Goal: Task Accomplishment & Management: Use online tool/utility

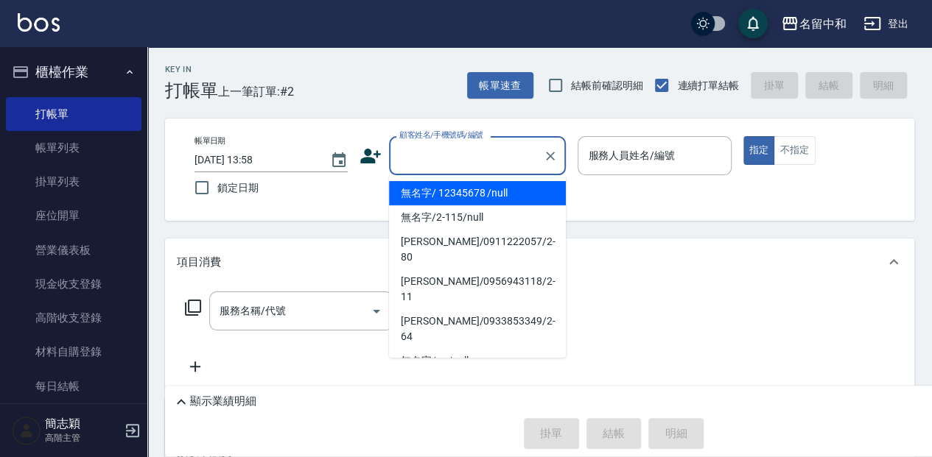
click at [485, 155] on input "顧客姓名/手機號碼/編號" at bounding box center [466, 156] width 141 height 26
click at [495, 196] on li "無名字/ 12345678 /null" at bounding box center [477, 193] width 177 height 24
type input "無名字/ 12345678 /null"
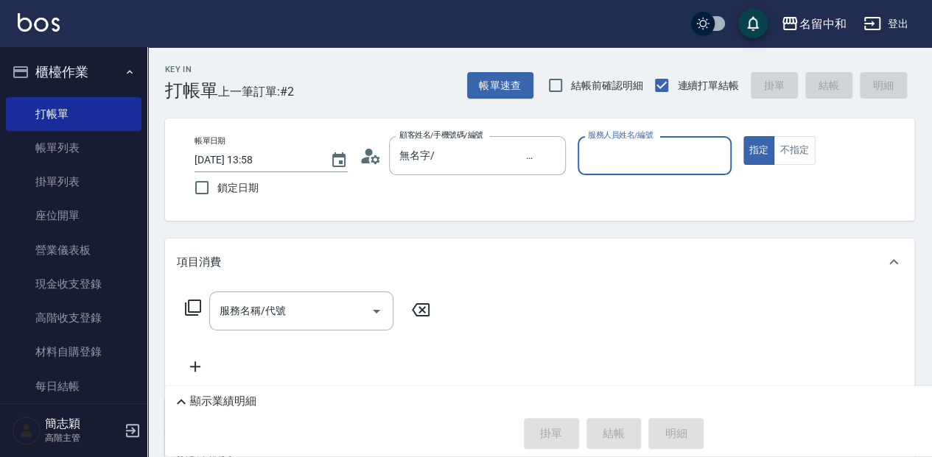
click at [647, 153] on input "服務人員姓名/編號" at bounding box center [654, 156] width 140 height 26
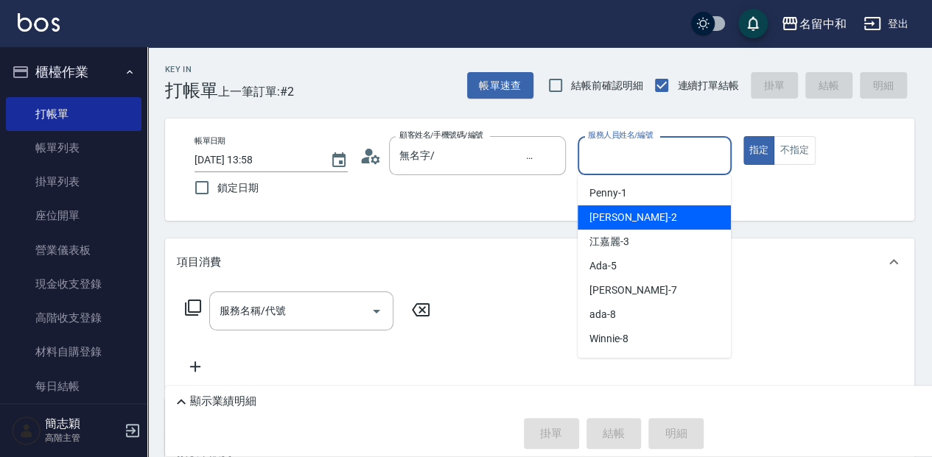
click at [642, 218] on div "[PERSON_NAME] -2" at bounding box center [653, 217] width 153 height 24
click at [642, 218] on div "帳單日期 [DATE] 13:58 鎖定日期 顧客姓名/手機號碼/編號 無名字/ 12345678 /null 顧客姓名/手機號碼/編號 服務人員姓名/編號 …" at bounding box center [539, 170] width 749 height 102
type input "[PERSON_NAME]-2"
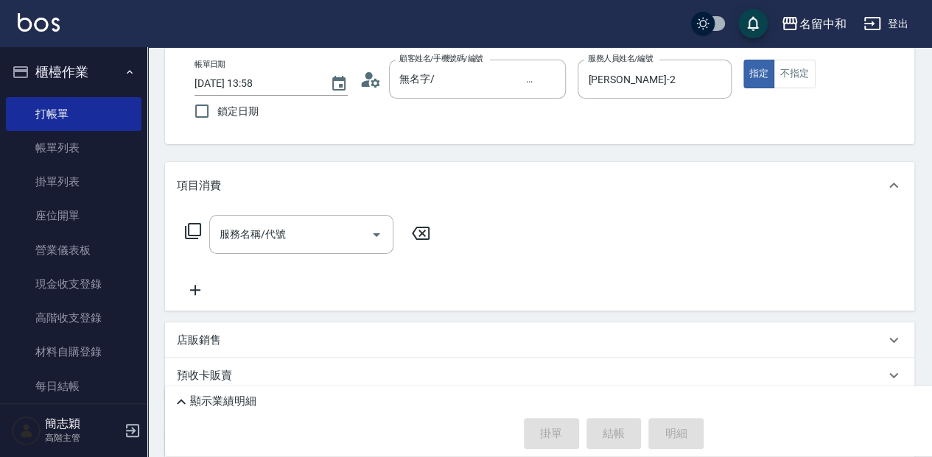
scroll to position [98, 0]
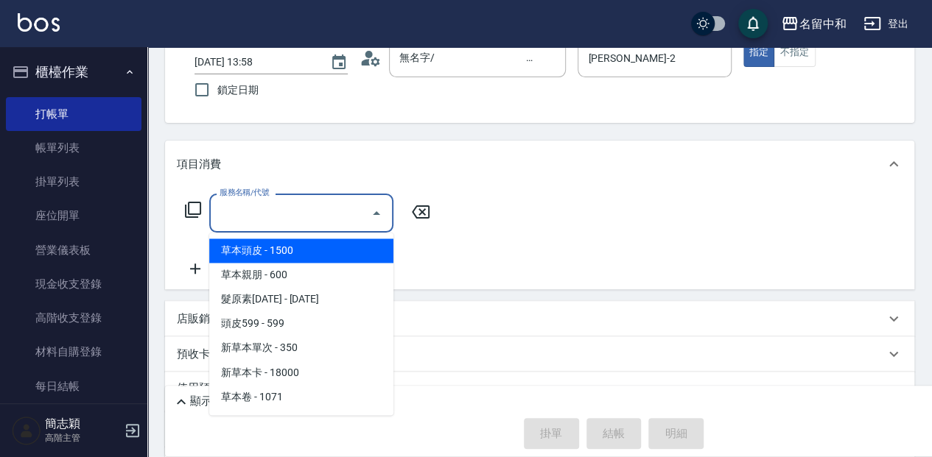
click at [295, 217] on input "服務名稱/代號" at bounding box center [290, 213] width 149 height 26
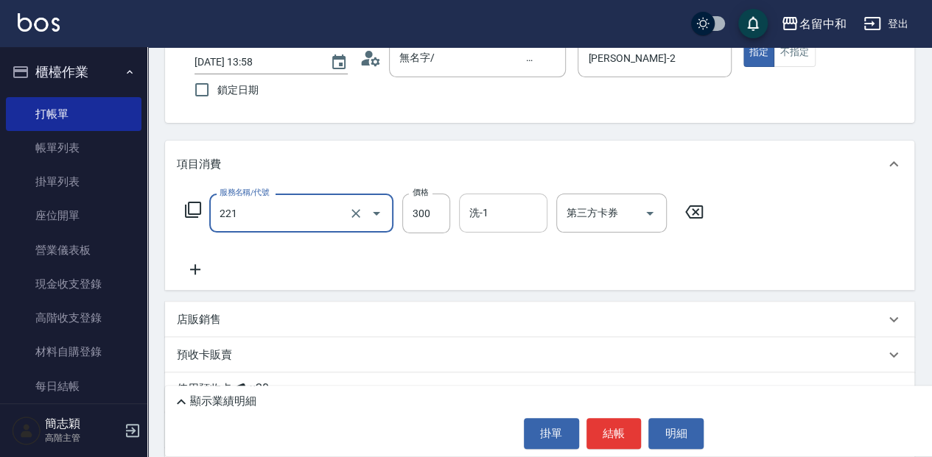
type input "洗髮300(221)"
click at [524, 212] on input "洗-1" at bounding box center [502, 213] width 75 height 26
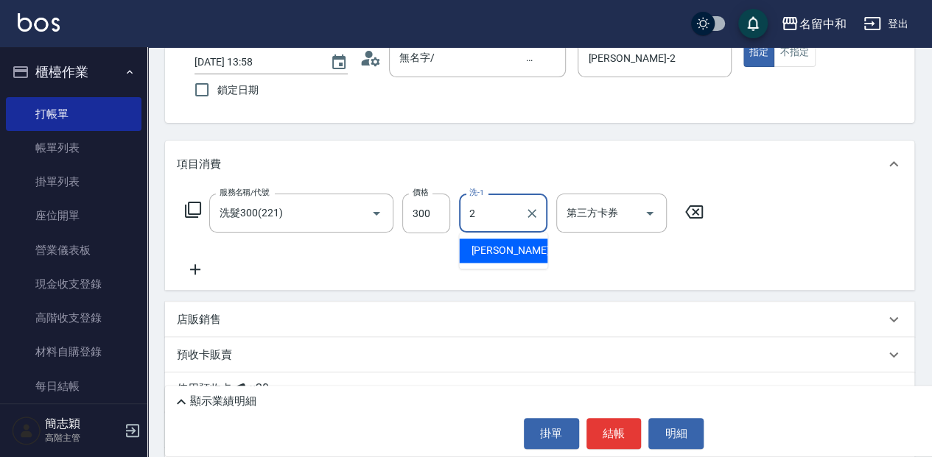
click at [520, 256] on div "[PERSON_NAME] -2" at bounding box center [503, 251] width 88 height 24
type input "[PERSON_NAME]-2"
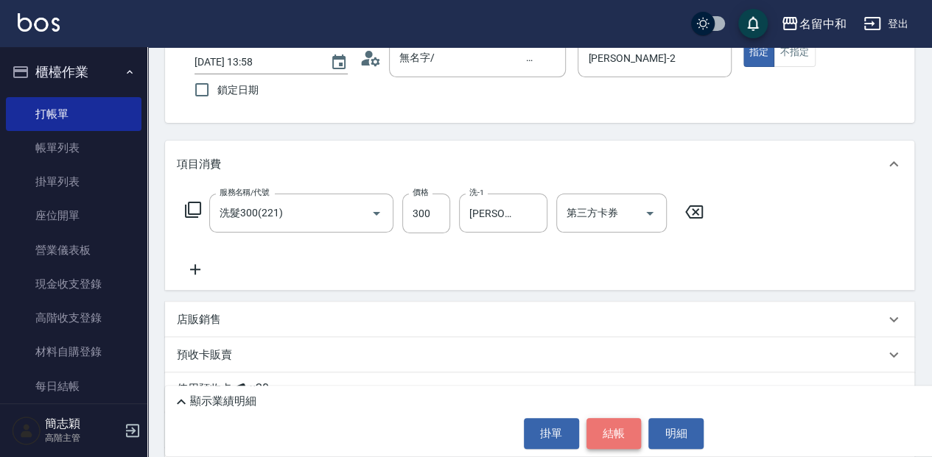
click at [605, 426] on button "結帳" at bounding box center [613, 433] width 55 height 31
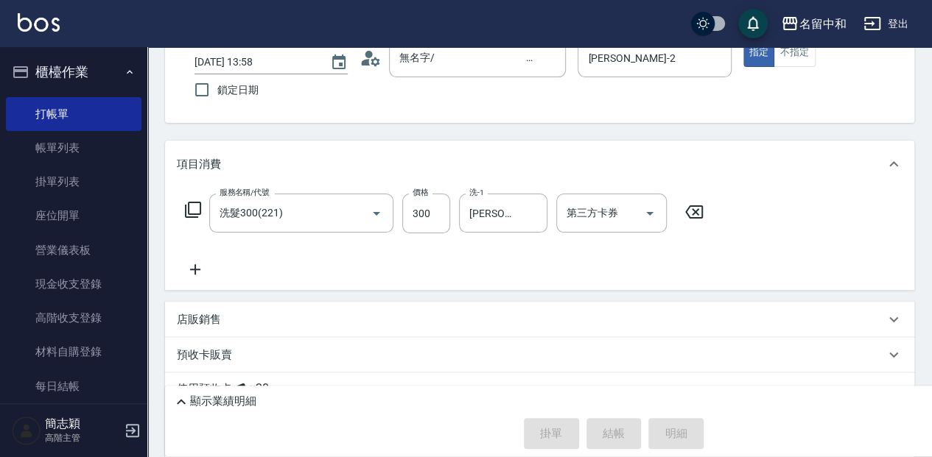
type input "[DATE] 14:44"
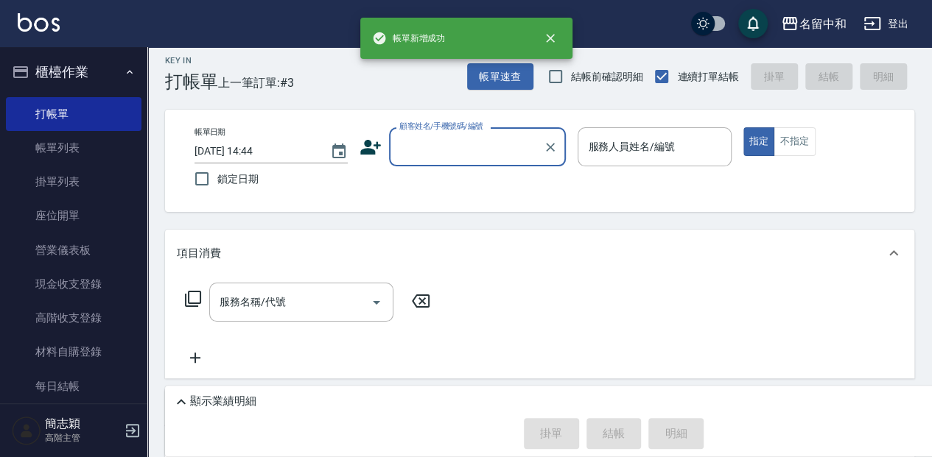
scroll to position [0, 0]
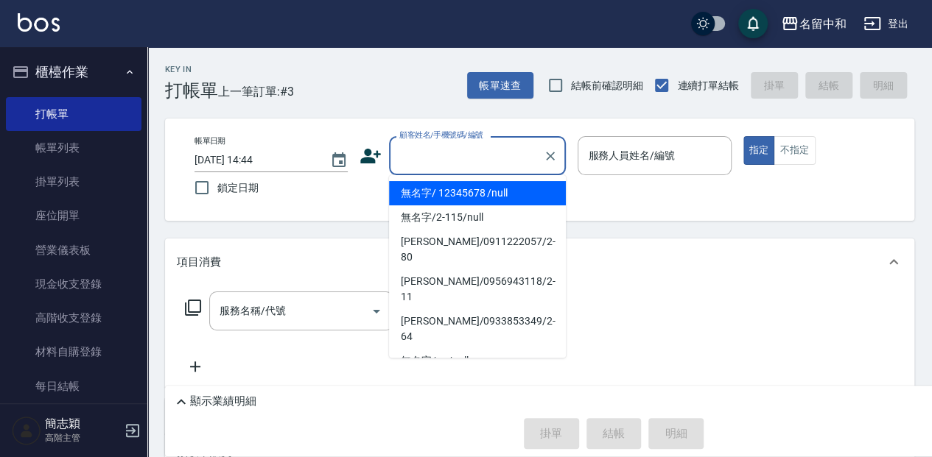
click at [443, 157] on input "顧客姓名/手機號碼/編號" at bounding box center [466, 156] width 141 height 26
click at [470, 197] on li "無名字/ 12345678 /null" at bounding box center [477, 193] width 177 height 24
type input "無名字/ 12345678 /null"
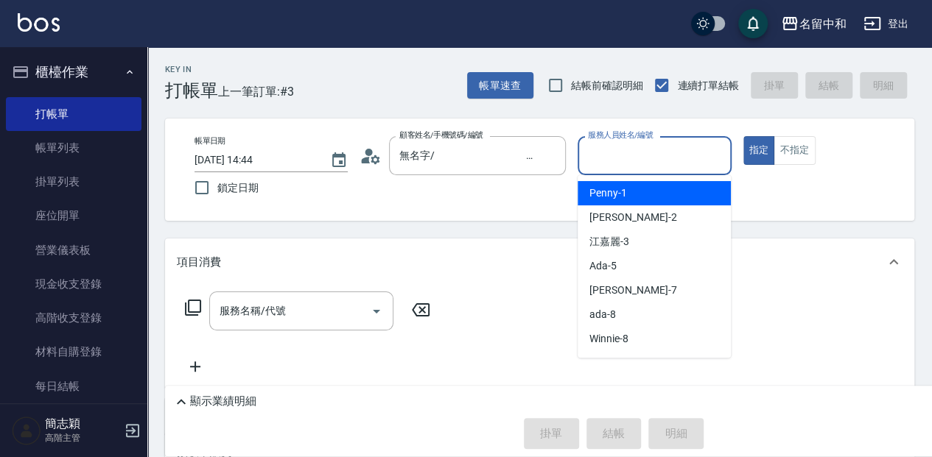
click at [613, 149] on input "服務人員姓名/編號" at bounding box center [654, 156] width 140 height 26
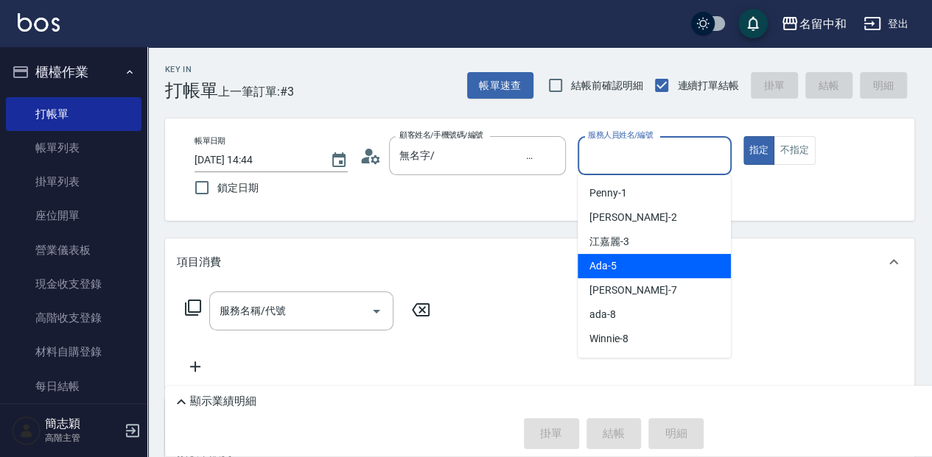
click at [620, 261] on div "Ada -5" at bounding box center [653, 266] width 153 height 24
type input "Ada-5"
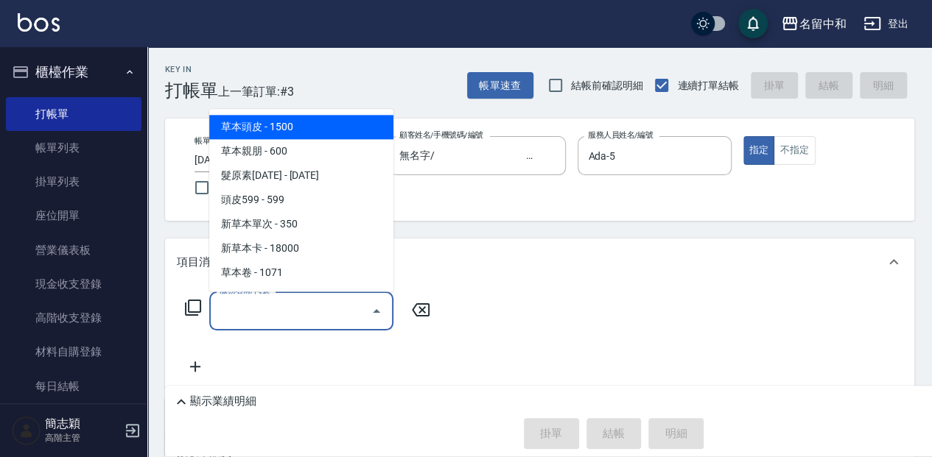
click at [251, 306] on input "服務名稱/代號" at bounding box center [290, 311] width 149 height 26
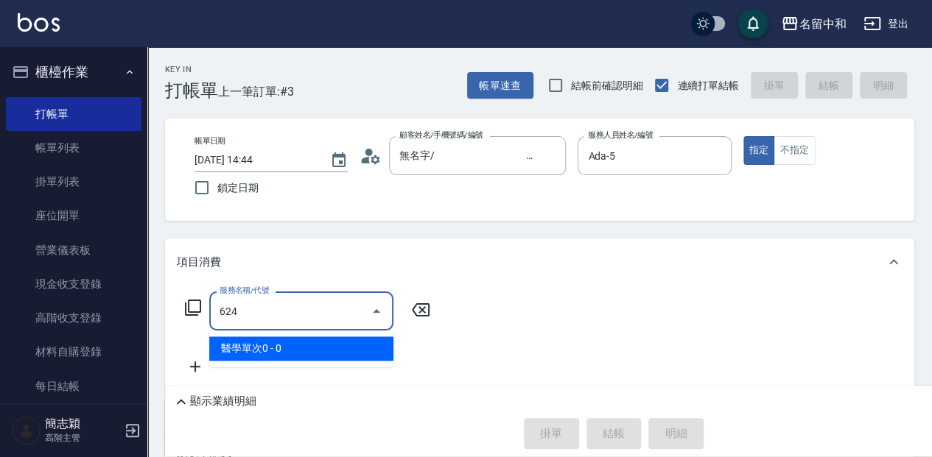
click at [242, 349] on span "醫學單次0 - 0" at bounding box center [301, 349] width 184 height 24
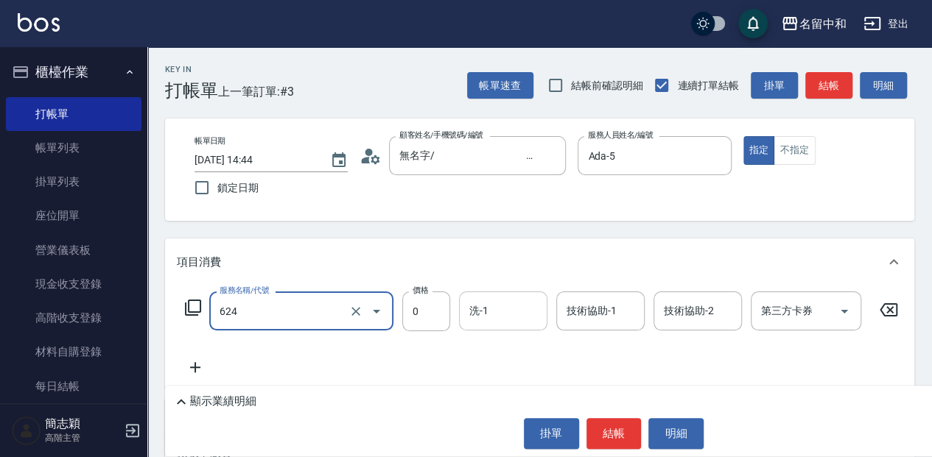
type input "醫學單次0(624)"
click at [482, 300] on div "洗-1 洗-1" at bounding box center [503, 311] width 88 height 39
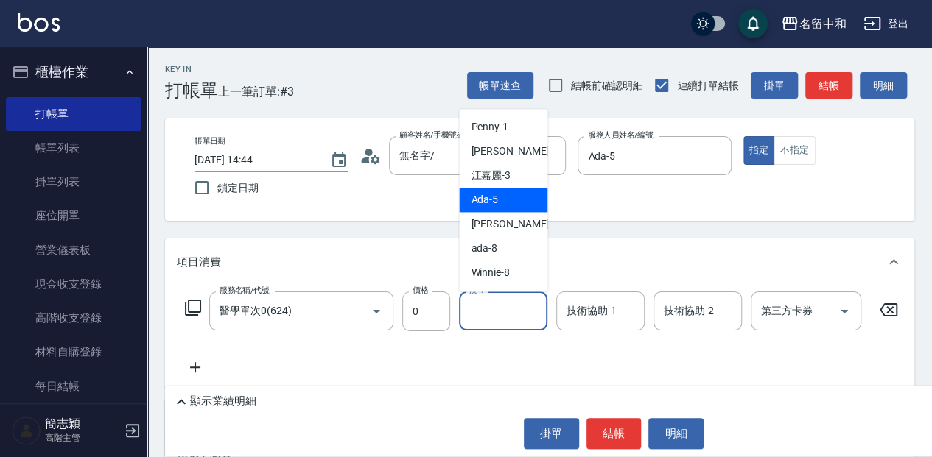
click at [502, 202] on div "Ada -5" at bounding box center [503, 200] width 88 height 24
type input "Ada-5"
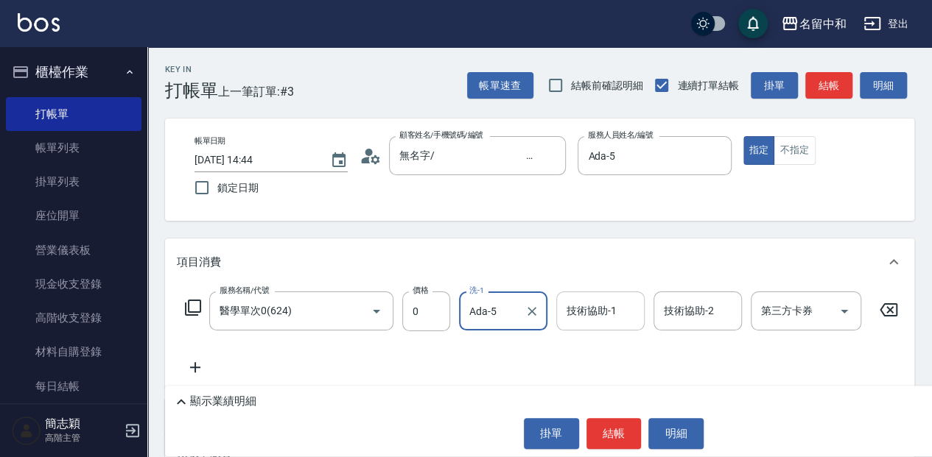
click at [598, 312] on input "技術協助-1" at bounding box center [600, 311] width 75 height 26
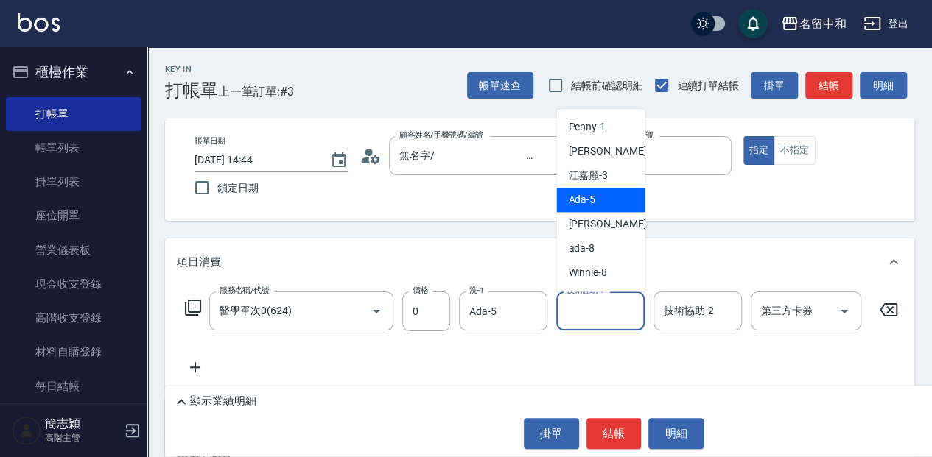
click at [604, 209] on div "Ada -5" at bounding box center [600, 200] width 88 height 24
type input "Ada-5"
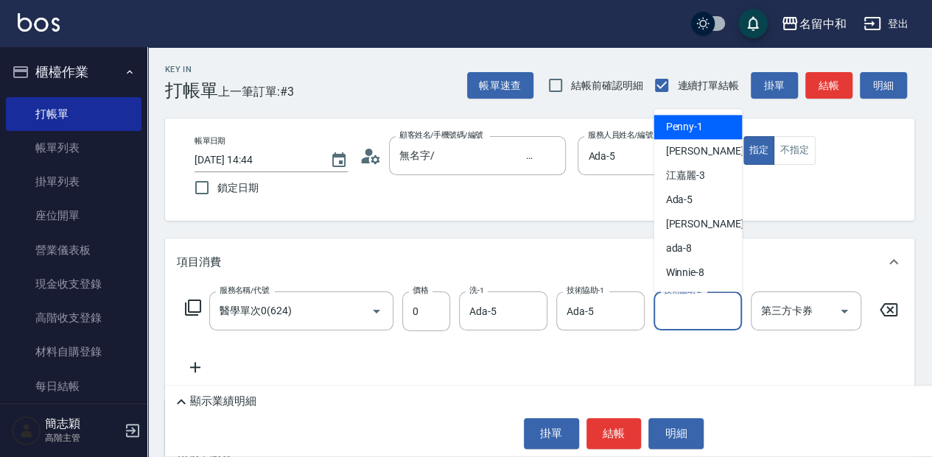
click at [682, 314] on input "技術協助-2" at bounding box center [697, 311] width 75 height 26
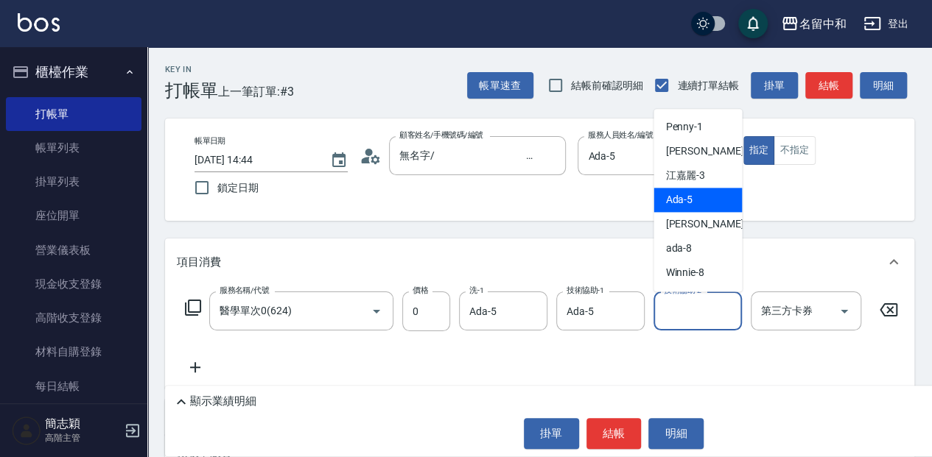
click at [666, 203] on span "Ada -5" at bounding box center [678, 199] width 27 height 15
type input "Ada-5"
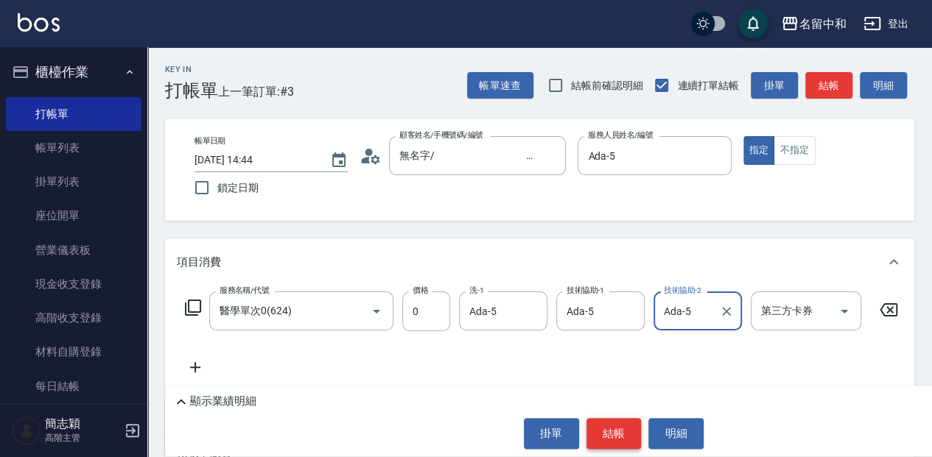
click at [605, 435] on button "結帳" at bounding box center [613, 433] width 55 height 31
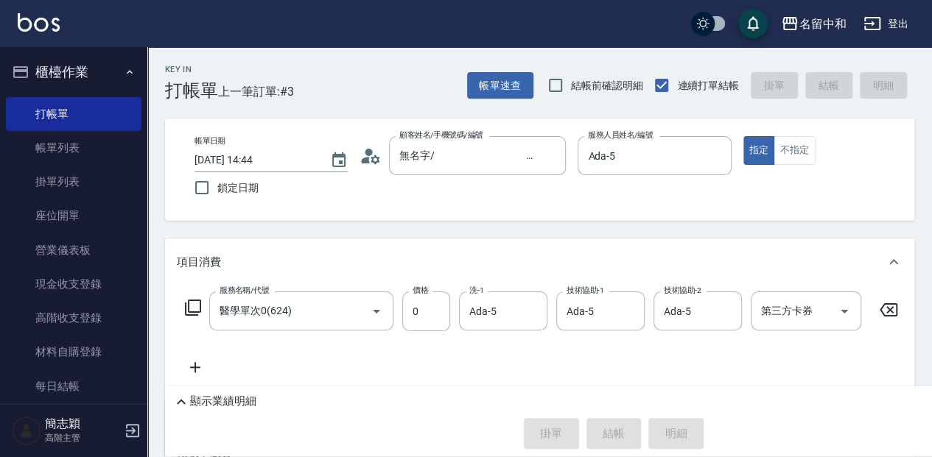
type input "[DATE] 15:25"
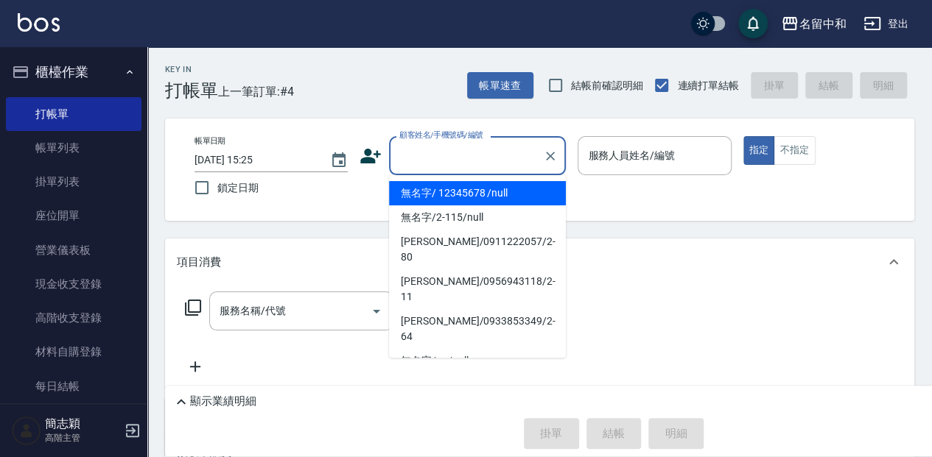
type input "無名字/ 12345678 /null"
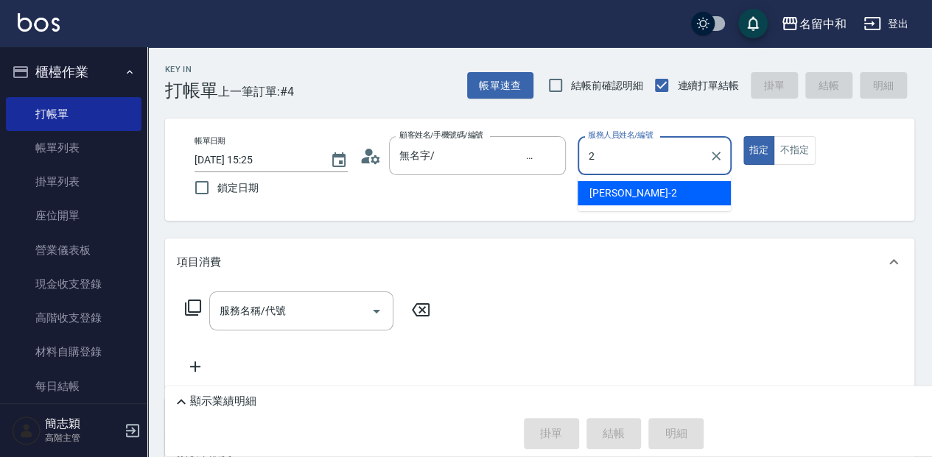
type input "[PERSON_NAME]-2"
type button "true"
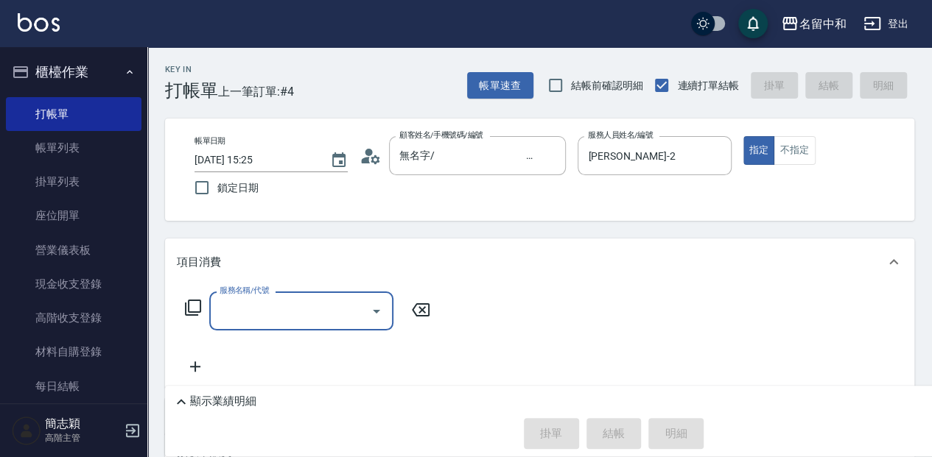
click at [267, 410] on div "顯示業績明細" at bounding box center [617, 402] width 890 height 18
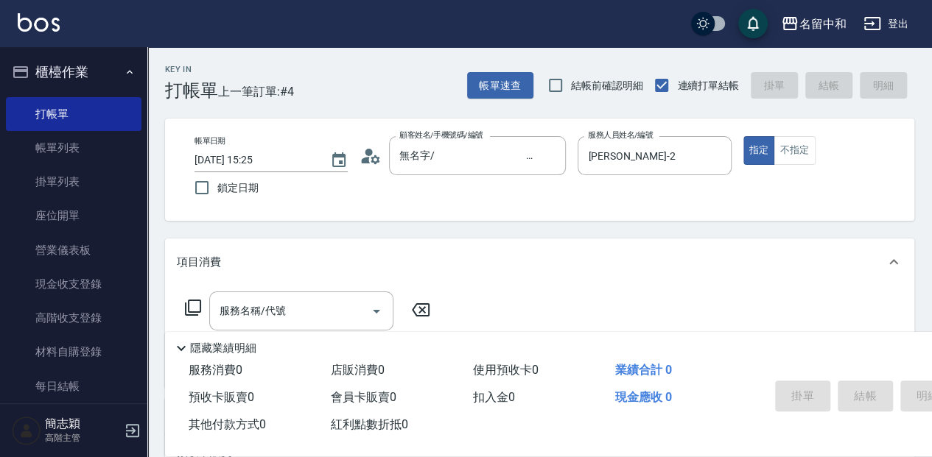
click at [190, 306] on icon at bounding box center [193, 308] width 18 height 18
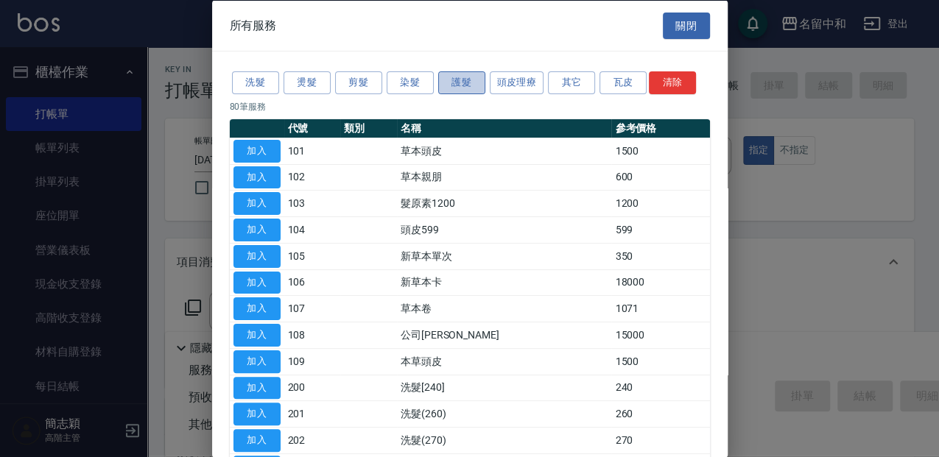
click at [452, 80] on button "護髮" at bounding box center [461, 82] width 47 height 23
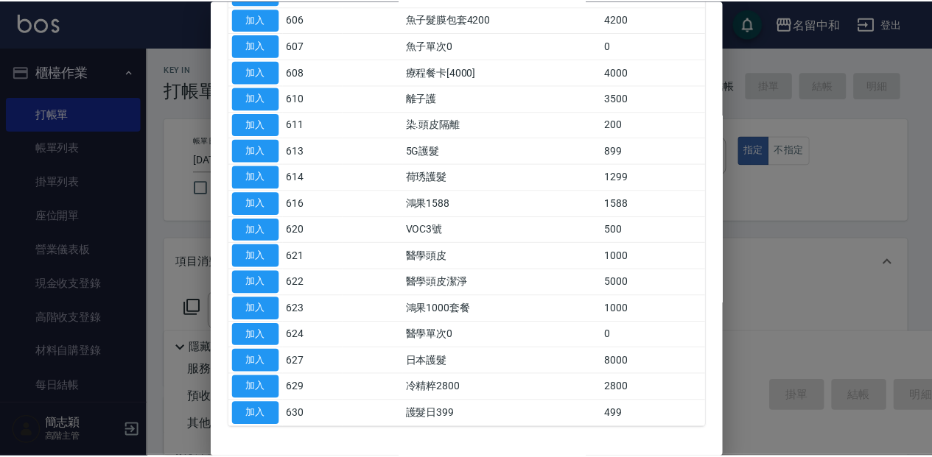
scroll to position [245, 0]
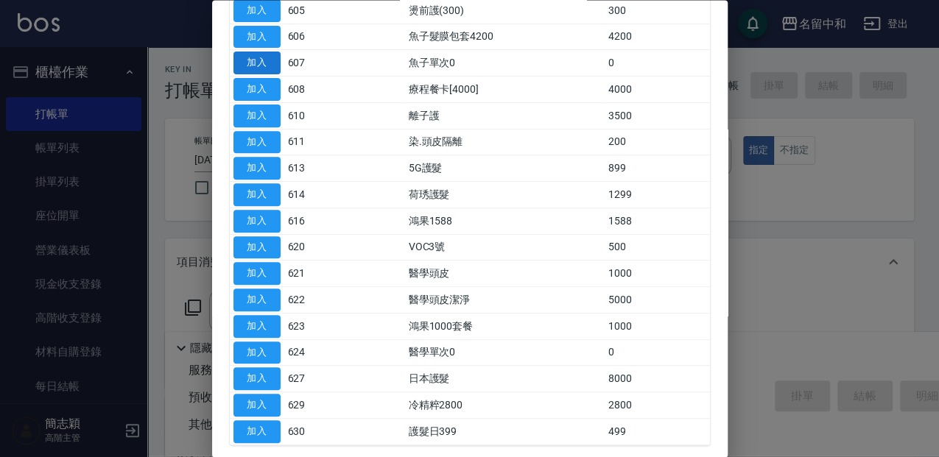
click at [273, 59] on button "加入" at bounding box center [256, 63] width 47 height 23
type input "魚子單次0(607)"
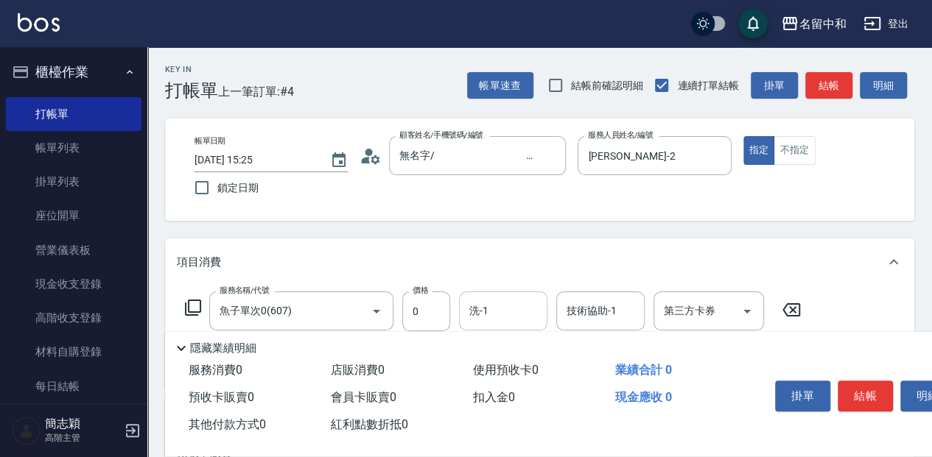
click at [507, 309] on input "洗-1" at bounding box center [502, 311] width 75 height 26
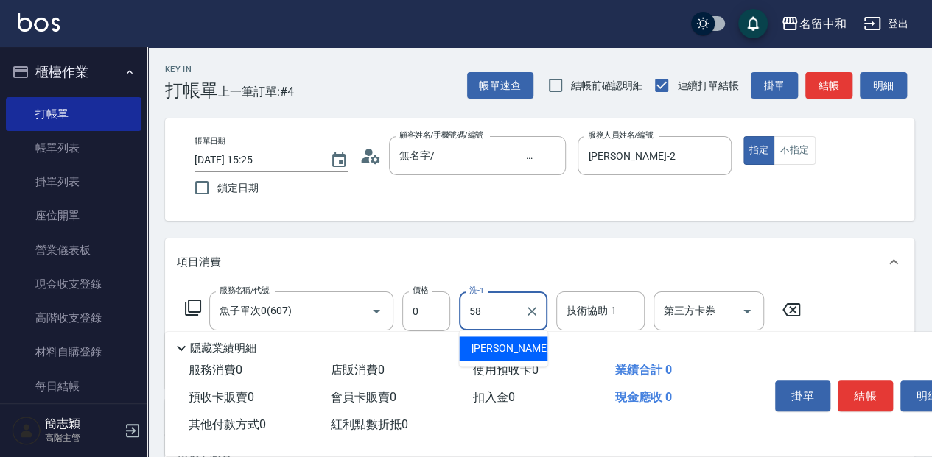
type input "[PERSON_NAME]-58"
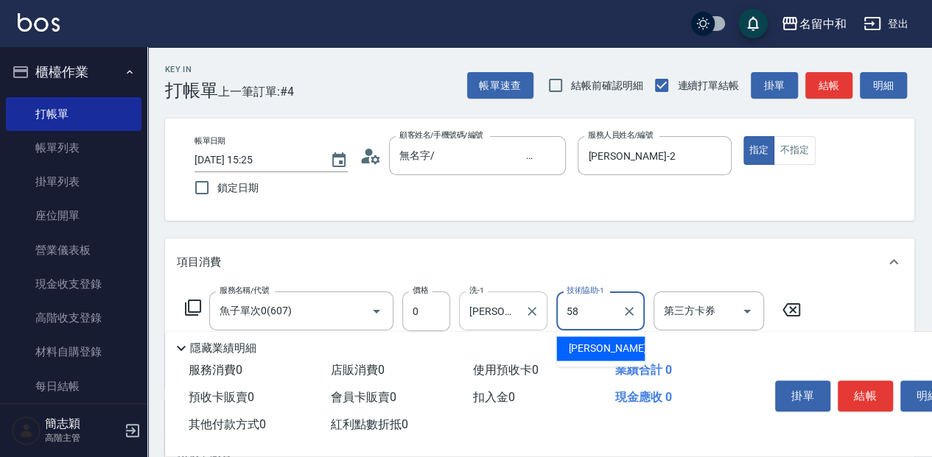
type input "[PERSON_NAME]-58"
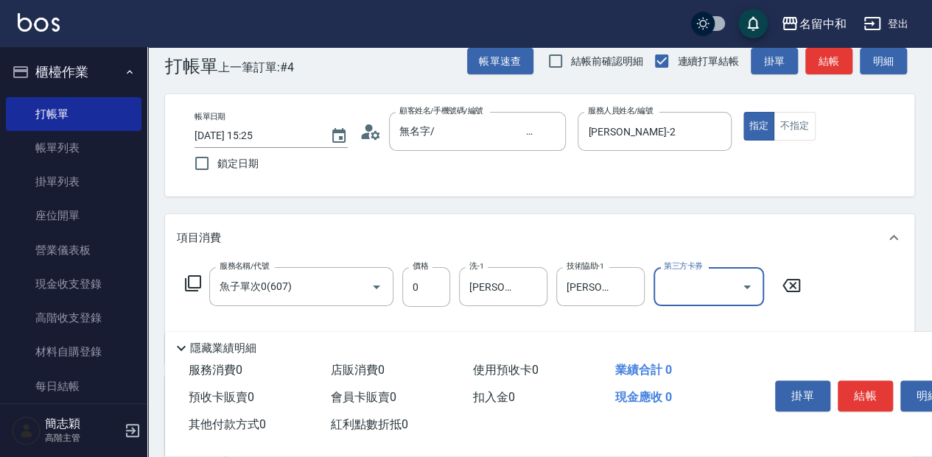
scroll to position [49, 0]
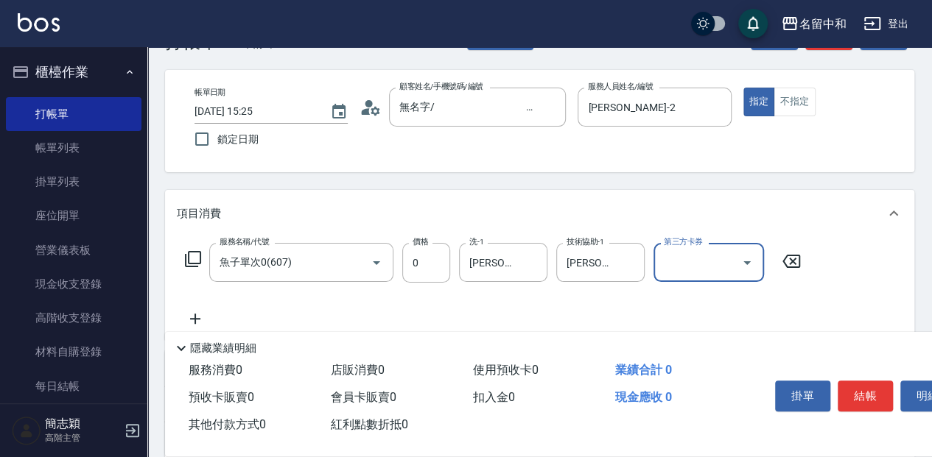
click at [608, 183] on div "Key In 打帳單 上一筆訂單:#4 帳單速查 結帳前確認明細 連續打單結帳 掛單 結帳 明細 帳單日期 [DATE] 15:25 鎖定日期 顧客姓名/手機…" at bounding box center [539, 336] width 784 height 674
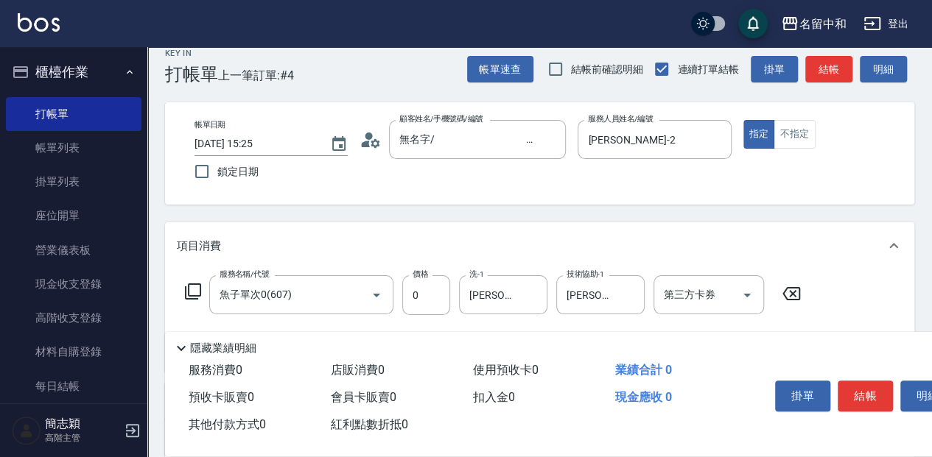
scroll to position [0, 0]
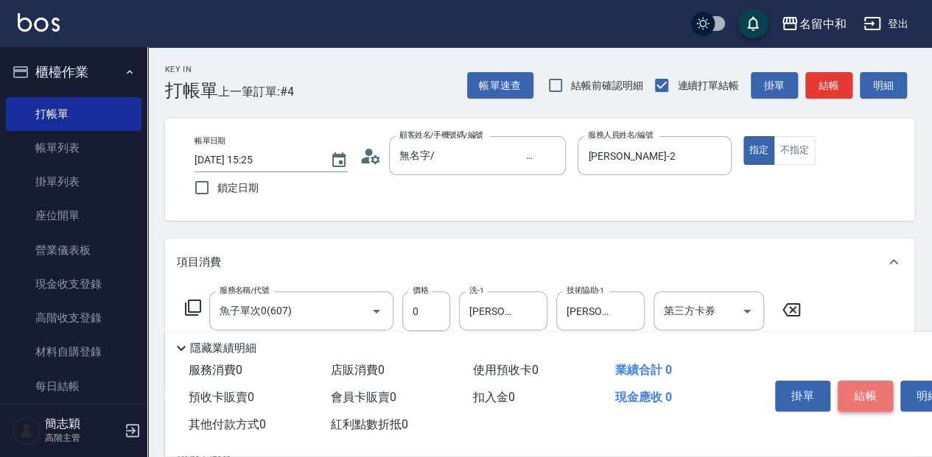
click at [866, 382] on button "結帳" at bounding box center [864, 396] width 55 height 31
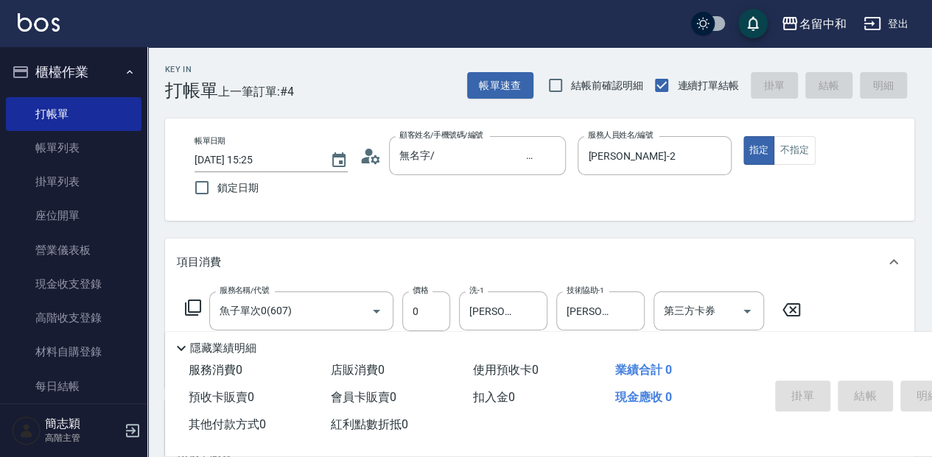
type input "[DATE] 15:39"
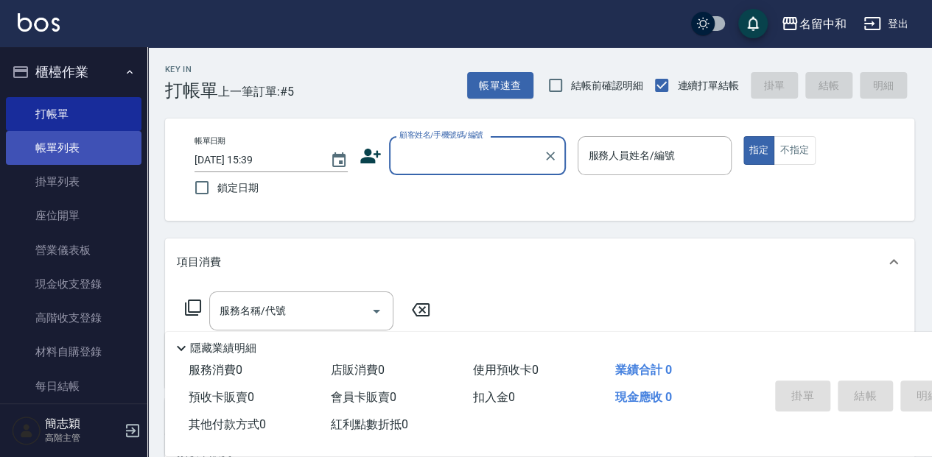
click at [98, 155] on link "帳單列表" at bounding box center [74, 148] width 136 height 34
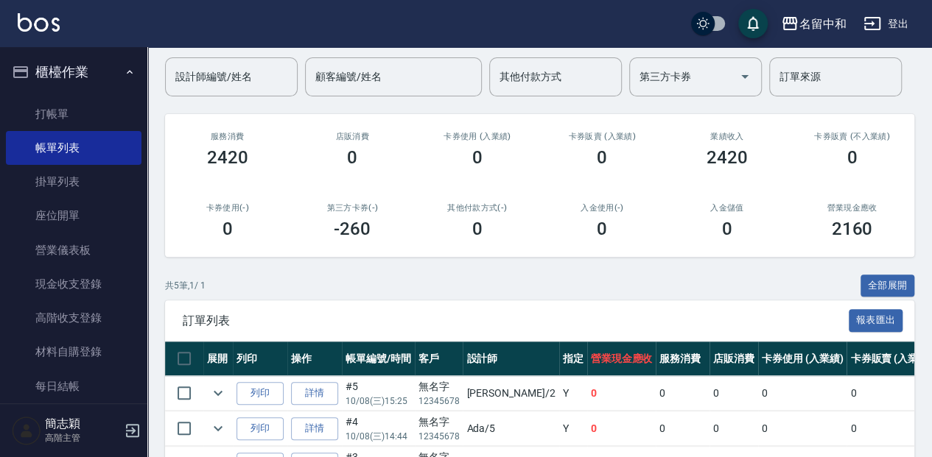
scroll to position [147, 0]
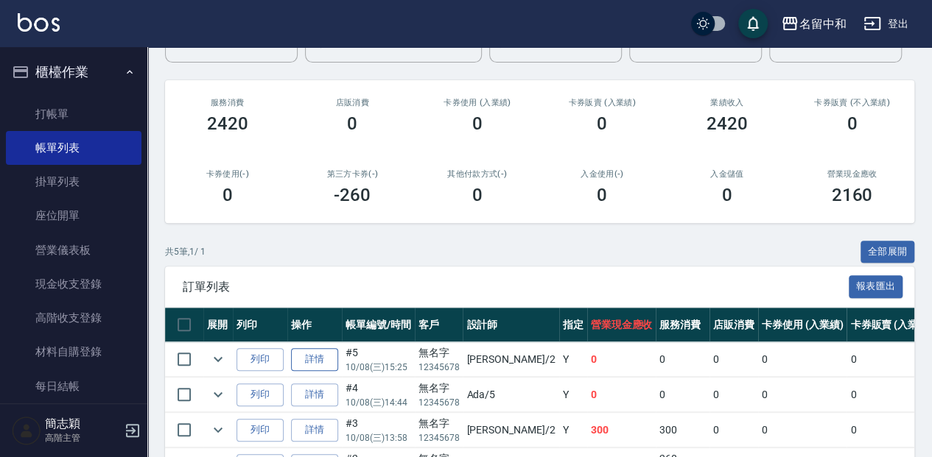
click at [313, 361] on link "詳情" at bounding box center [314, 359] width 47 height 23
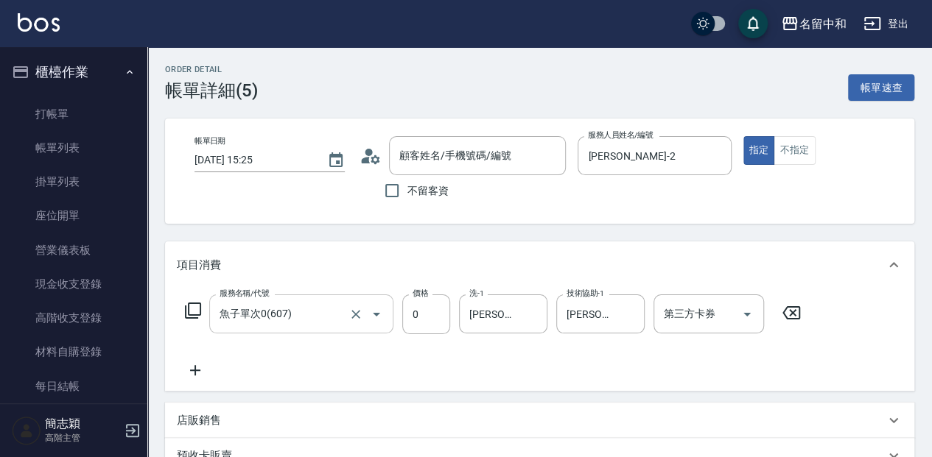
type input "[DATE] 15:25"
type input "[PERSON_NAME]-2"
type input "魚子單次0(607)"
type input "無名字/ 12345678 /null"
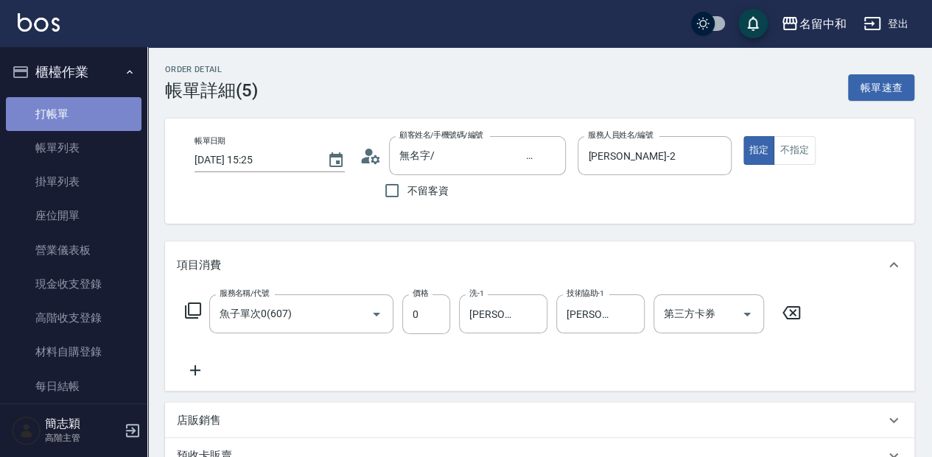
click at [115, 104] on link "打帳單" at bounding box center [74, 114] width 136 height 34
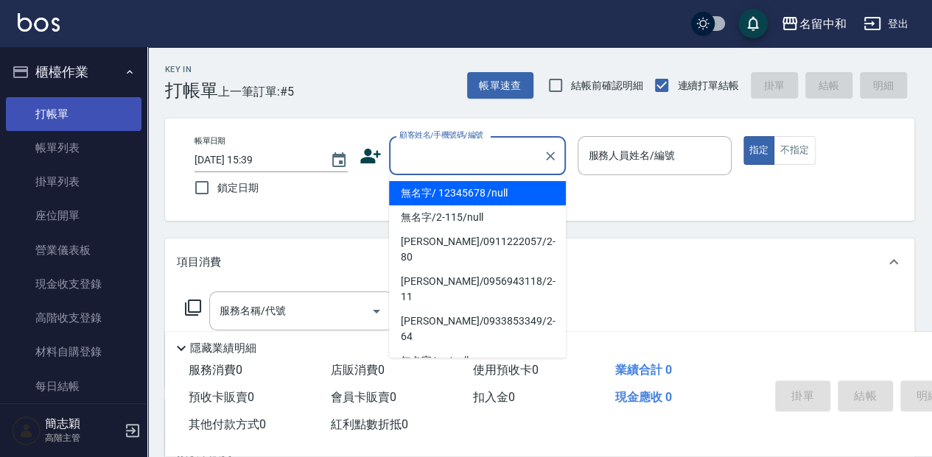
type input "無名字/ 12345678 /null"
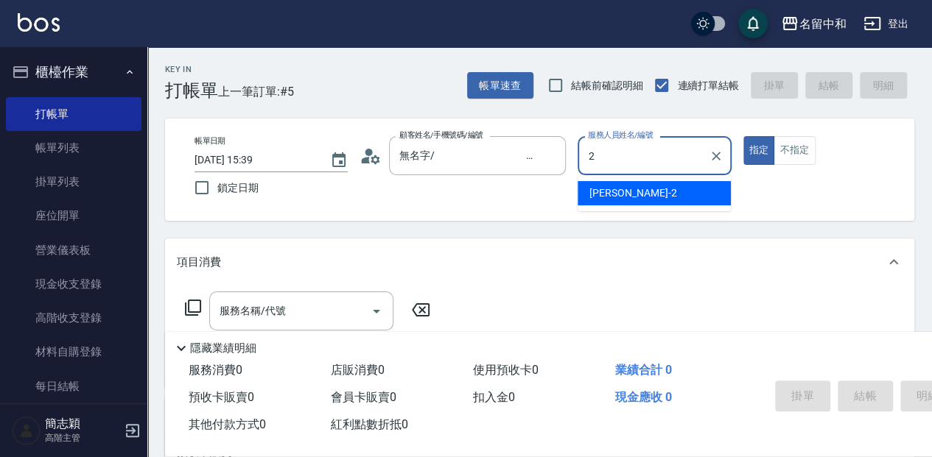
type input "[PERSON_NAME]-2"
type button "true"
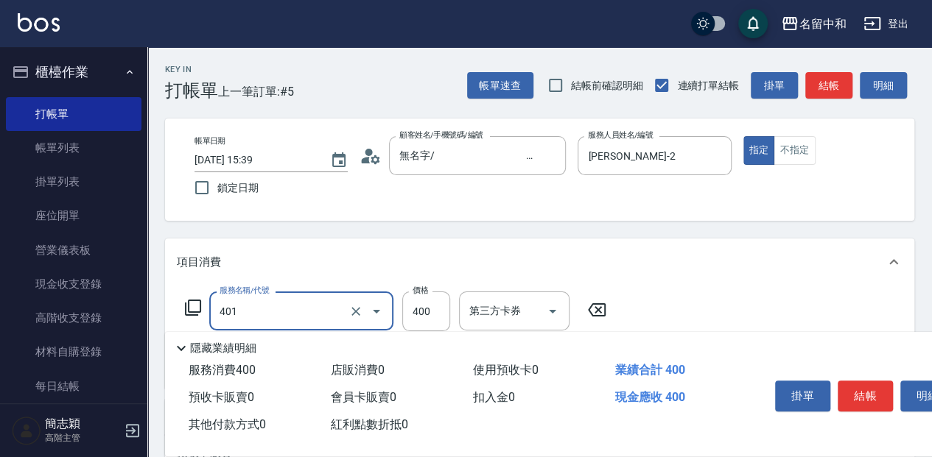
type input "剪髮(400)(401)"
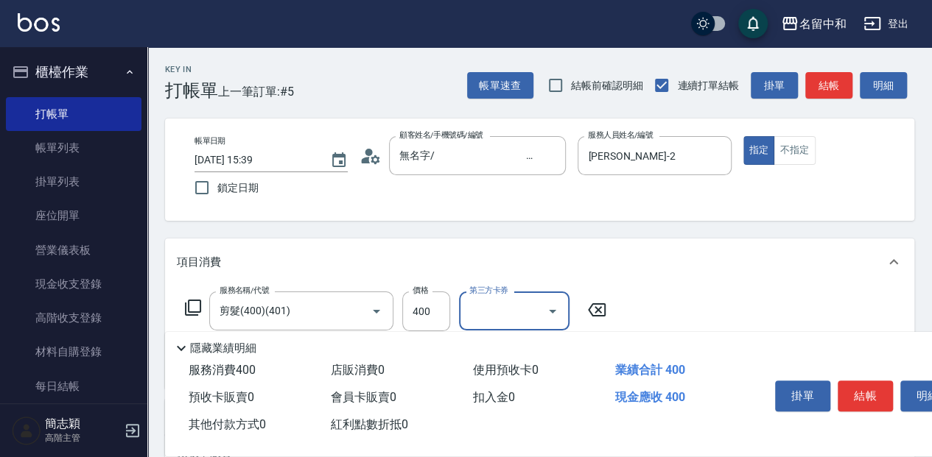
click at [199, 301] on icon at bounding box center [193, 308] width 18 height 18
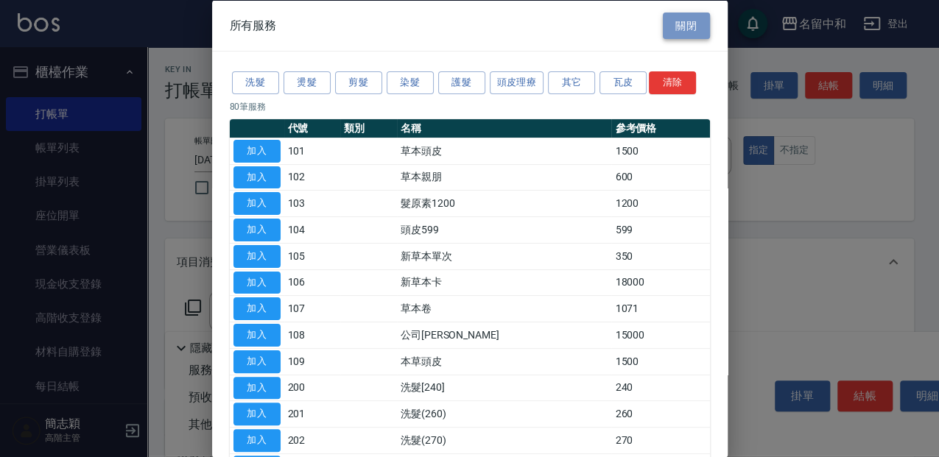
click at [688, 29] on button "關閉" at bounding box center [686, 25] width 47 height 27
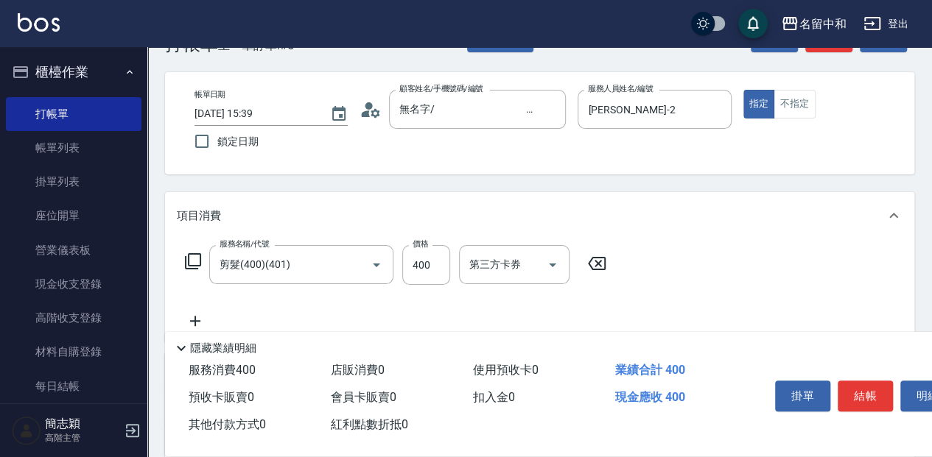
scroll to position [98, 0]
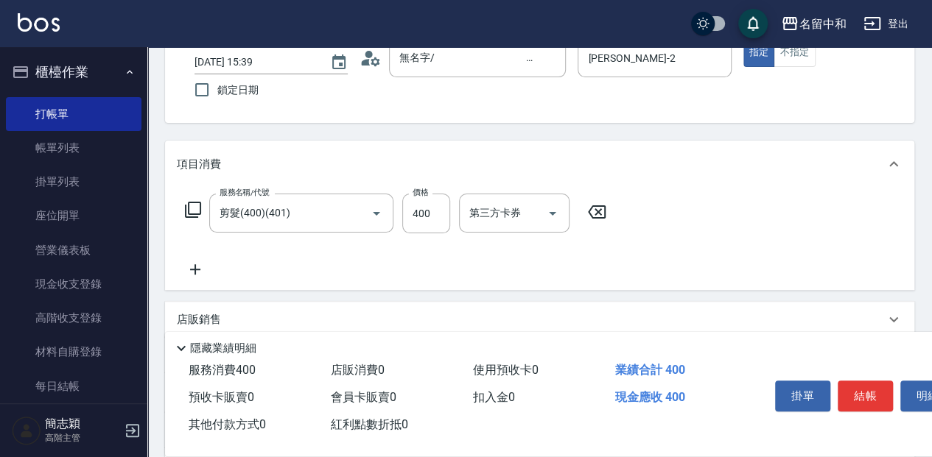
click at [199, 265] on icon at bounding box center [195, 270] width 37 height 18
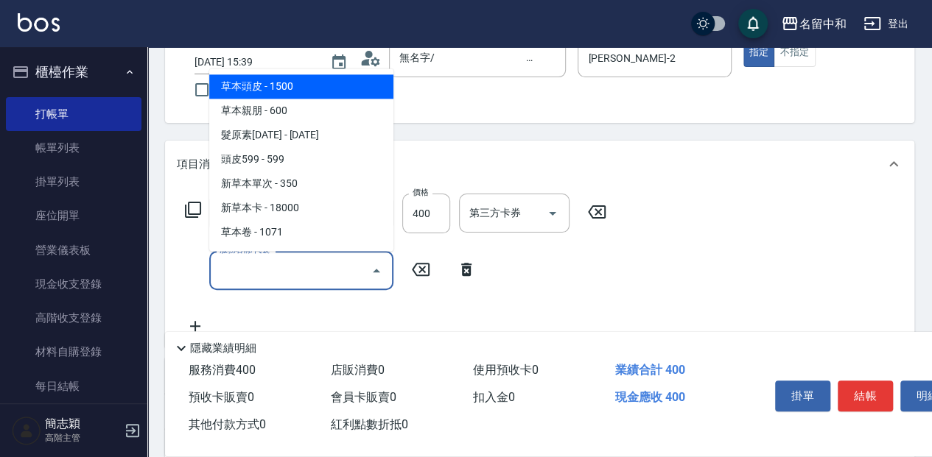
click at [237, 273] on input "服務名稱/代號" at bounding box center [290, 271] width 149 height 26
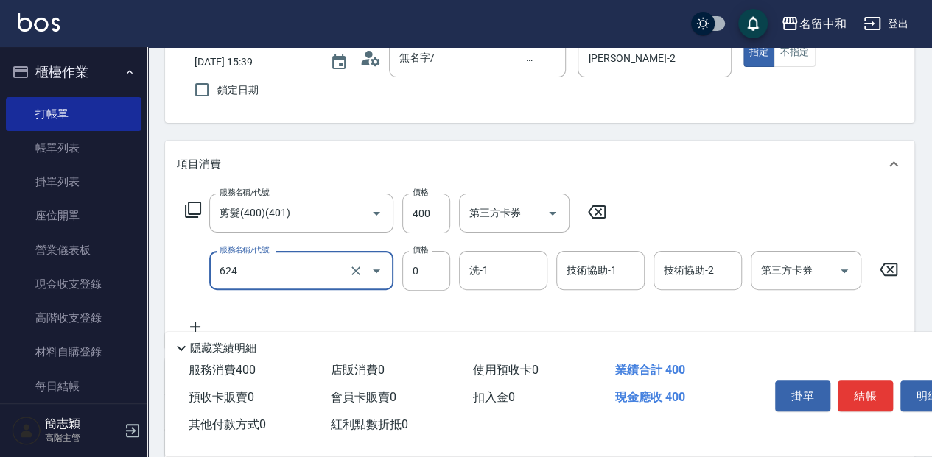
type input "醫學單次0(624)"
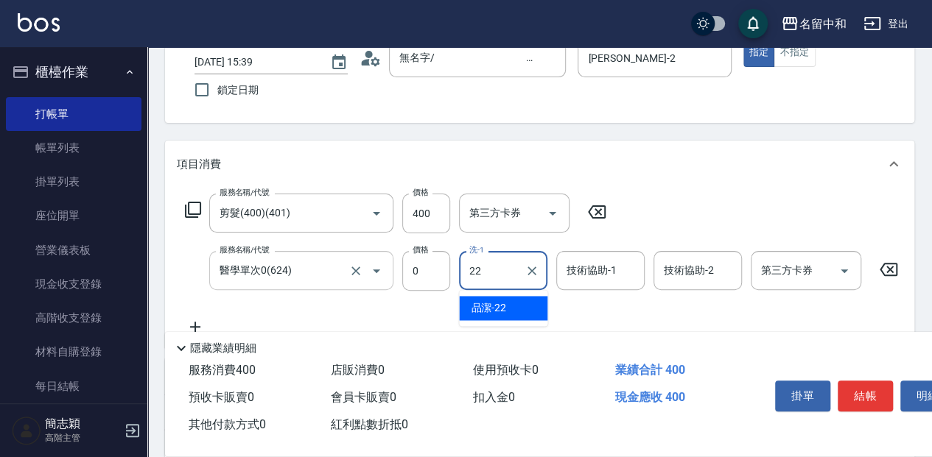
type input "品潔-22"
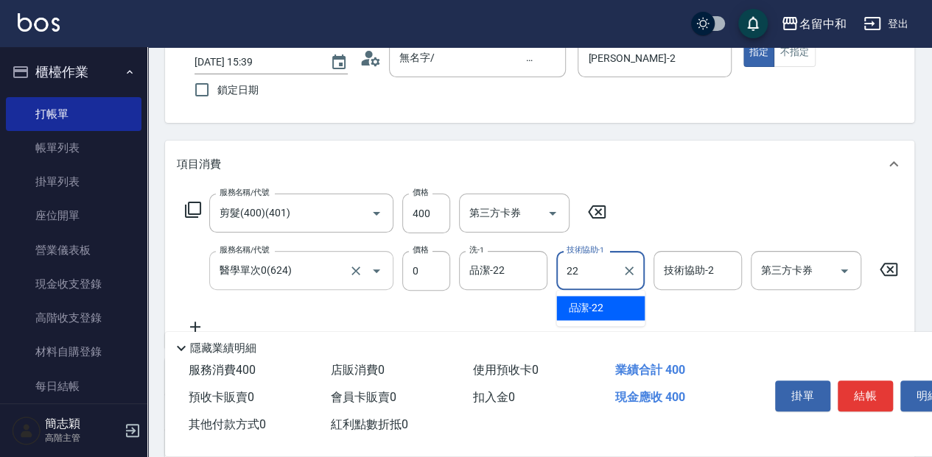
type input "品潔-22"
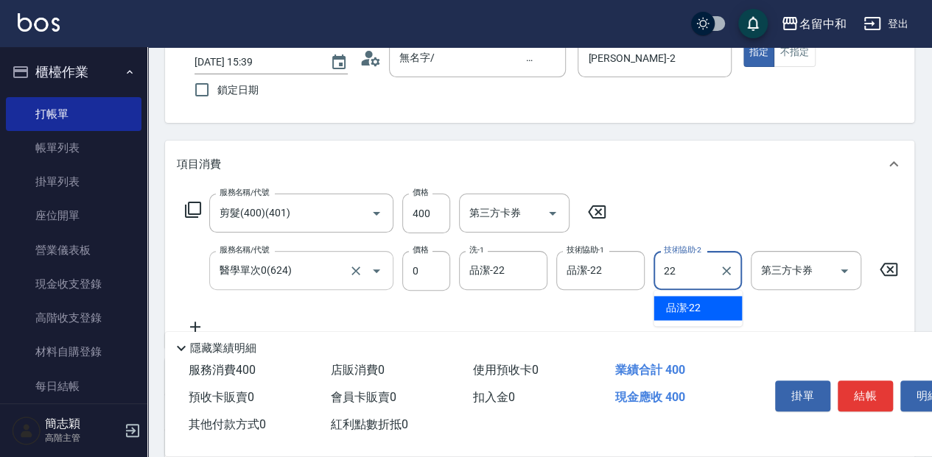
type input "品潔-22"
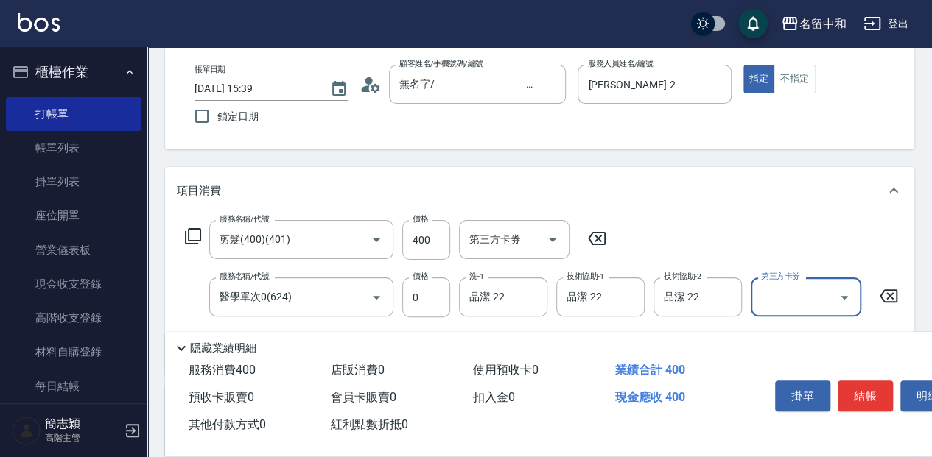
scroll to position [49, 0]
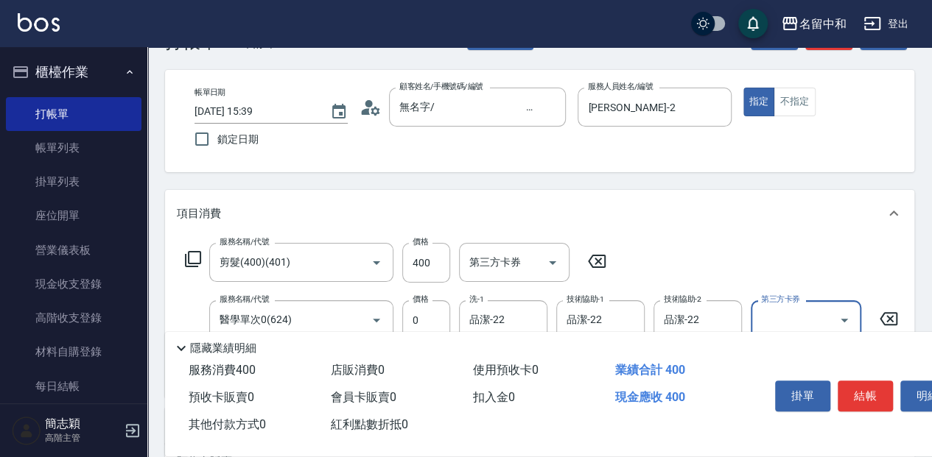
click at [860, 385] on button "結帳" at bounding box center [864, 396] width 55 height 31
click at [860, 385] on div "掛單 結帳 明細" at bounding box center [865, 398] width 192 height 46
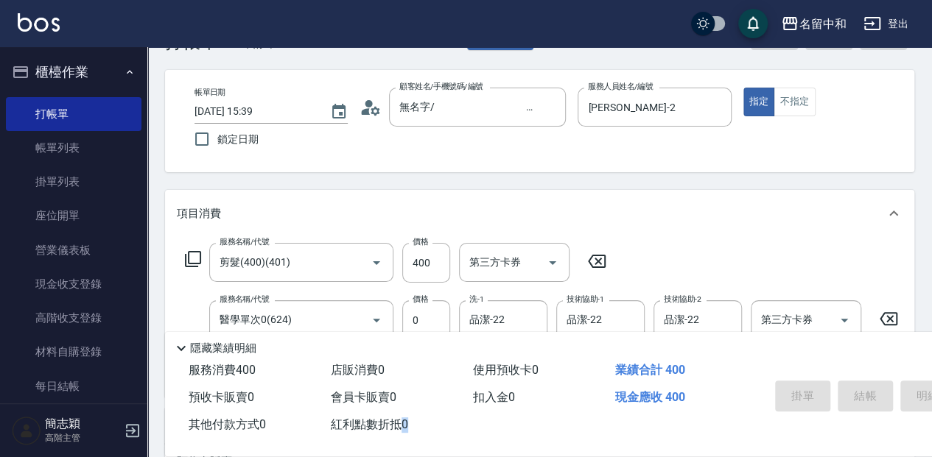
type input "[DATE] 15:41"
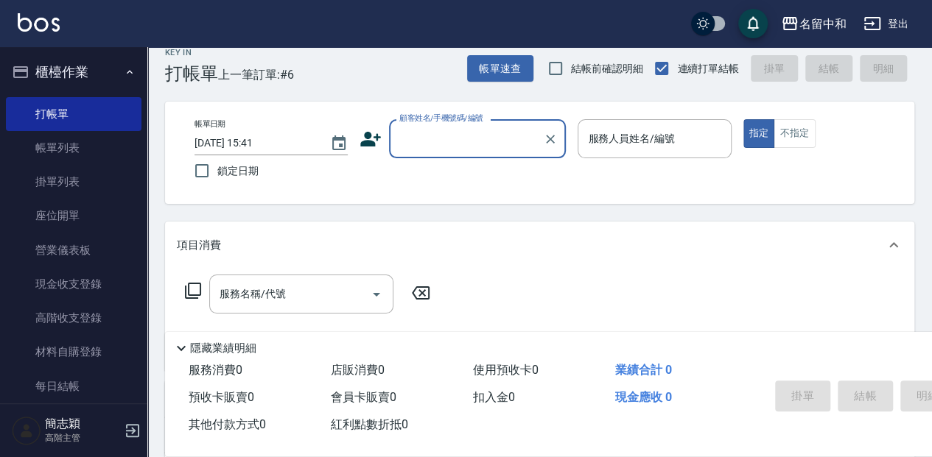
scroll to position [0, 0]
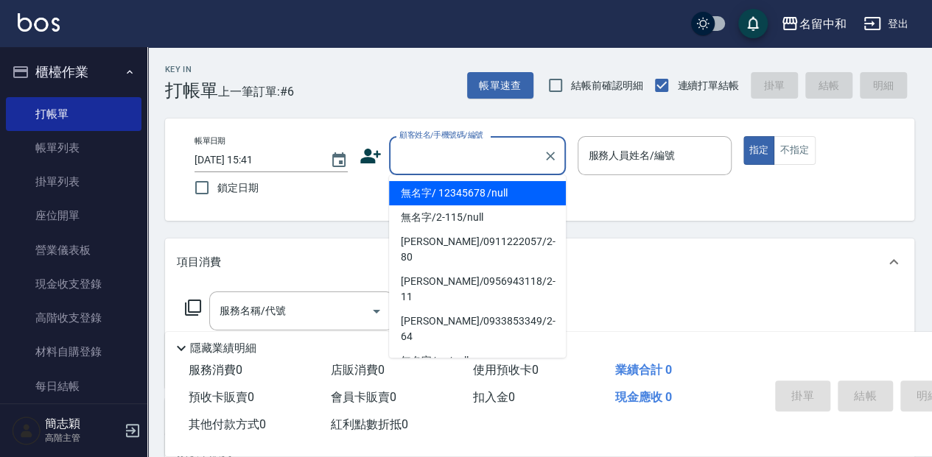
type input "無名字/ 12345678 /null"
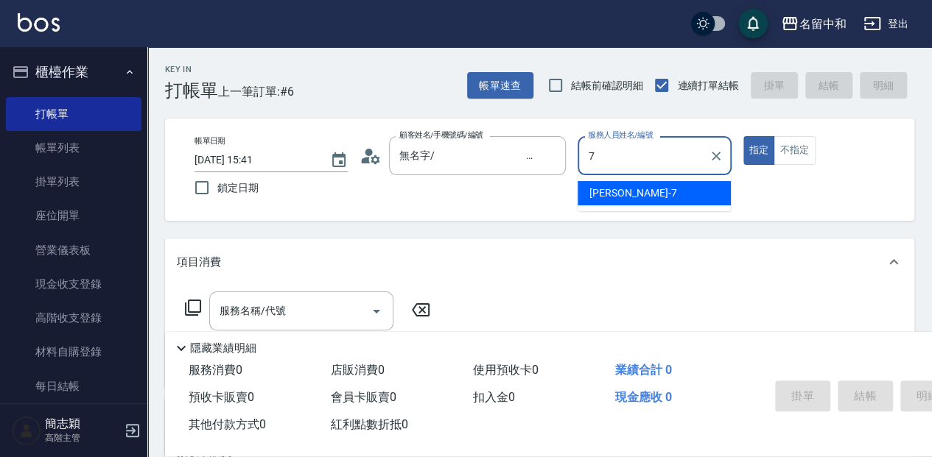
type input "[PERSON_NAME]-7"
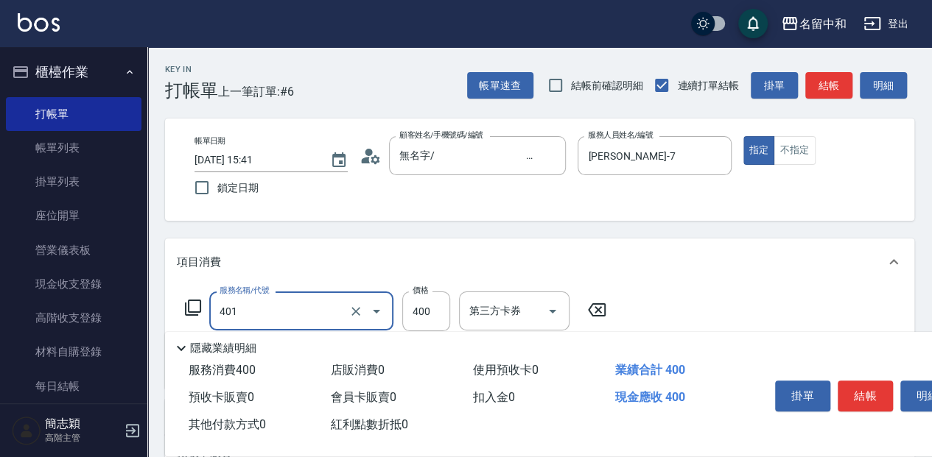
type input "剪髮(400)(401)"
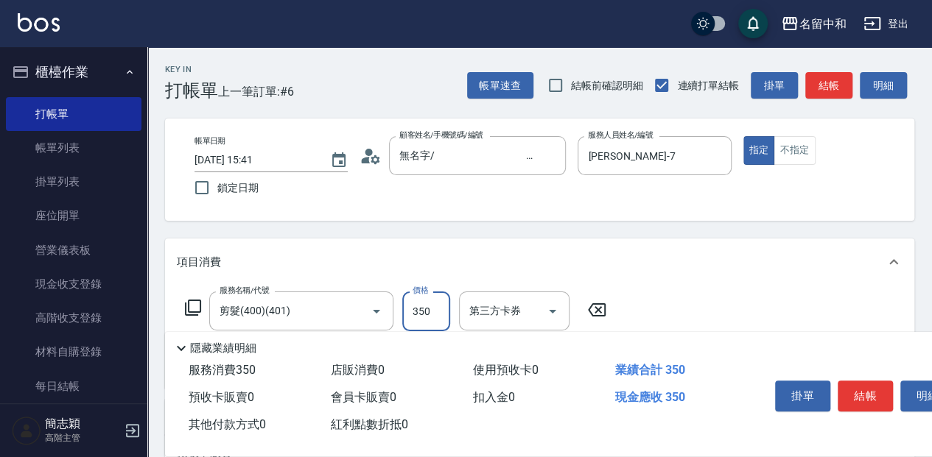
type input "350"
click at [860, 398] on button "結帳" at bounding box center [864, 396] width 55 height 31
click at [860, 398] on div "掛單 結帳 明細" at bounding box center [865, 398] width 192 height 46
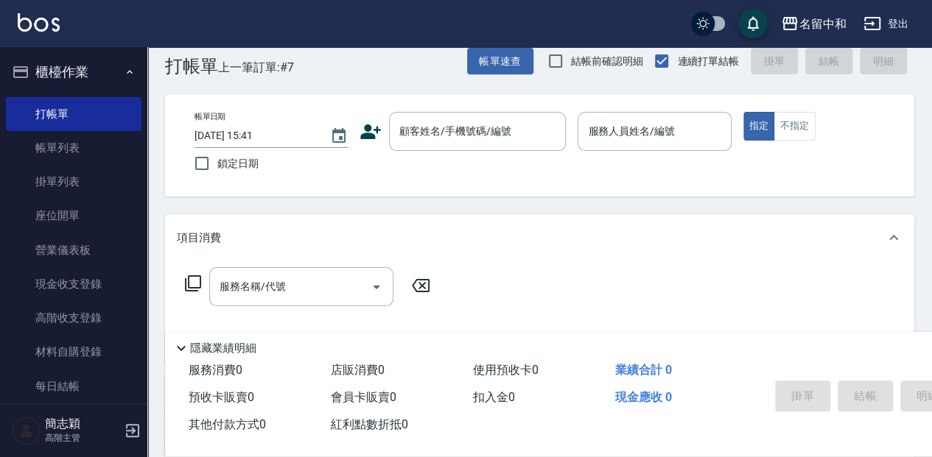
scroll to position [49, 0]
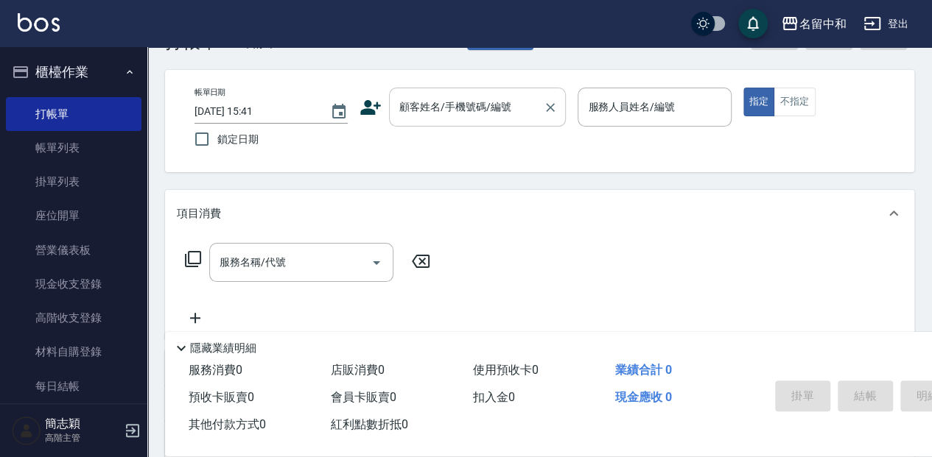
drag, startPoint x: 0, startPoint y: 38, endPoint x: 460, endPoint y: 115, distance: 466.7
click at [452, 113] on input "顧客姓名/手機號碼/編號" at bounding box center [466, 107] width 141 height 26
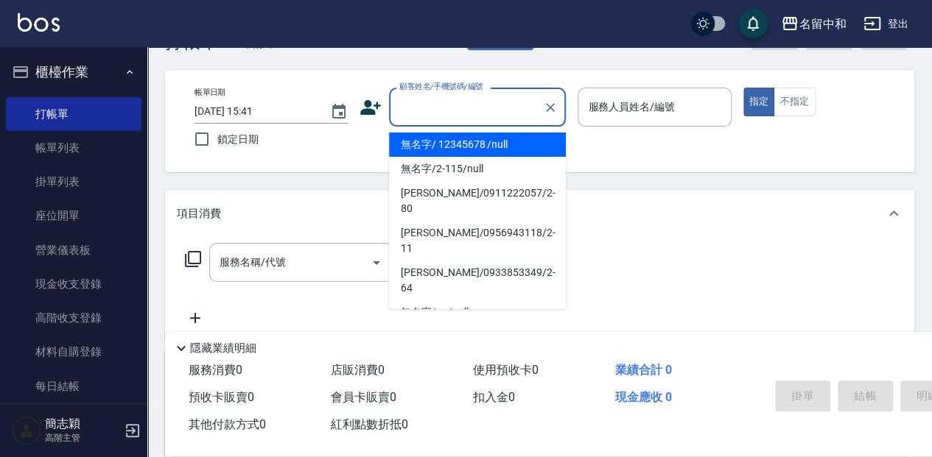
drag, startPoint x: 478, startPoint y: 146, endPoint x: 630, endPoint y: 119, distance: 154.0
click at [483, 144] on li "無名字/ 12345678 /null" at bounding box center [477, 145] width 177 height 24
type input "無名字/ 12345678 /null"
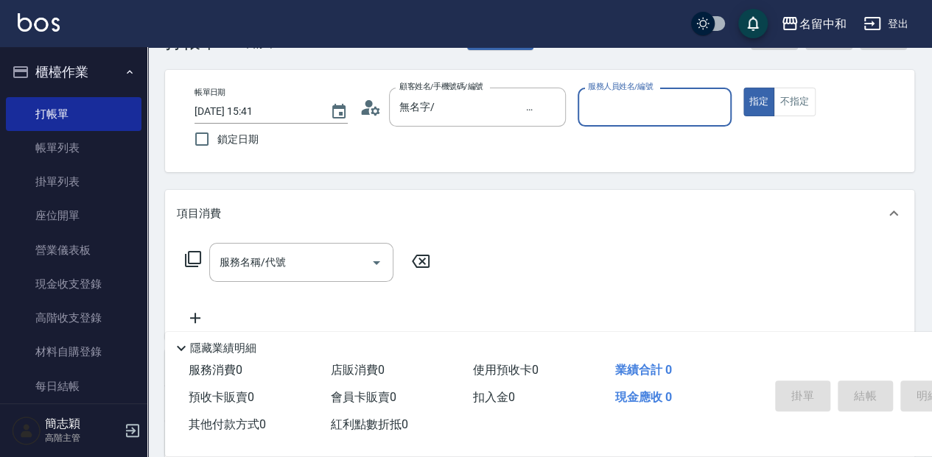
click at [645, 116] on input "服務人員姓名/編號" at bounding box center [654, 107] width 140 height 26
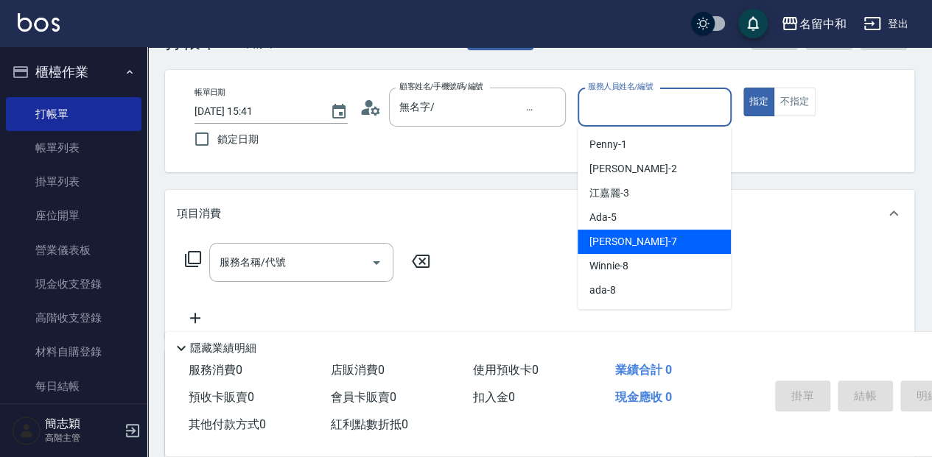
click at [663, 231] on div "[PERSON_NAME] -7" at bounding box center [653, 242] width 153 height 24
type input "[PERSON_NAME]-7"
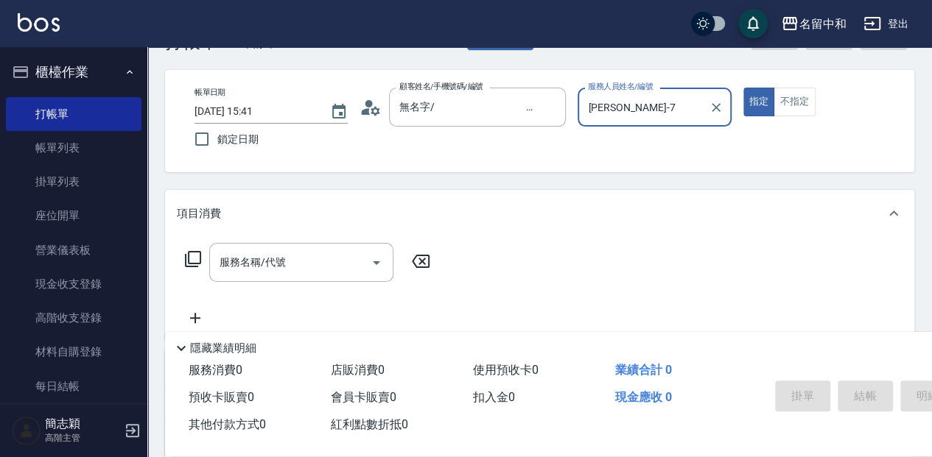
drag, startPoint x: 261, startPoint y: 277, endPoint x: 274, endPoint y: 269, distance: 15.5
click at [261, 275] on div "服務名稱/代號" at bounding box center [301, 262] width 184 height 39
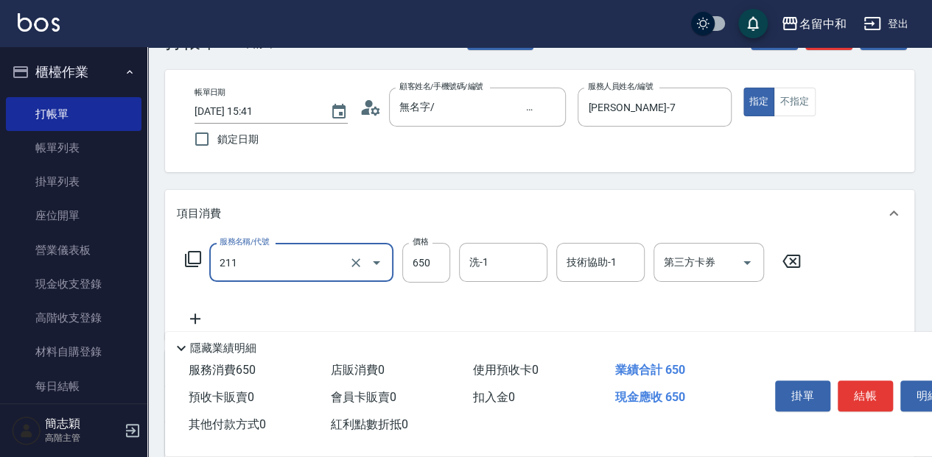
type input "洗+滾珠精油(211)"
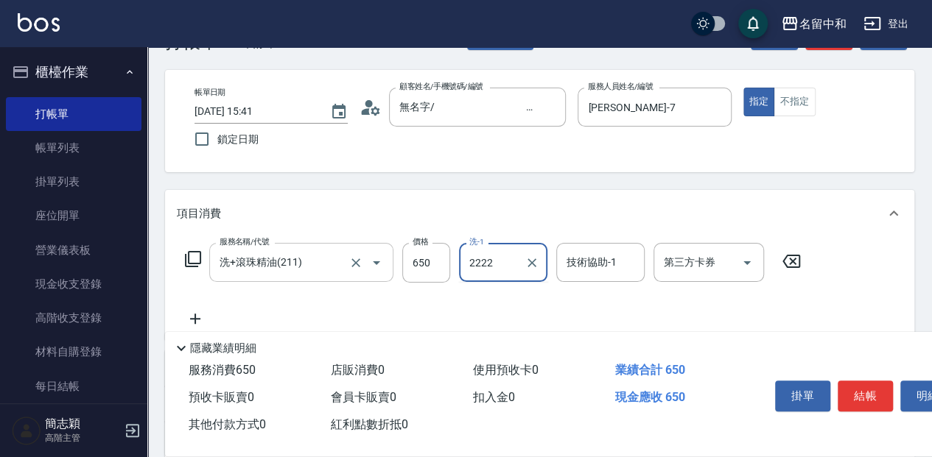
type input "2222"
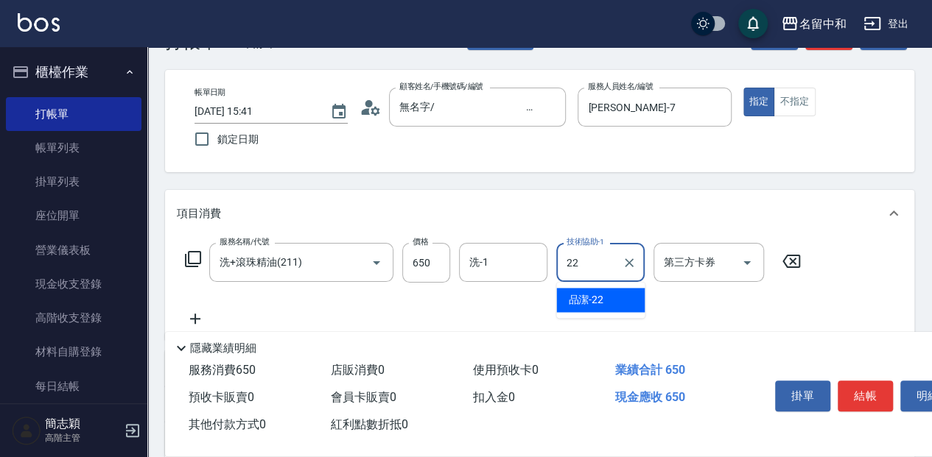
type input "品潔-22"
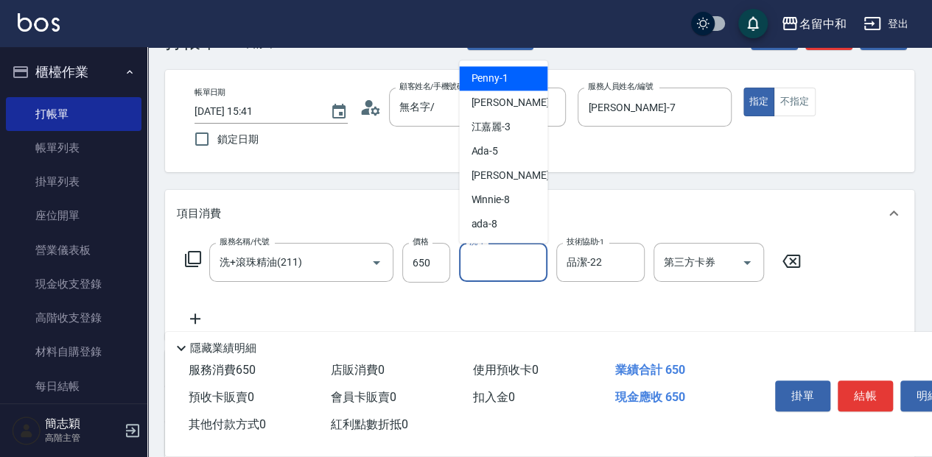
click at [483, 256] on div "洗-1 洗-1" at bounding box center [503, 262] width 88 height 39
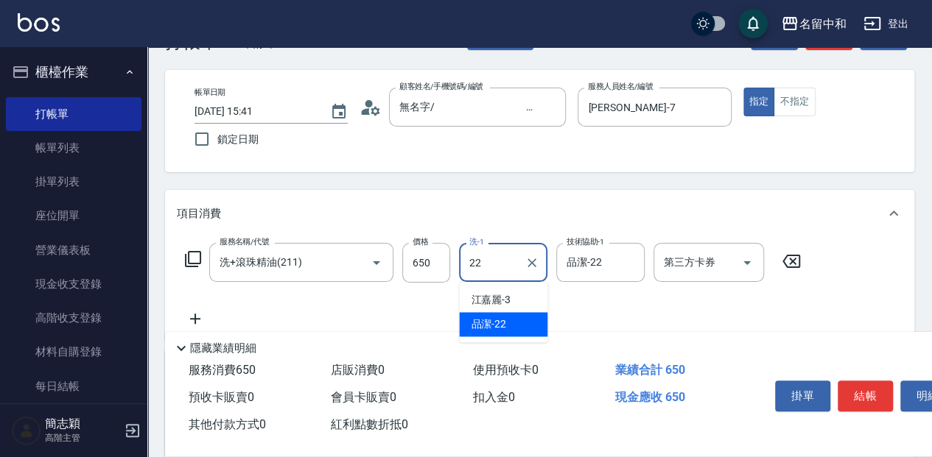
type input "品潔-22"
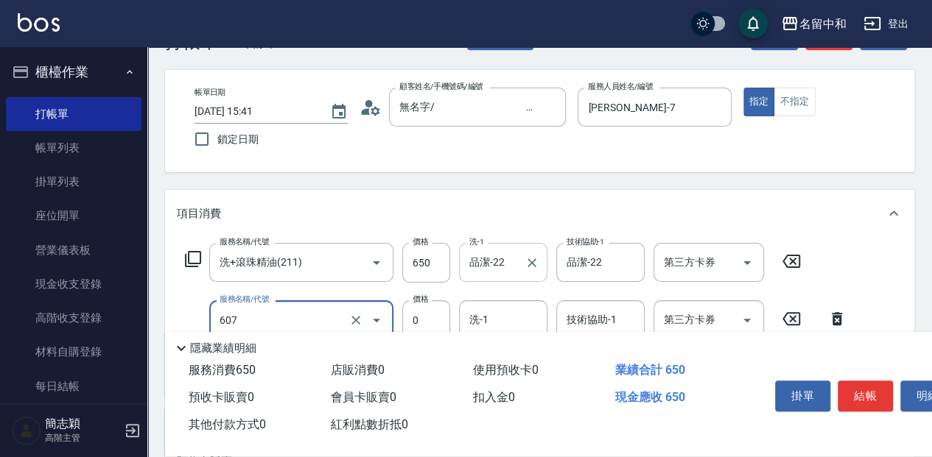
type input "魚子單次0(607)"
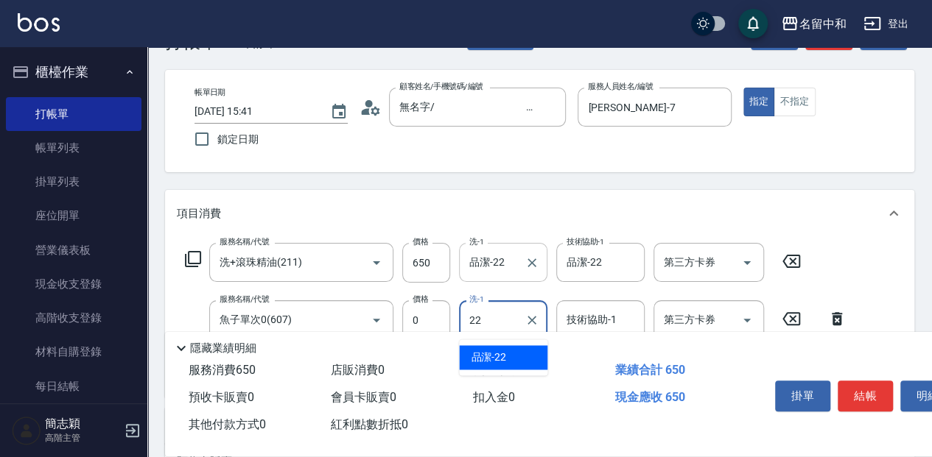
type input "品潔-22"
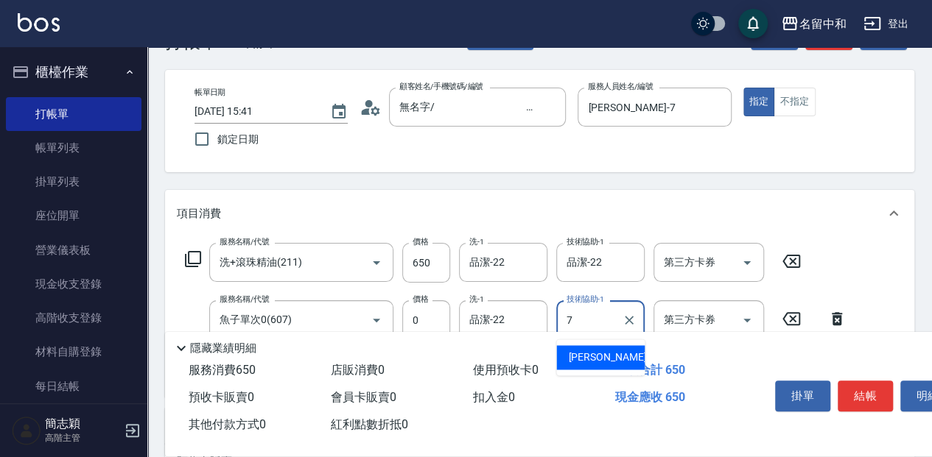
type input "[PERSON_NAME]-7"
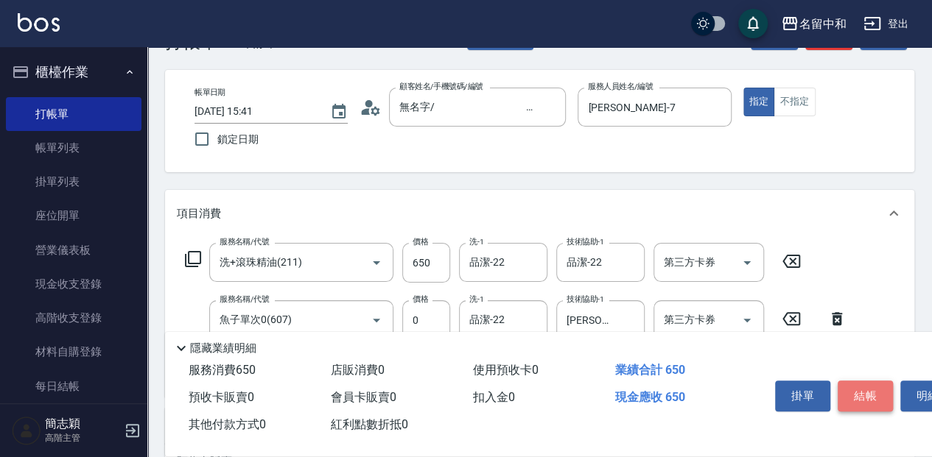
click at [867, 390] on button "結帳" at bounding box center [864, 396] width 55 height 31
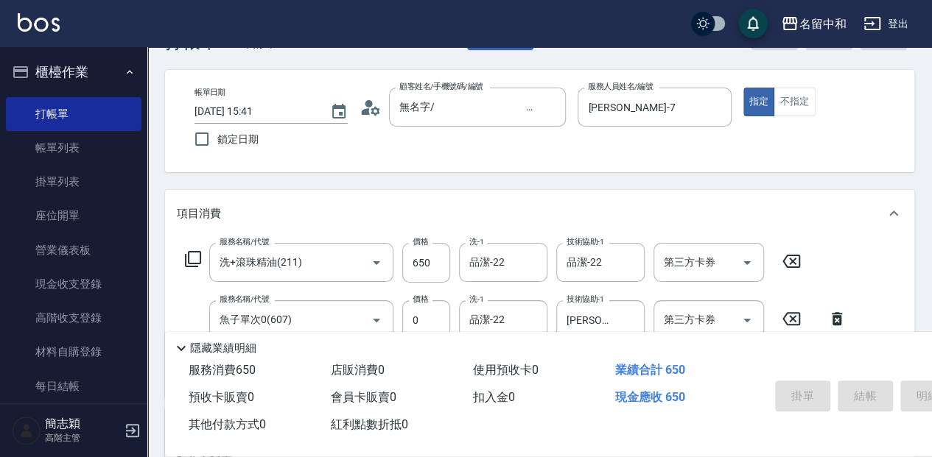
type input "[DATE] 16:09"
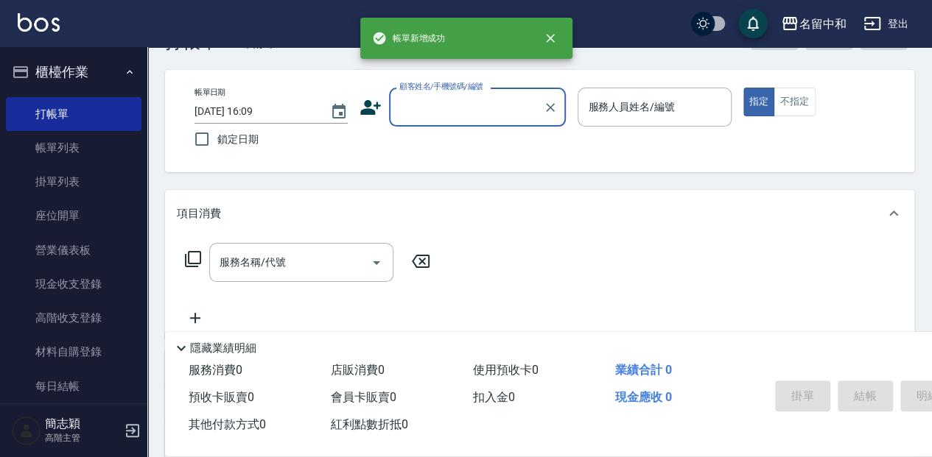
scroll to position [0, 0]
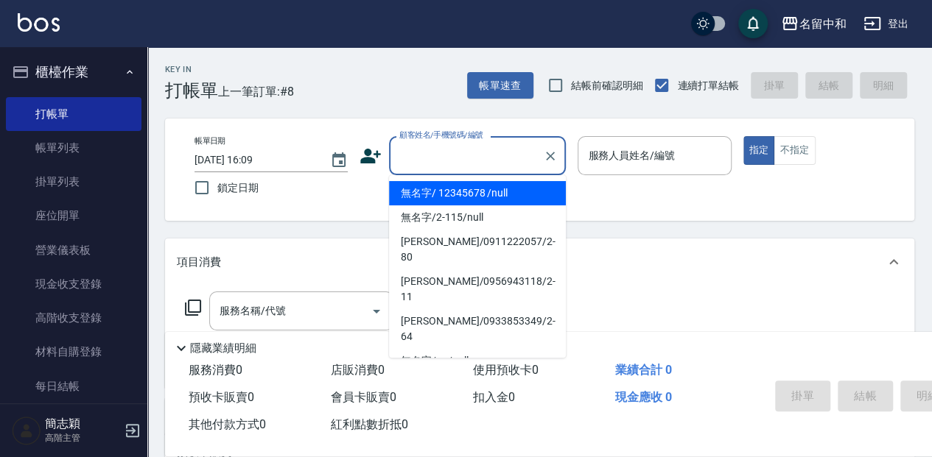
click at [435, 152] on input "顧客姓名/手機號碼/編號" at bounding box center [466, 156] width 141 height 26
drag, startPoint x: 429, startPoint y: 186, endPoint x: 614, endPoint y: 141, distance: 190.1
click at [429, 186] on li "無名字/ 12345678 /null" at bounding box center [477, 193] width 177 height 24
type input "無名字/ 12345678 /null"
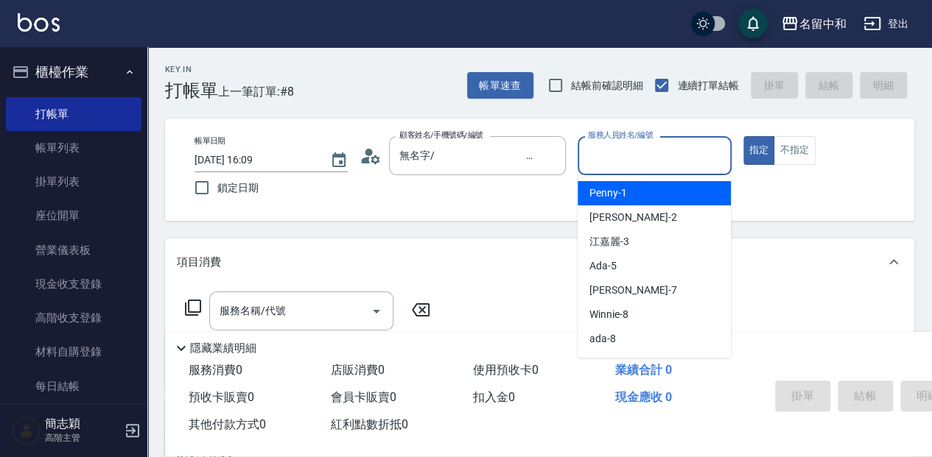
drag, startPoint x: 626, startPoint y: 156, endPoint x: 639, endPoint y: 214, distance: 59.0
click at [628, 157] on input "服務人員姓名/編號" at bounding box center [654, 156] width 140 height 26
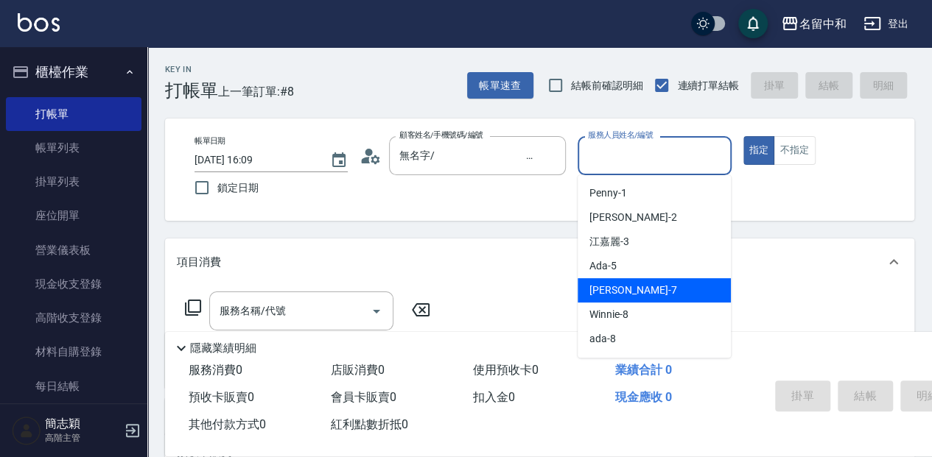
drag, startPoint x: 650, startPoint y: 281, endPoint x: 536, endPoint y: 273, distance: 114.5
click at [650, 283] on div "[PERSON_NAME] -7" at bounding box center [653, 290] width 153 height 24
type input "[PERSON_NAME]-7"
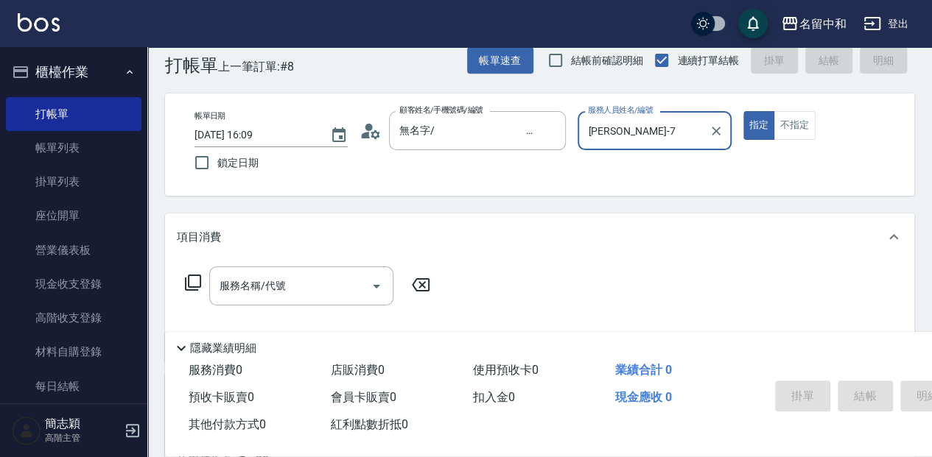
scroll to position [49, 0]
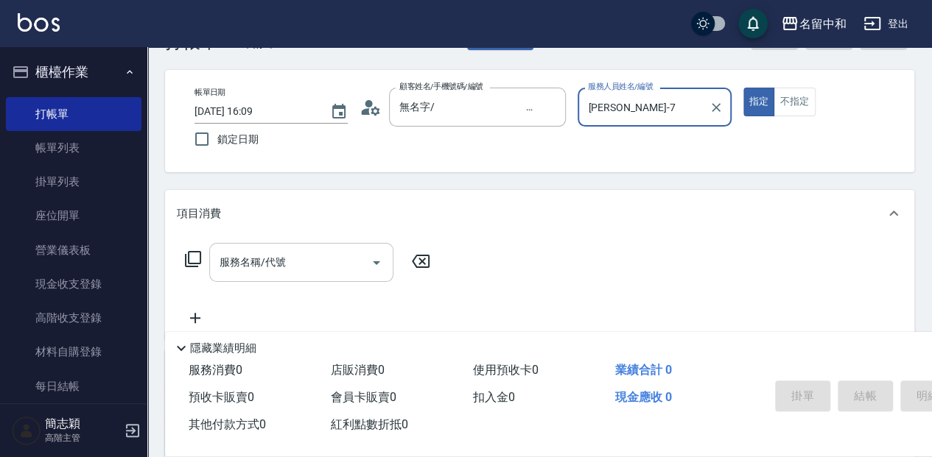
click at [312, 273] on input "服務名稱/代號" at bounding box center [290, 263] width 149 height 26
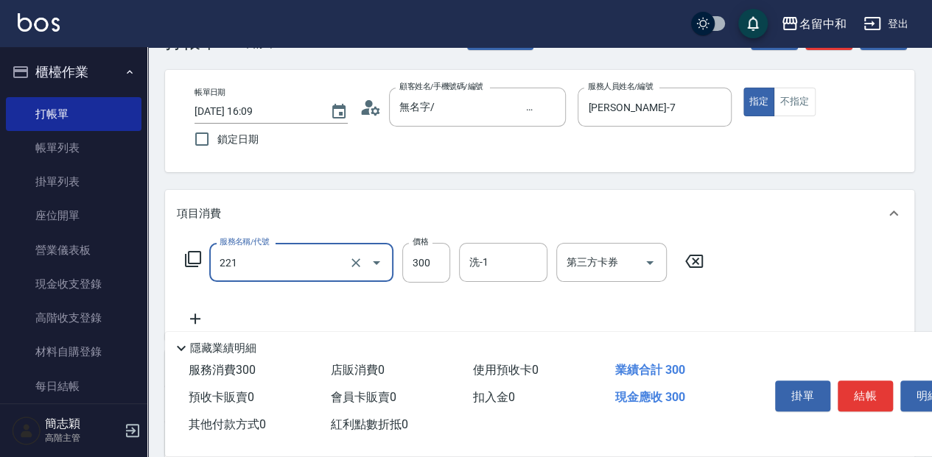
type input "洗髮300(221)"
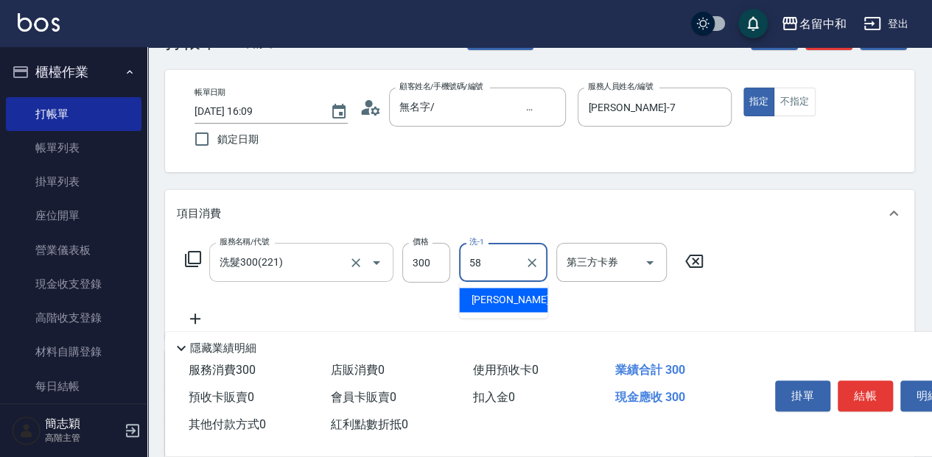
type input "[PERSON_NAME]-58"
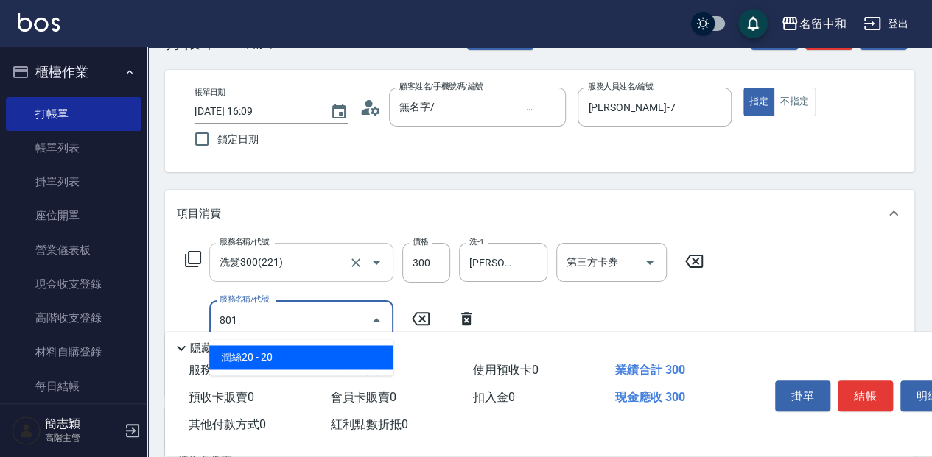
type input "潤絲20(801)"
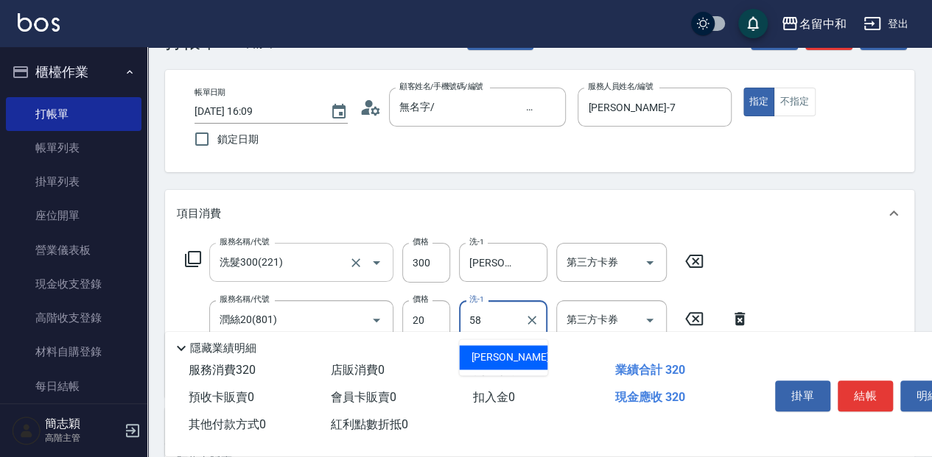
type input "[PERSON_NAME]-58"
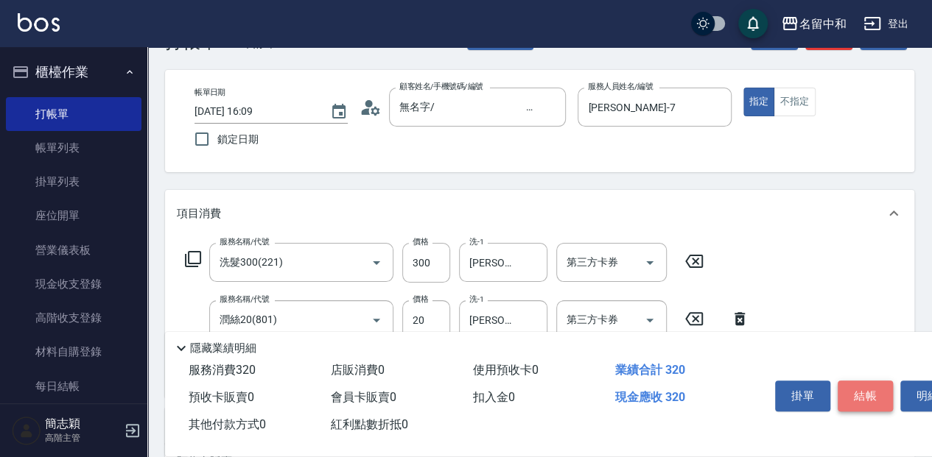
click at [856, 398] on button "結帳" at bounding box center [864, 396] width 55 height 31
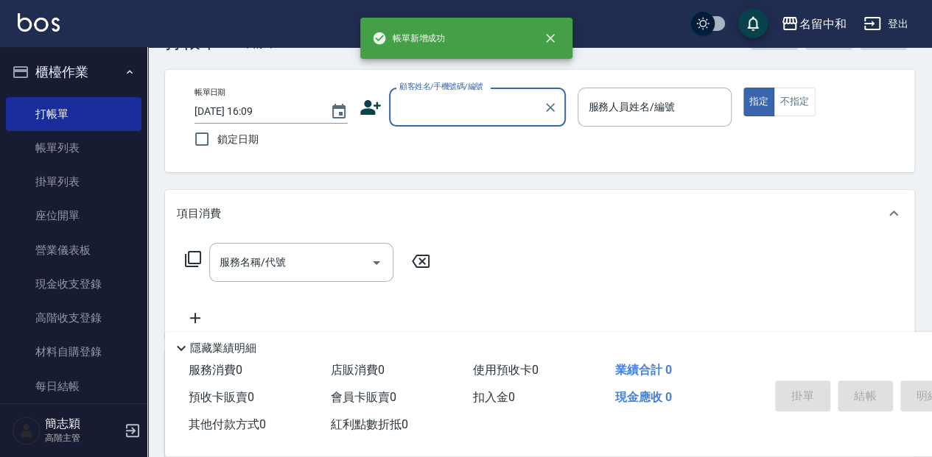
scroll to position [0, 0]
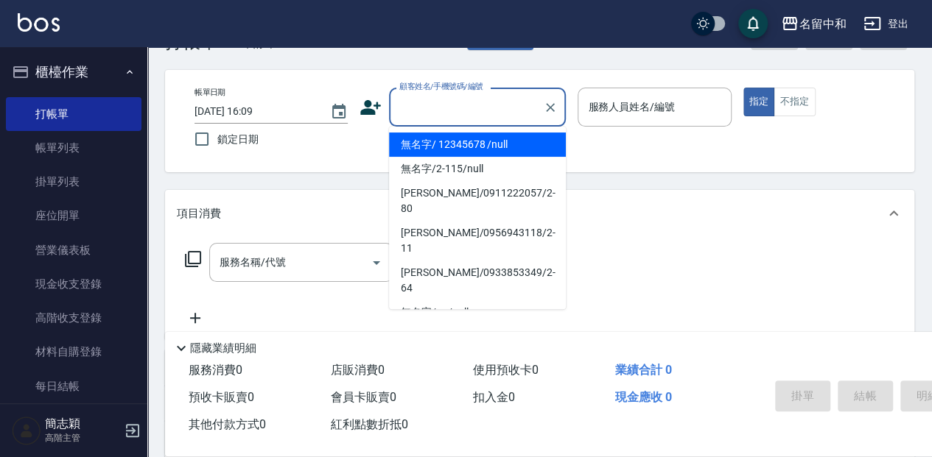
click at [427, 112] on input "顧客姓名/手機號碼/編號" at bounding box center [466, 107] width 141 height 26
click at [434, 138] on li "無名字/ 12345678 /null" at bounding box center [477, 145] width 177 height 24
type input "無名字/ 12345678 /null"
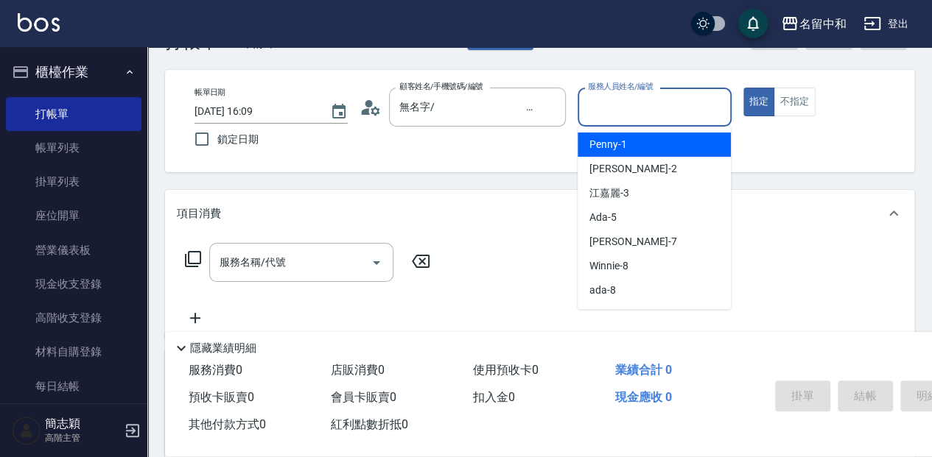
click at [686, 98] on input "服務人員姓名/編號" at bounding box center [654, 107] width 140 height 26
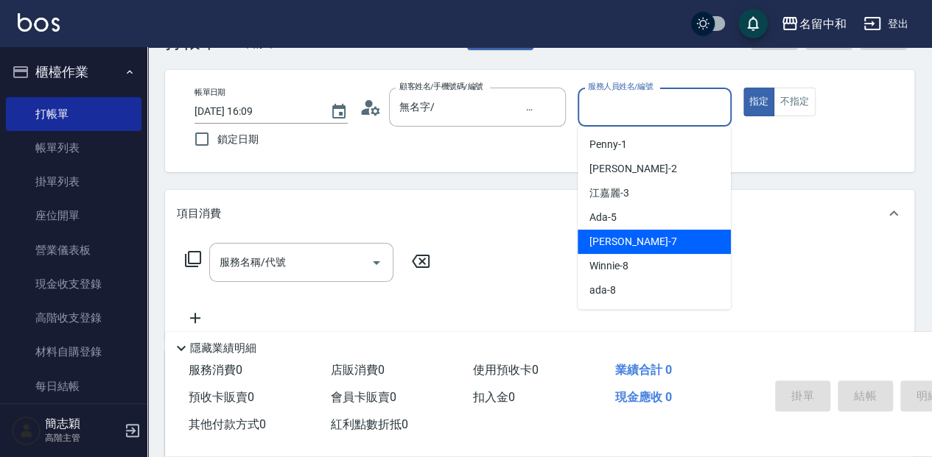
click at [688, 250] on div "[PERSON_NAME] -7" at bounding box center [653, 242] width 153 height 24
type input "[PERSON_NAME]-7"
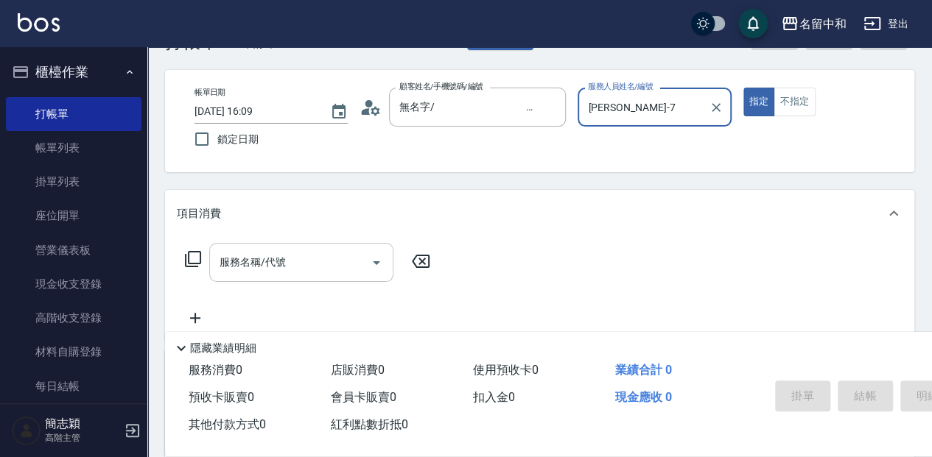
drag, startPoint x: 279, startPoint y: 273, endPoint x: 305, endPoint y: 264, distance: 27.5
click at [280, 273] on input "服務名稱/代號" at bounding box center [290, 263] width 149 height 26
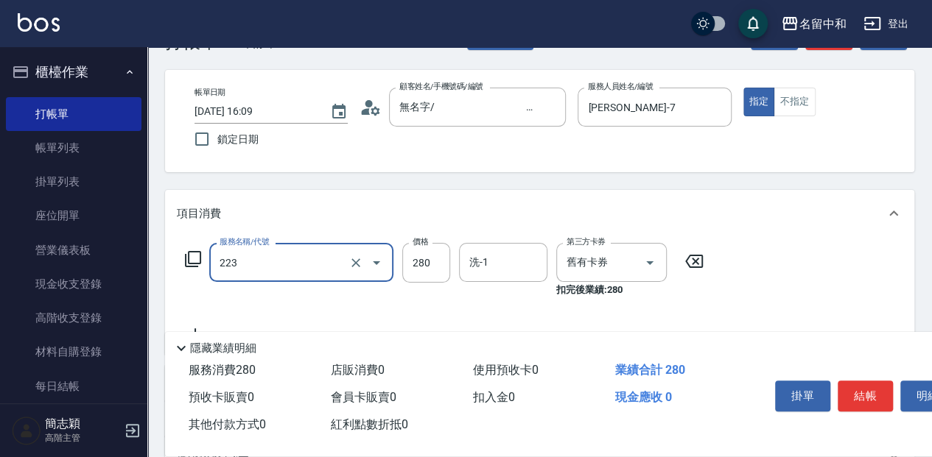
type input "洗髮卷280(223)"
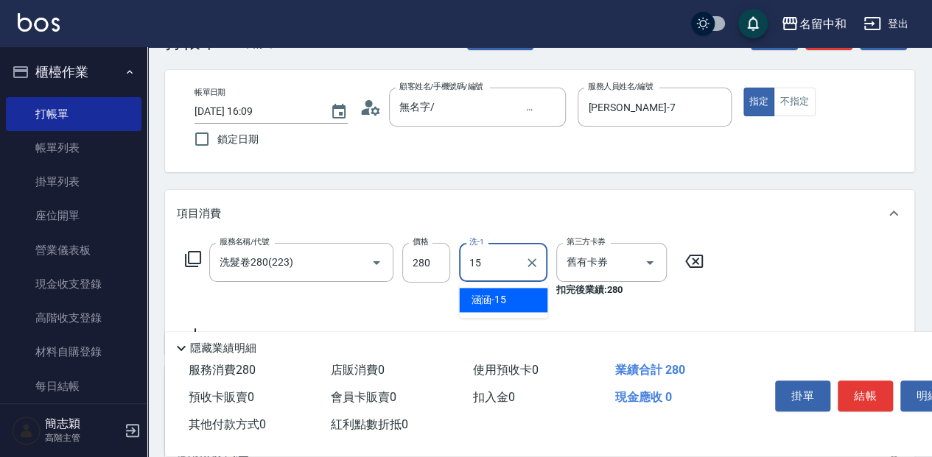
type input "涵涵-15"
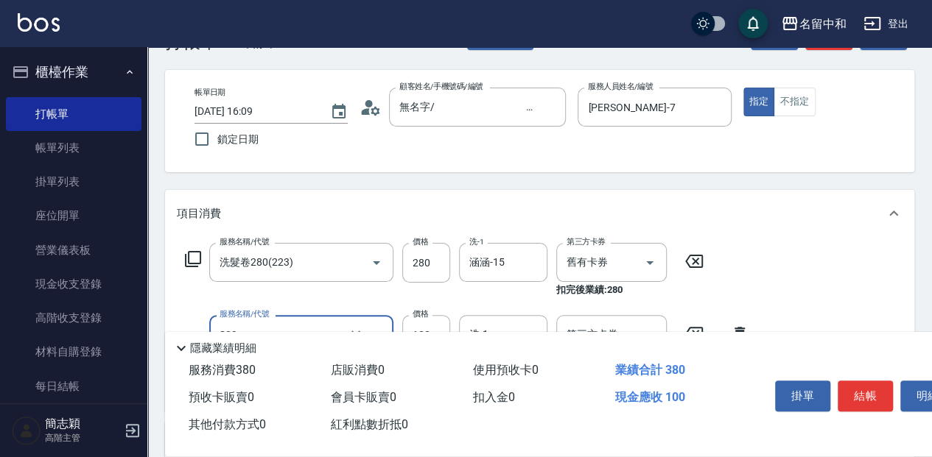
type input "精油[SPA]100(809)"
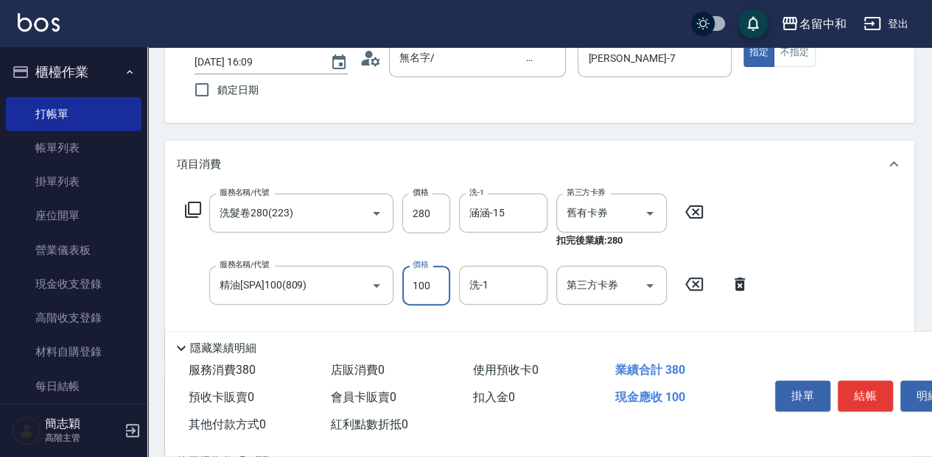
scroll to position [147, 0]
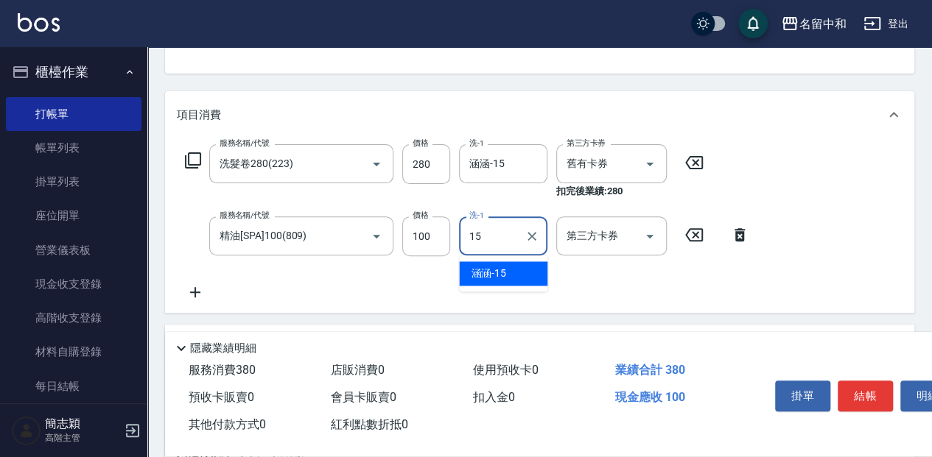
type input "涵涵-15"
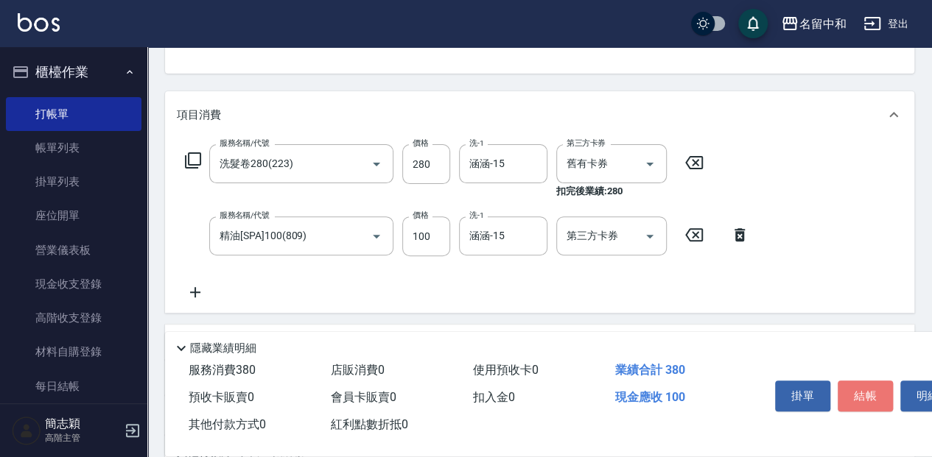
click at [862, 393] on button "結帳" at bounding box center [864, 396] width 55 height 31
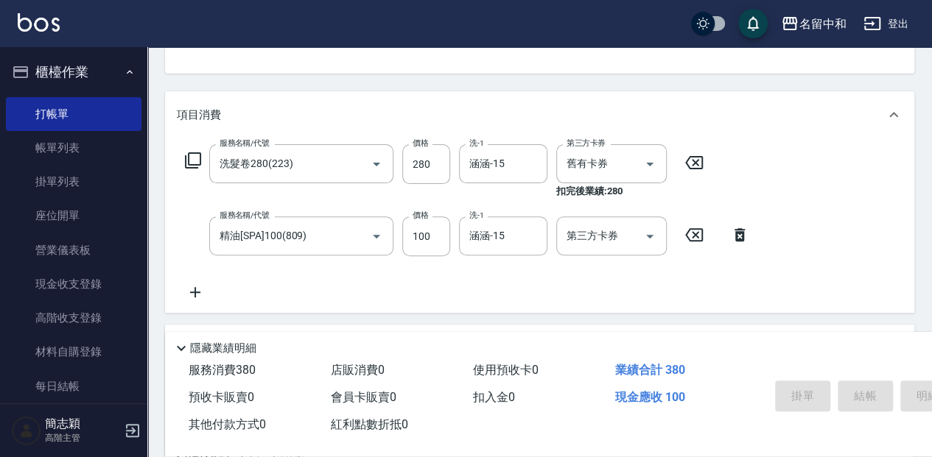
type input "[DATE] 16:10"
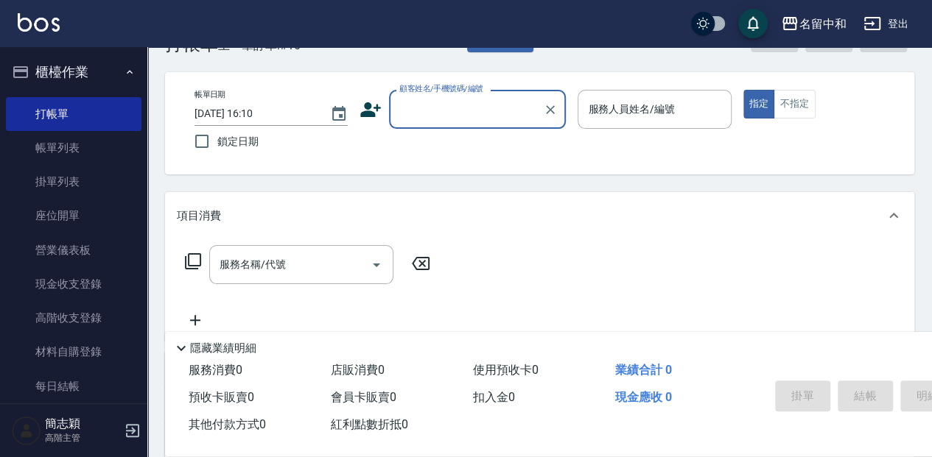
scroll to position [44, 0]
click at [455, 111] on input "顧客姓名/手機號碼/編號" at bounding box center [466, 112] width 141 height 26
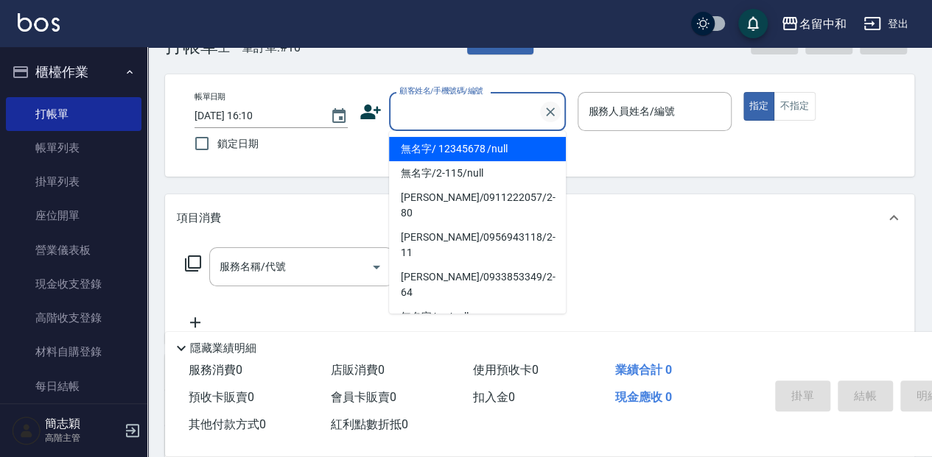
drag, startPoint x: 449, startPoint y: 142, endPoint x: 546, endPoint y: 100, distance: 105.9
click at [450, 143] on li "無名字/ 12345678 /null" at bounding box center [477, 149] width 177 height 24
type input "無名字/ 12345678 /null"
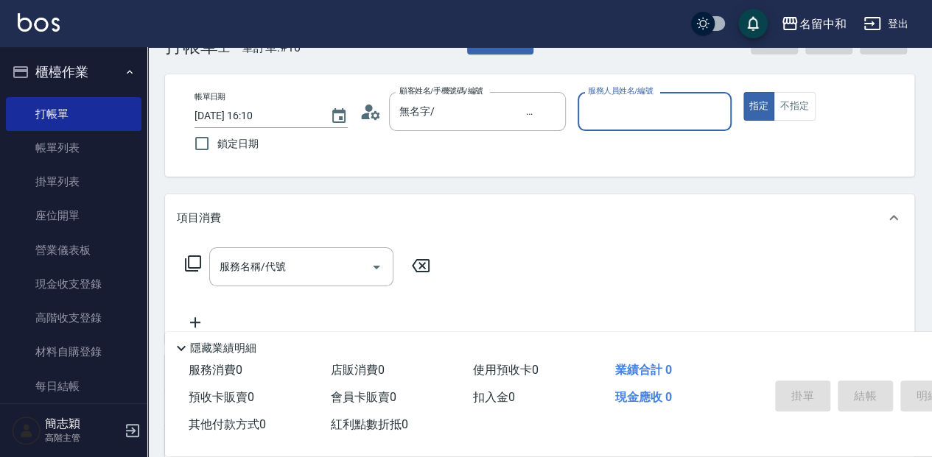
click at [621, 124] on div "服務人員姓名/編號" at bounding box center [653, 111] width 153 height 39
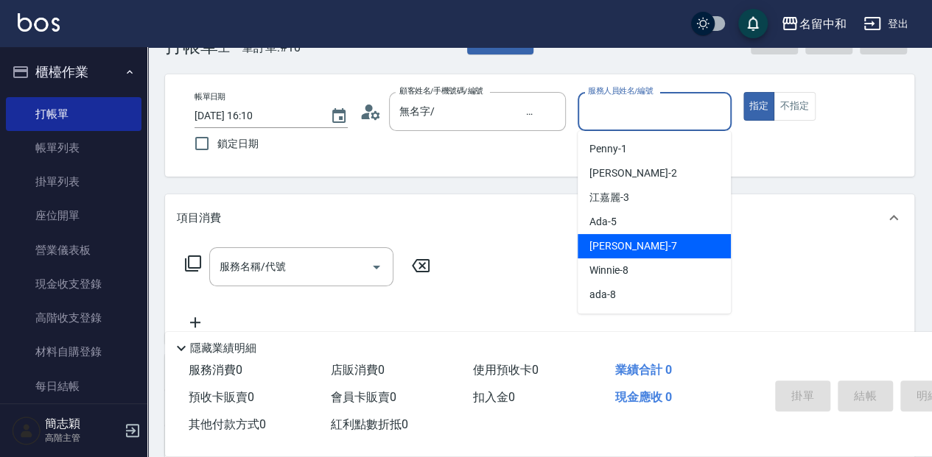
click at [628, 240] on span "[PERSON_NAME] -7" at bounding box center [632, 246] width 87 height 15
type input "[PERSON_NAME]-7"
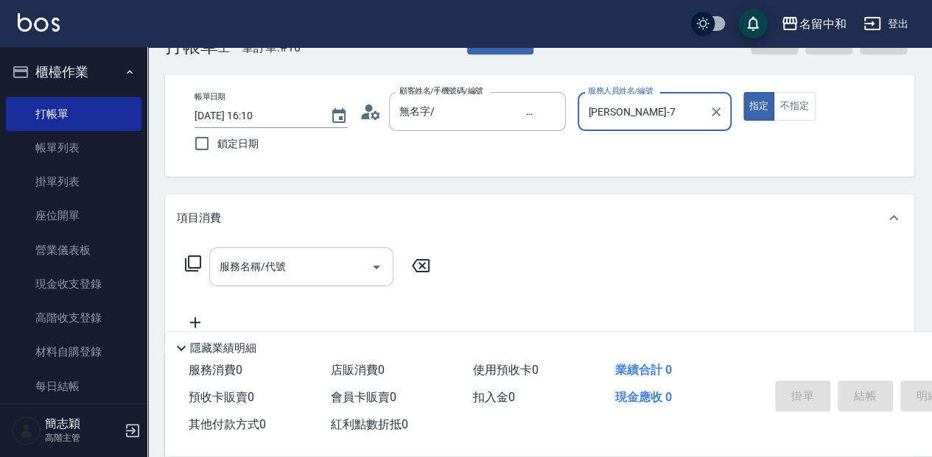
click at [305, 268] on input "服務名稱/代號" at bounding box center [290, 267] width 149 height 26
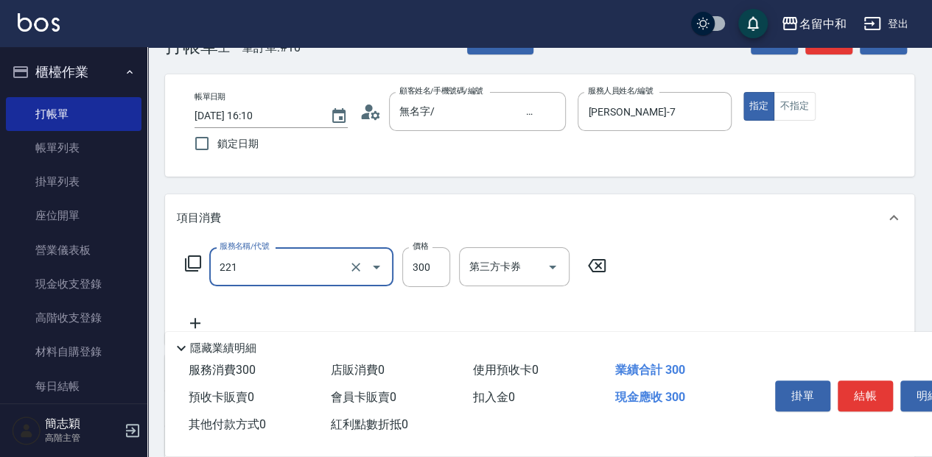
type input "洗髮300(221)"
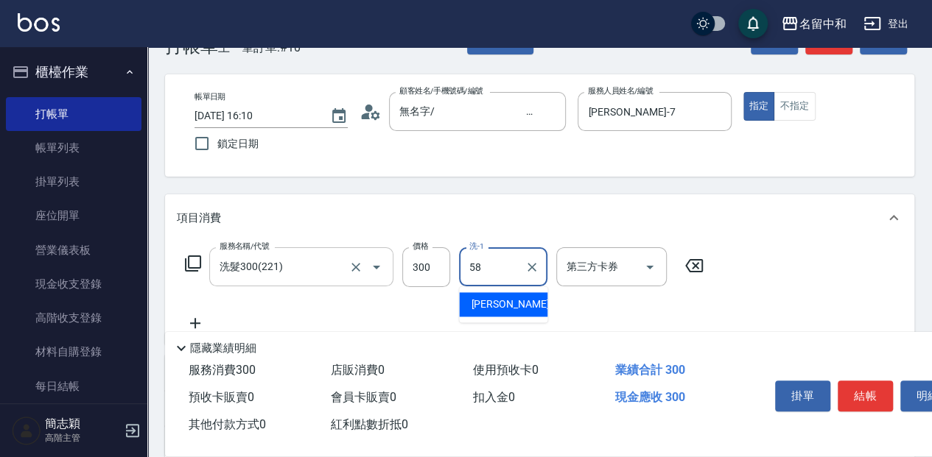
type input "[PERSON_NAME]-58"
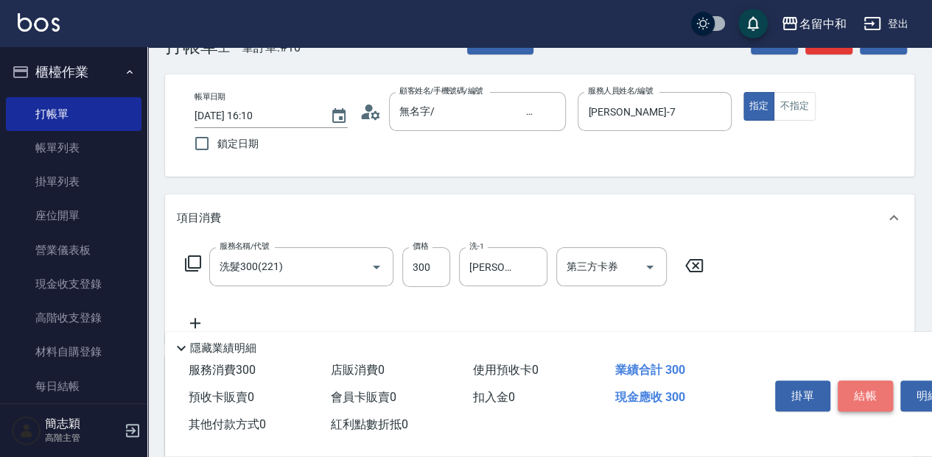
click at [862, 390] on button "結帳" at bounding box center [864, 396] width 55 height 31
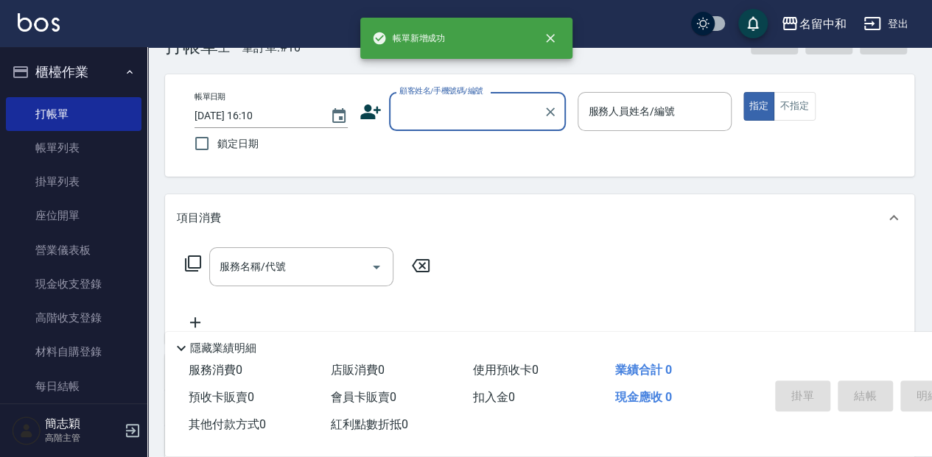
scroll to position [0, 0]
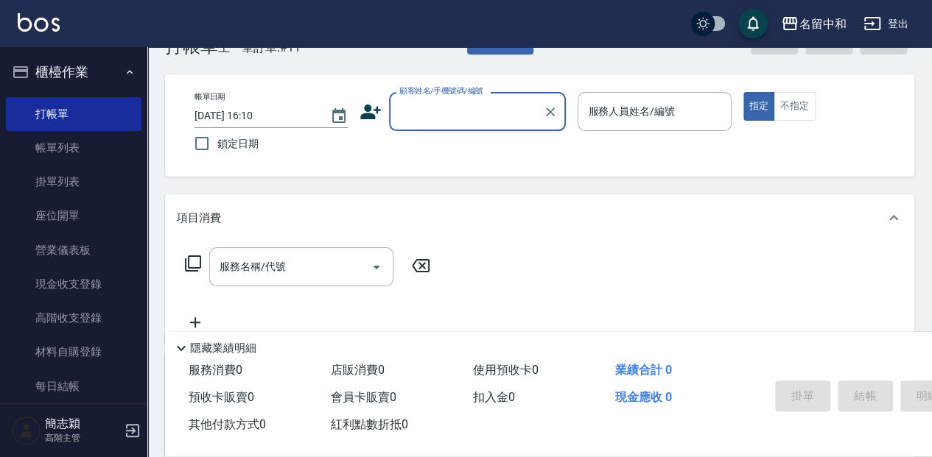
click at [402, 113] on input "顧客姓名/手機號碼/編號" at bounding box center [466, 112] width 141 height 26
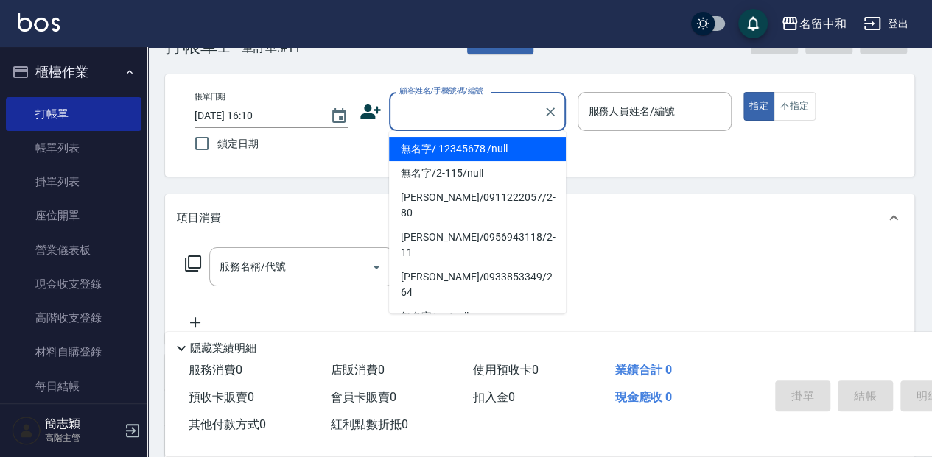
drag, startPoint x: 412, startPoint y: 146, endPoint x: 519, endPoint y: 116, distance: 110.1
click at [415, 147] on li "無名字/ 12345678 /null" at bounding box center [477, 149] width 177 height 24
type input "無名字/ 12345678 /null"
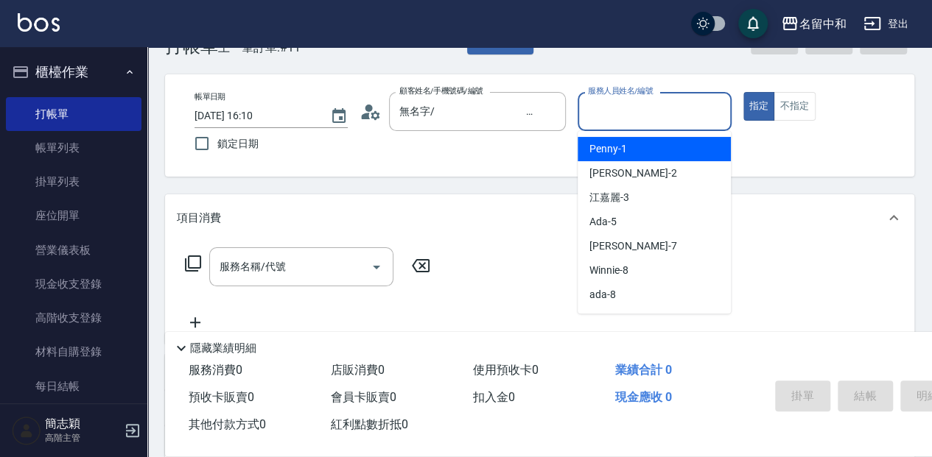
click at [621, 119] on input "服務人員姓名/編號" at bounding box center [654, 112] width 140 height 26
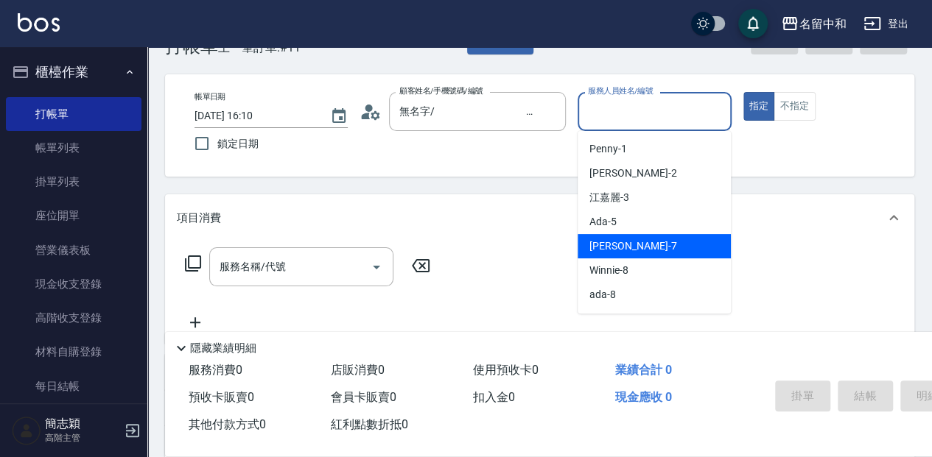
drag, startPoint x: 632, startPoint y: 245, endPoint x: 602, endPoint y: 240, distance: 29.8
click at [632, 245] on span "[PERSON_NAME] -7" at bounding box center [632, 246] width 87 height 15
type input "[PERSON_NAME]-7"
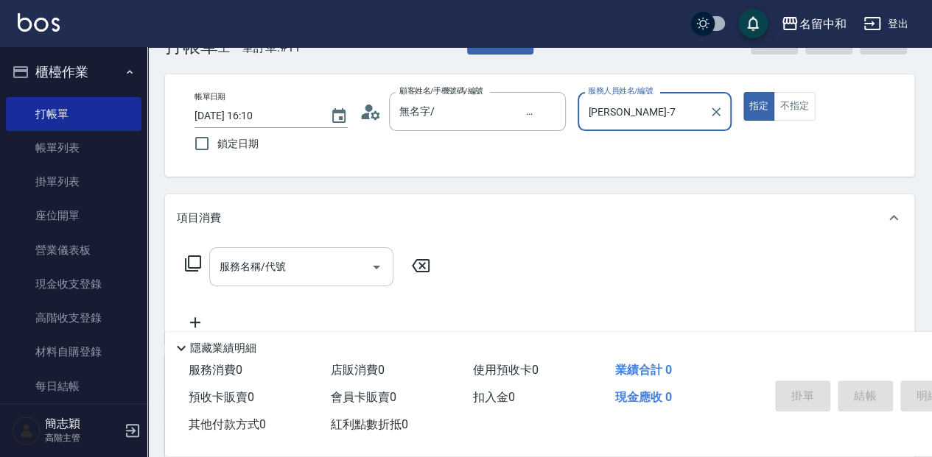
drag, startPoint x: 289, startPoint y: 256, endPoint x: 323, endPoint y: 249, distance: 34.7
click at [292, 256] on input "服務名稱/代號" at bounding box center [290, 267] width 149 height 26
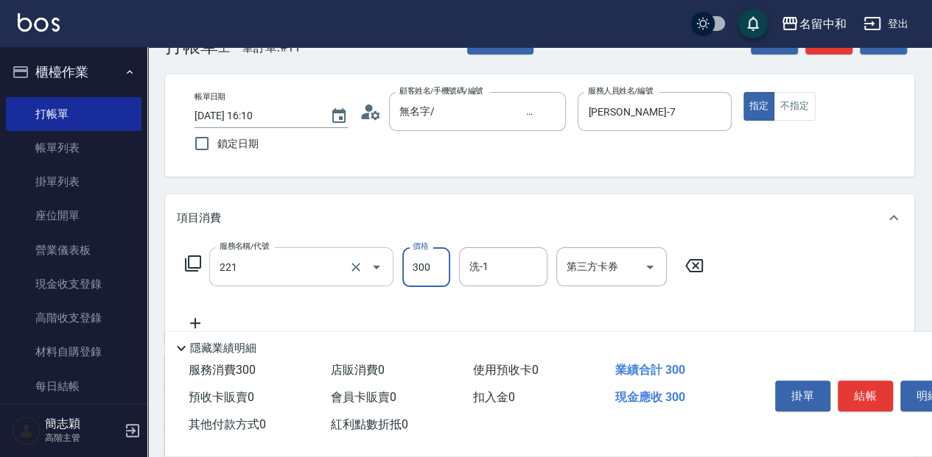
type input "洗髮300(221)"
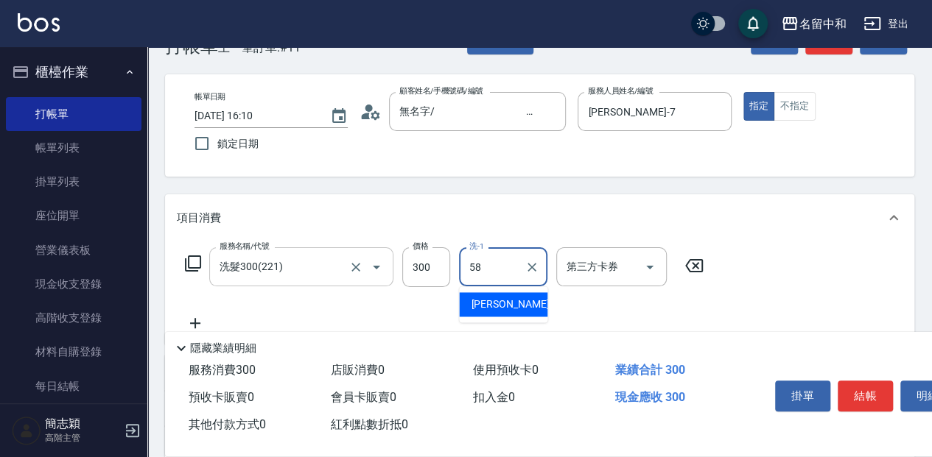
type input "[PERSON_NAME]-58"
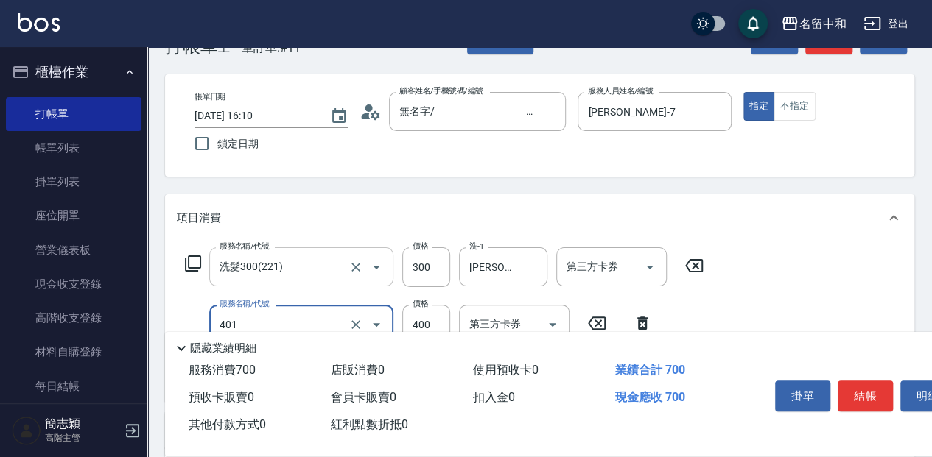
type input "剪髮(400)(401)"
type input "450"
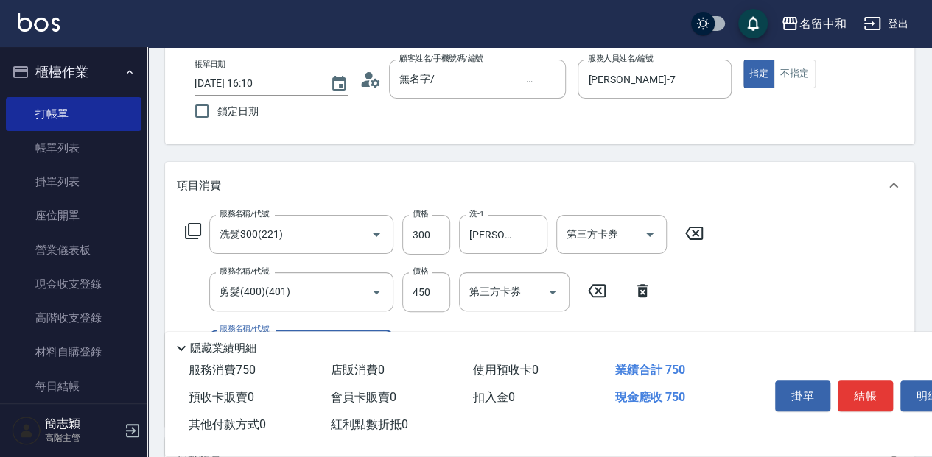
scroll to position [94, 0]
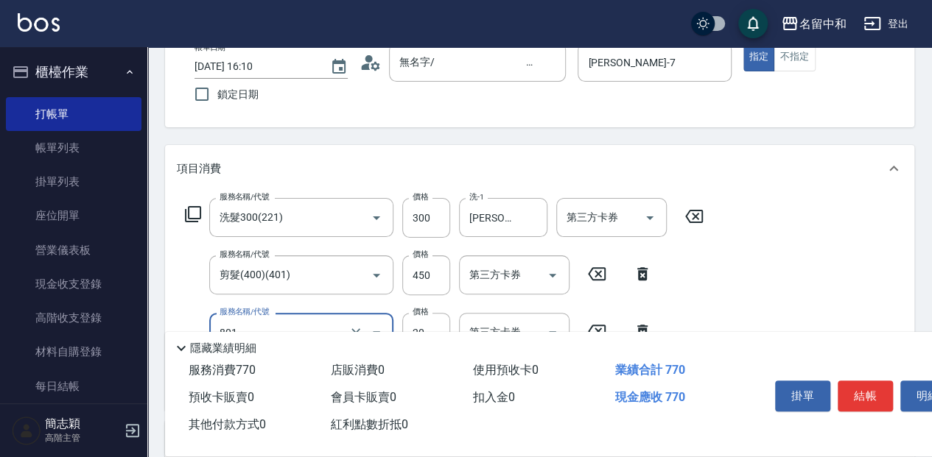
type input "潤絲20(801)"
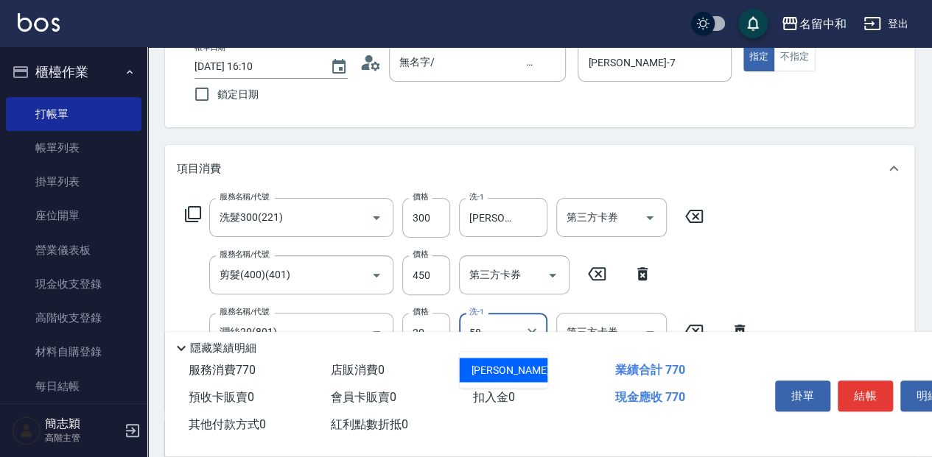
type input "[PERSON_NAME]-58"
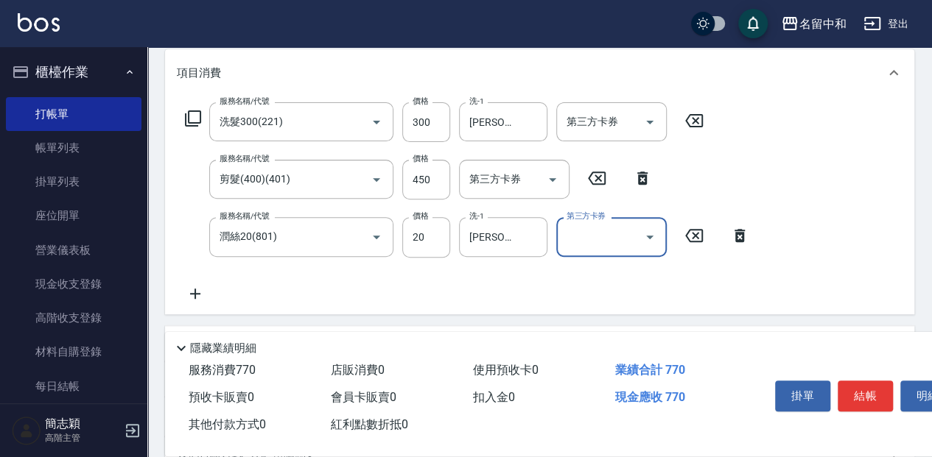
scroll to position [191, 0]
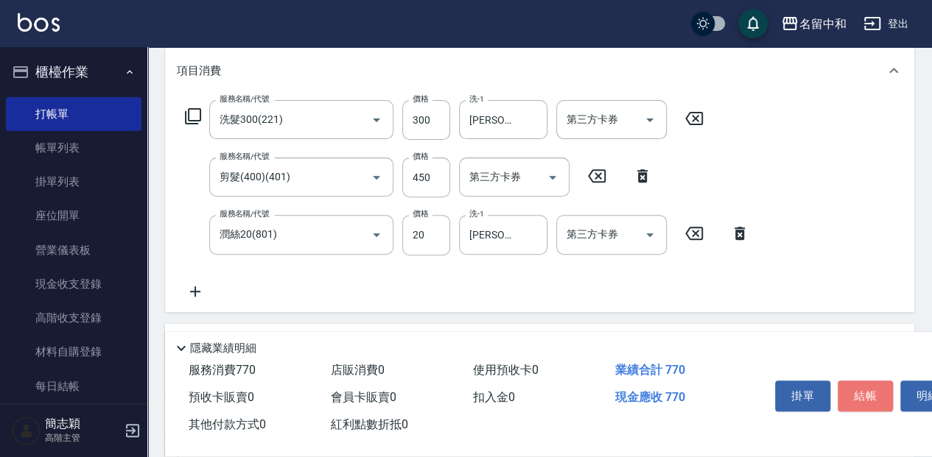
click at [862, 394] on button "結帳" at bounding box center [864, 396] width 55 height 31
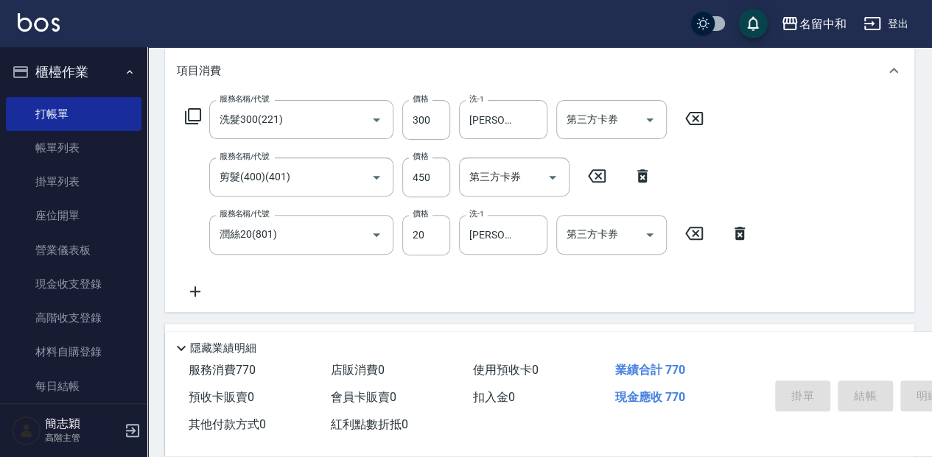
type input "[DATE] 16:11"
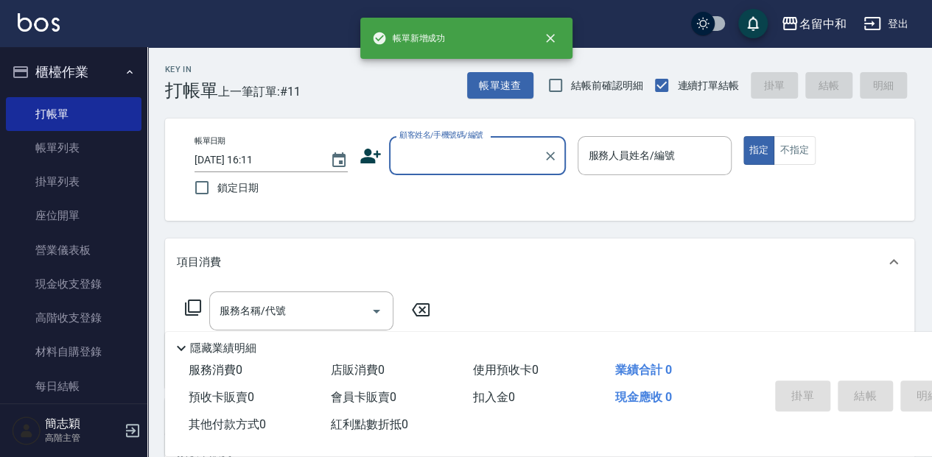
scroll to position [0, 0]
click at [451, 164] on input "顧客姓名/手機號碼/編號" at bounding box center [466, 156] width 141 height 26
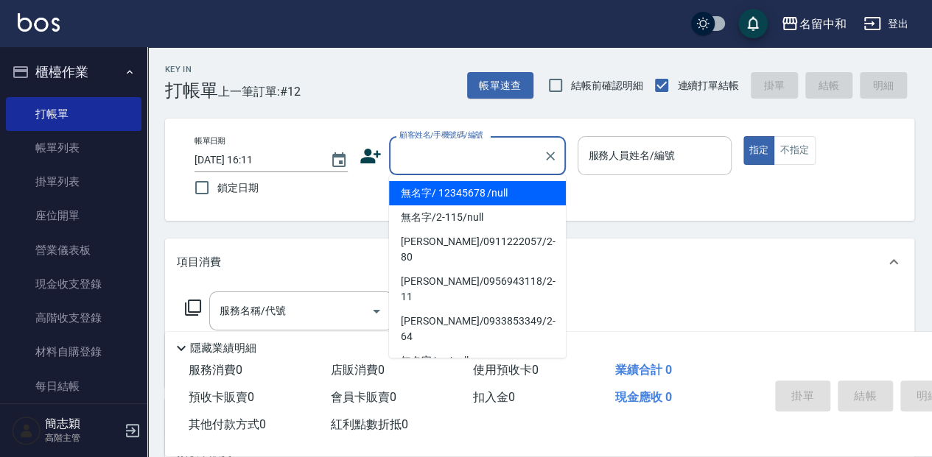
click at [451, 194] on li "無名字/ 12345678 /null" at bounding box center [477, 193] width 177 height 24
type input "無名字/ 12345678 /null"
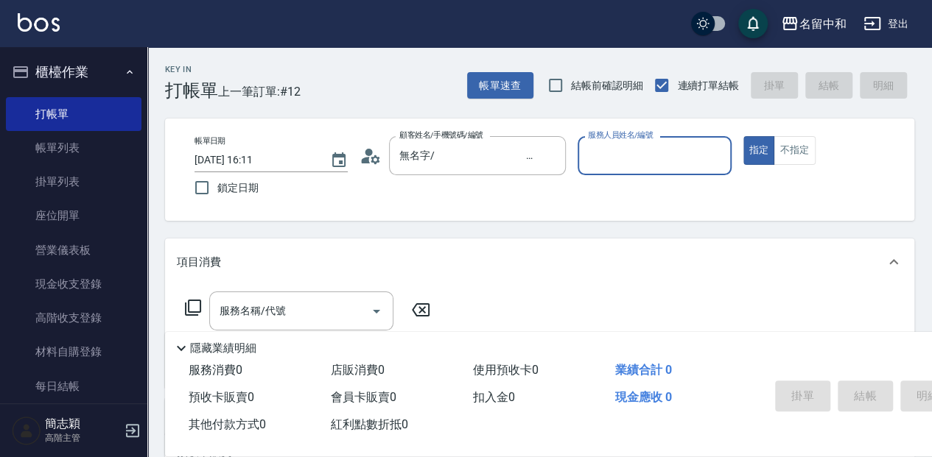
click at [633, 159] on input "服務人員姓名/編號" at bounding box center [654, 156] width 140 height 26
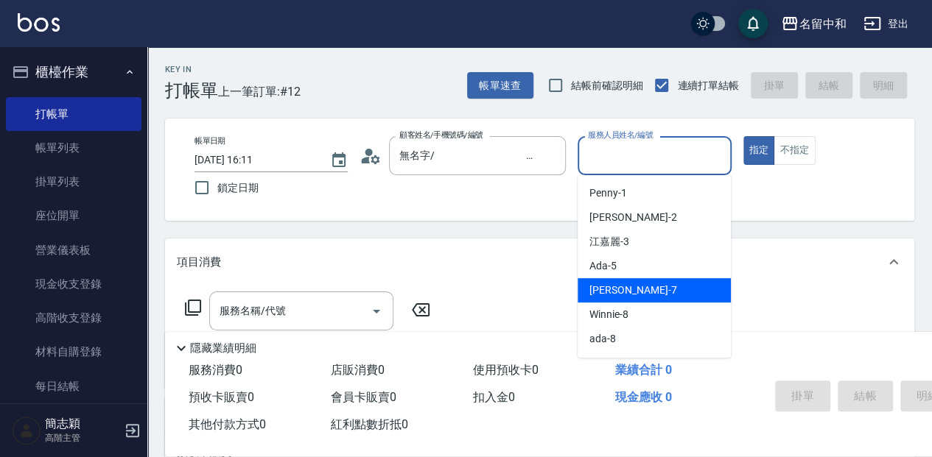
click at [645, 293] on div "[PERSON_NAME] -7" at bounding box center [653, 290] width 153 height 24
type input "[PERSON_NAME]-7"
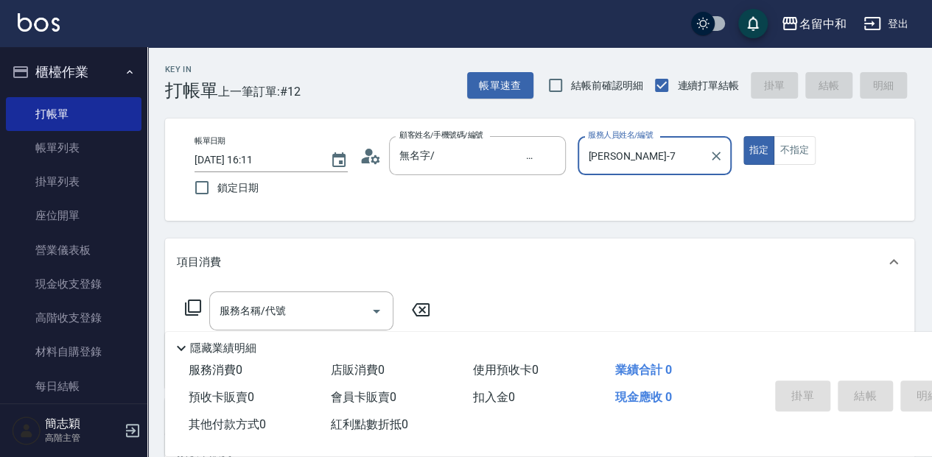
scroll to position [49, 0]
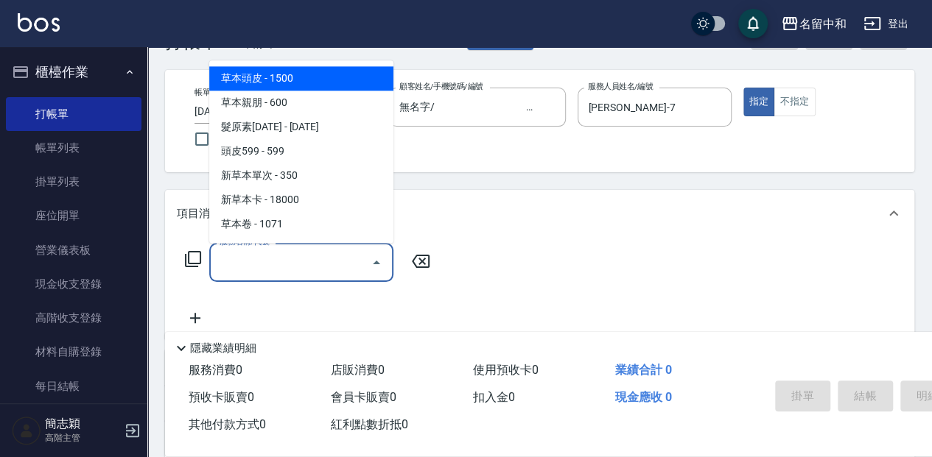
click at [287, 267] on input "服務名稱/代號" at bounding box center [290, 263] width 149 height 26
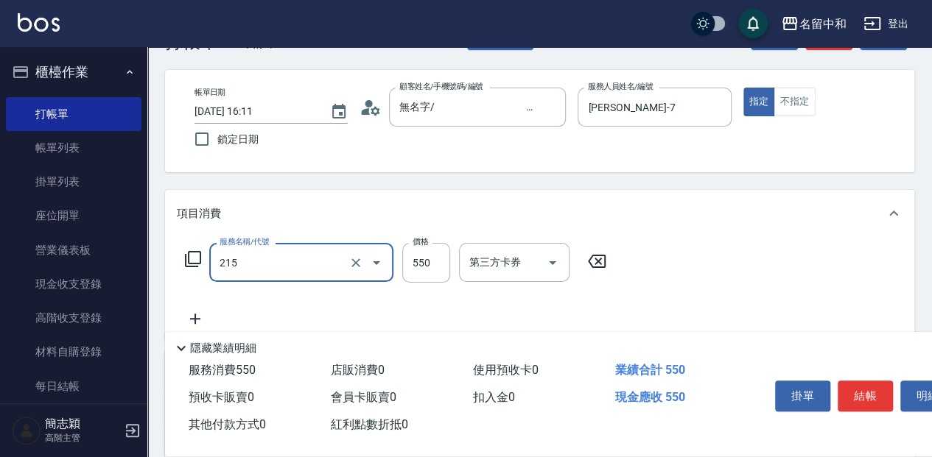
type input "SPA洗髮[500](215)"
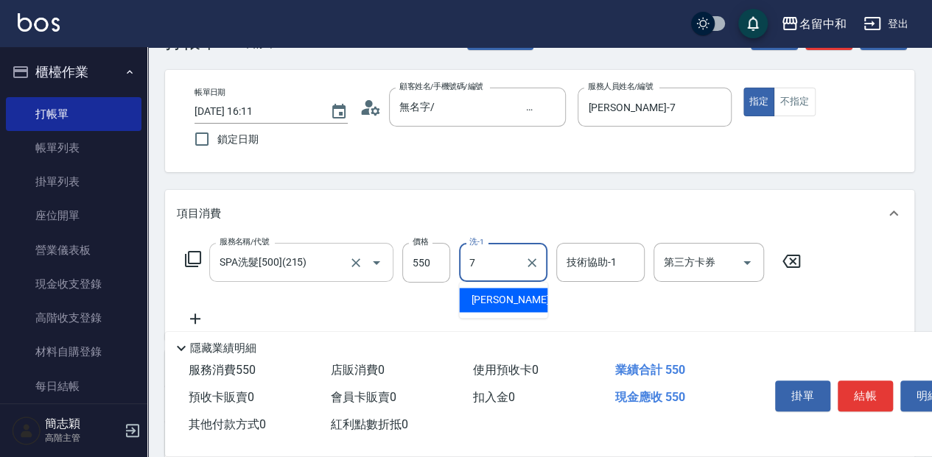
type input "[PERSON_NAME]-7"
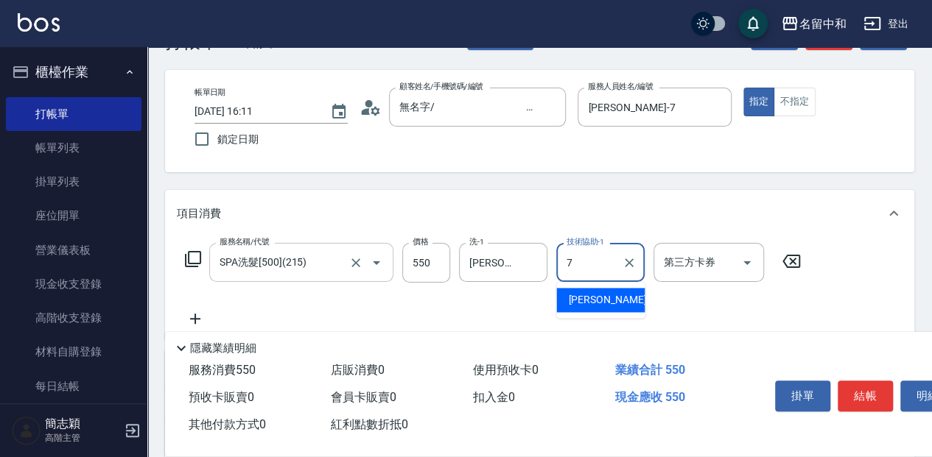
type input "[PERSON_NAME]-7"
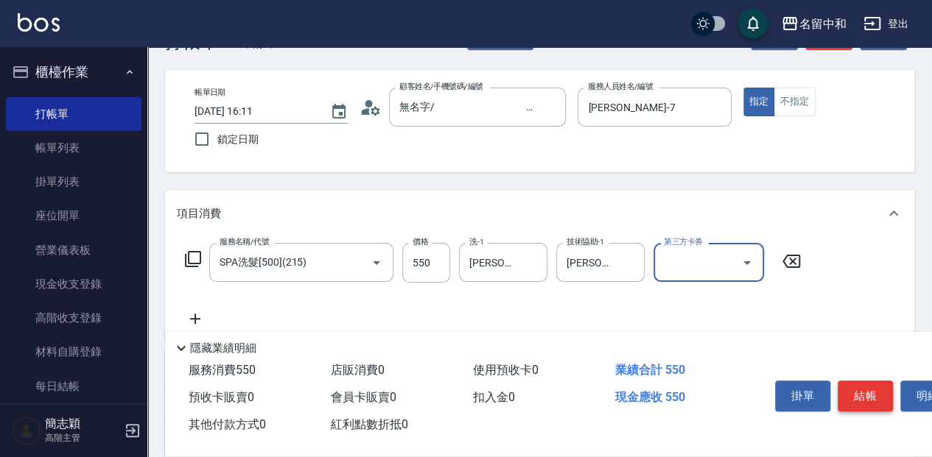
click at [862, 396] on button "結帳" at bounding box center [864, 396] width 55 height 31
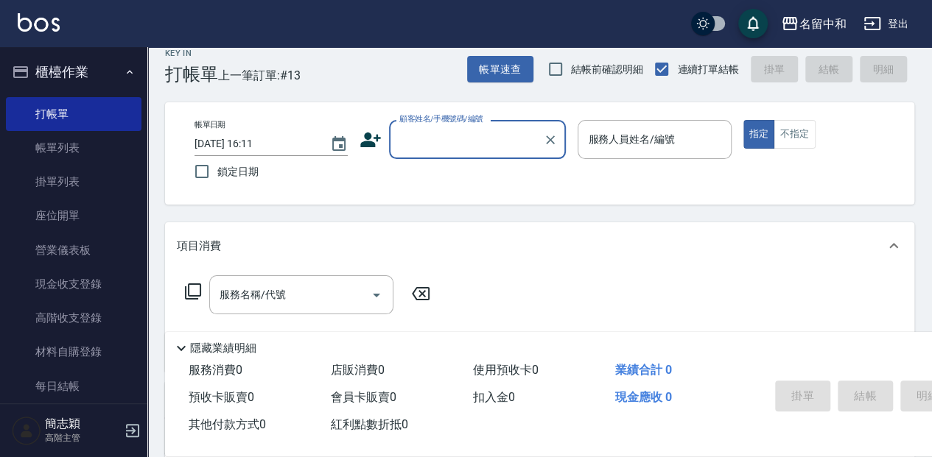
scroll to position [0, 0]
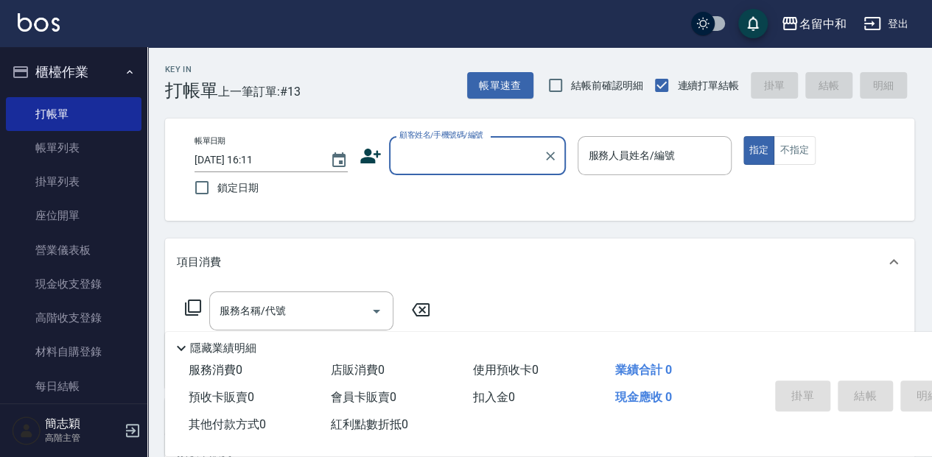
drag, startPoint x: 455, startPoint y: 162, endPoint x: 463, endPoint y: 164, distance: 7.7
click at [460, 163] on input "顧客姓名/手機號碼/編號" at bounding box center [466, 156] width 141 height 26
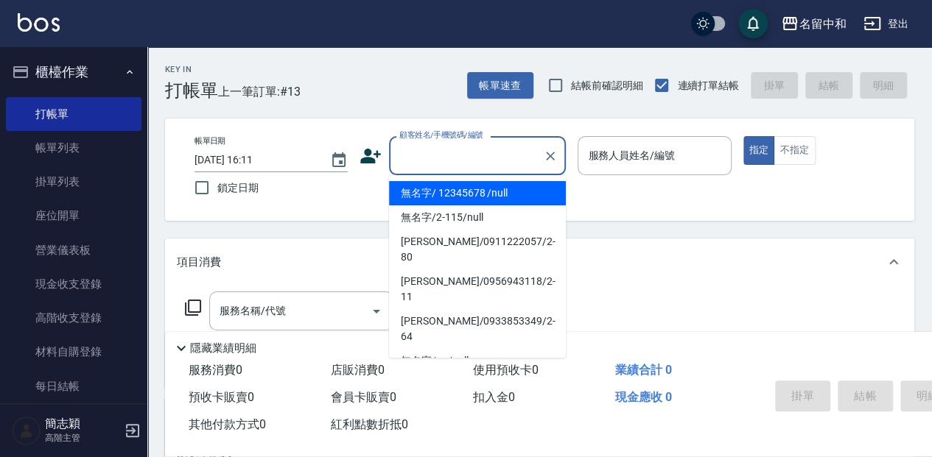
drag, startPoint x: 474, startPoint y: 196, endPoint x: 652, endPoint y: 153, distance: 182.6
click at [474, 196] on li "無名字/ 12345678 /null" at bounding box center [477, 193] width 177 height 24
type input "無名字/ 12345678 /null"
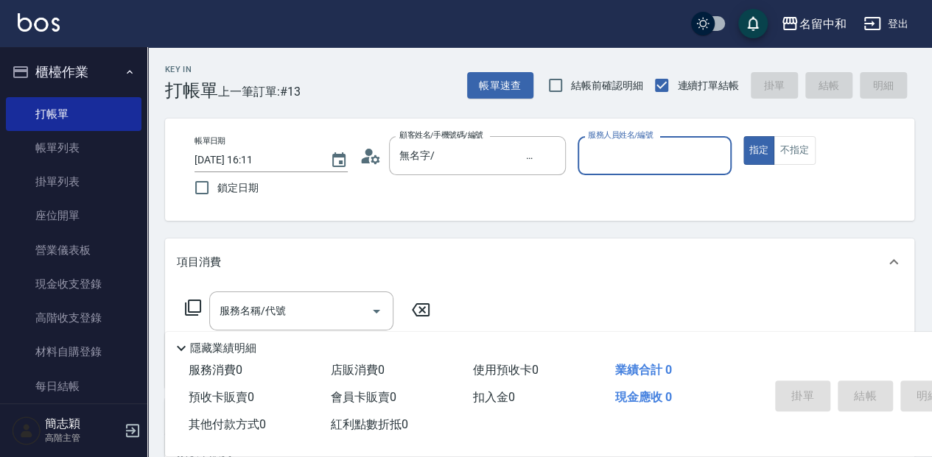
click at [642, 154] on input "服務人員姓名/編號" at bounding box center [654, 156] width 140 height 26
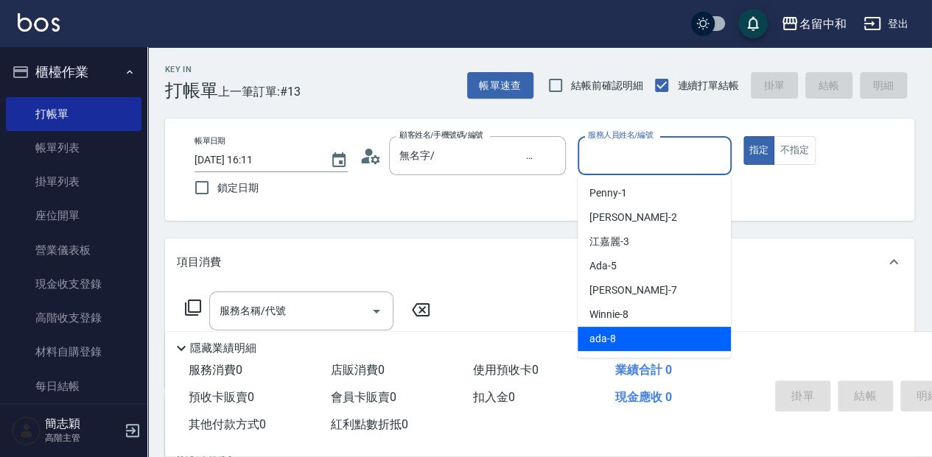
click at [623, 331] on div "ada -8" at bounding box center [653, 339] width 153 height 24
type input "ada-8"
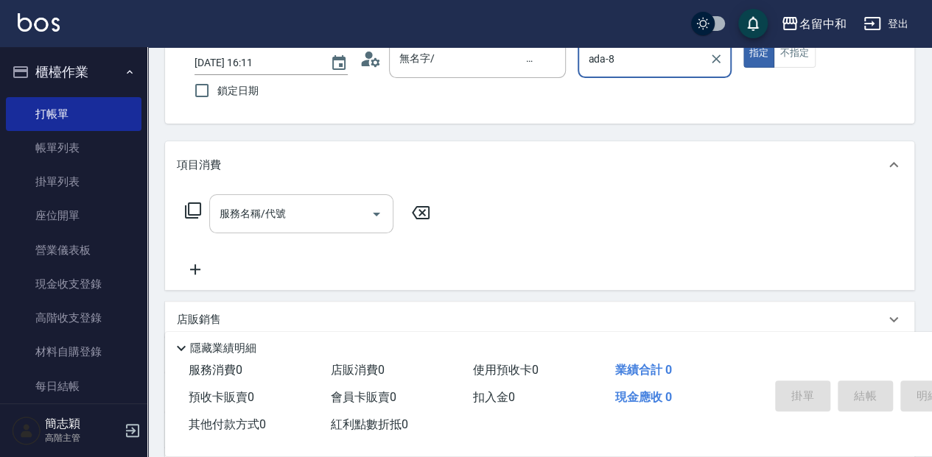
scroll to position [98, 0]
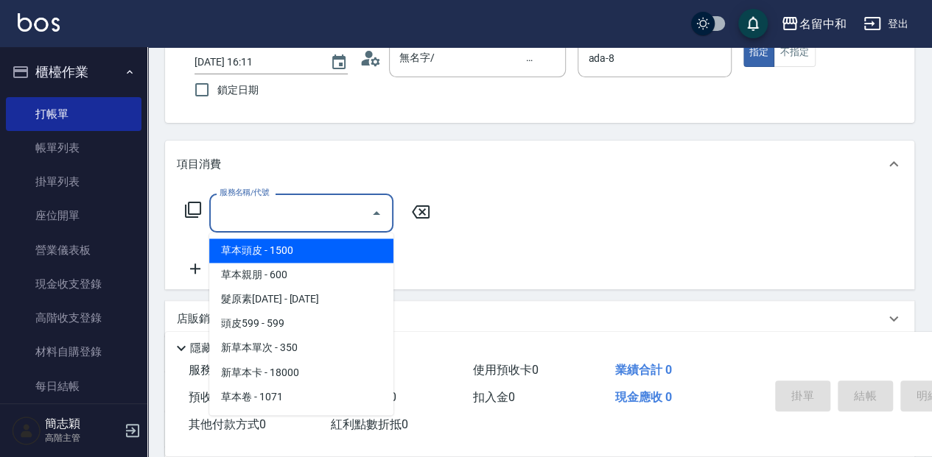
drag, startPoint x: 284, startPoint y: 212, endPoint x: 316, endPoint y: 217, distance: 32.0
click at [285, 212] on input "服務名稱/代號" at bounding box center [290, 213] width 149 height 26
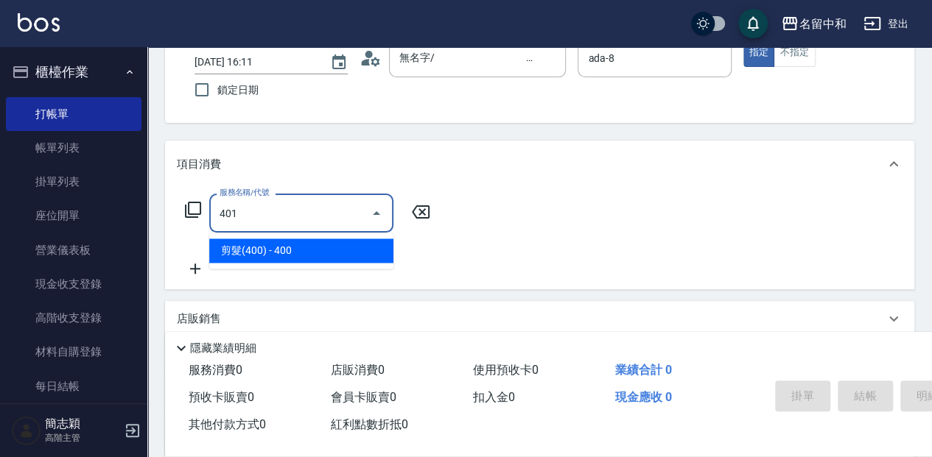
type input "剪髮(400)(401)"
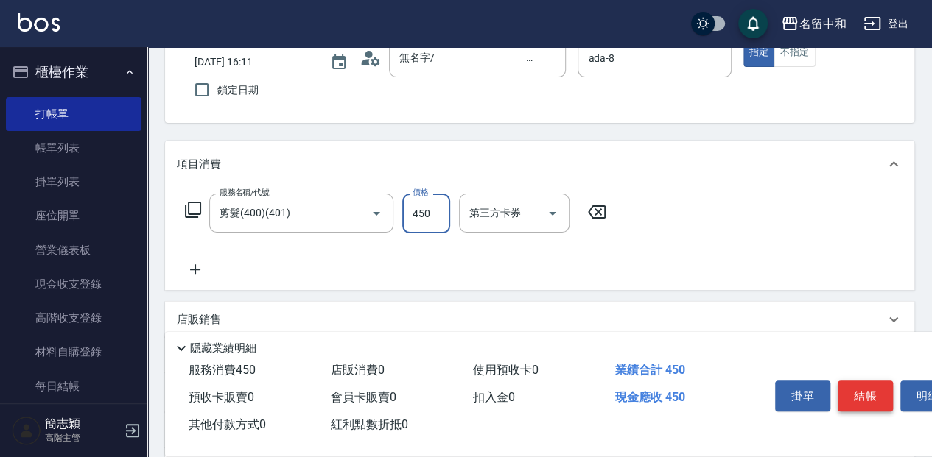
type input "450"
click at [848, 400] on button "結帳" at bounding box center [864, 396] width 55 height 31
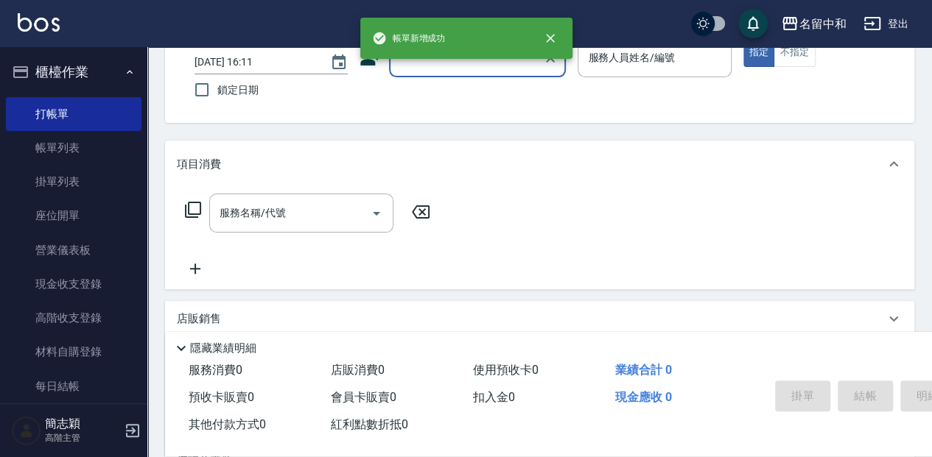
scroll to position [0, 0]
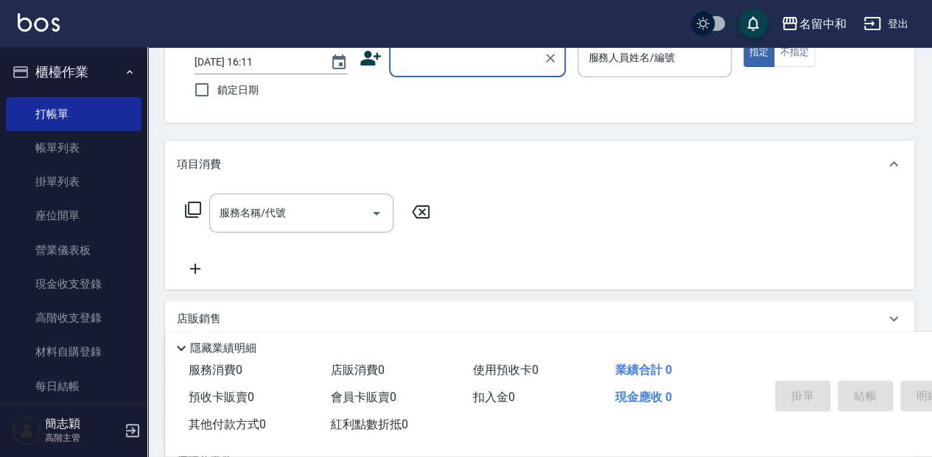
drag, startPoint x: 440, startPoint y: 66, endPoint x: 451, endPoint y: 77, distance: 15.6
click at [440, 66] on input "顧客姓名/手機號碼/編號" at bounding box center [466, 58] width 141 height 26
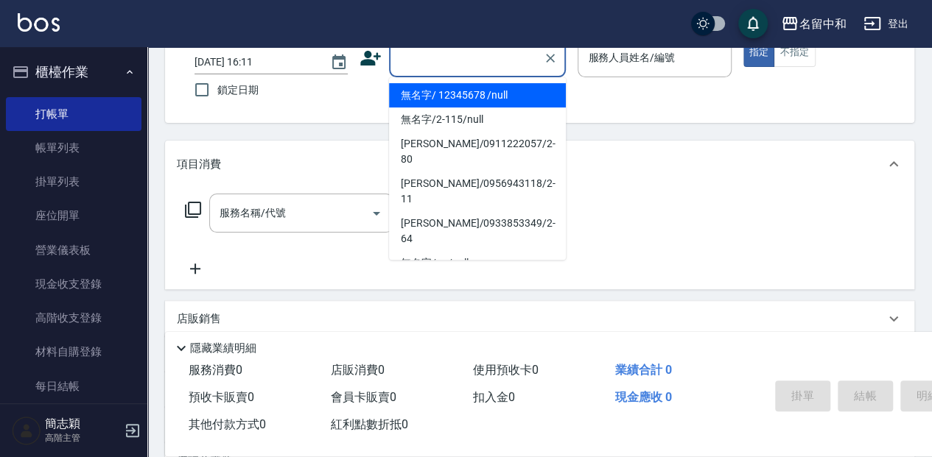
click at [461, 99] on li "無名字/ 12345678 /null" at bounding box center [477, 95] width 177 height 24
type input "無名字/ 12345678 /null"
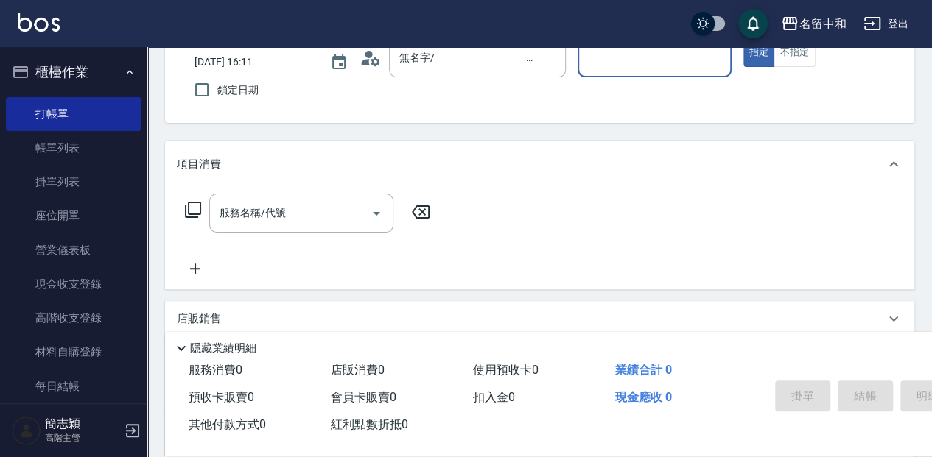
click at [624, 68] on input "服務人員姓名/編號" at bounding box center [654, 58] width 140 height 26
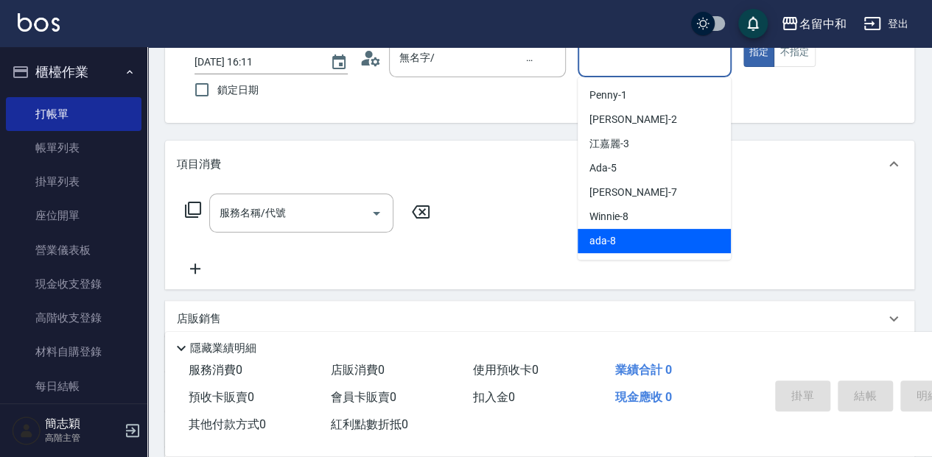
click at [653, 239] on div "ada -8" at bounding box center [653, 241] width 153 height 24
type input "ada-8"
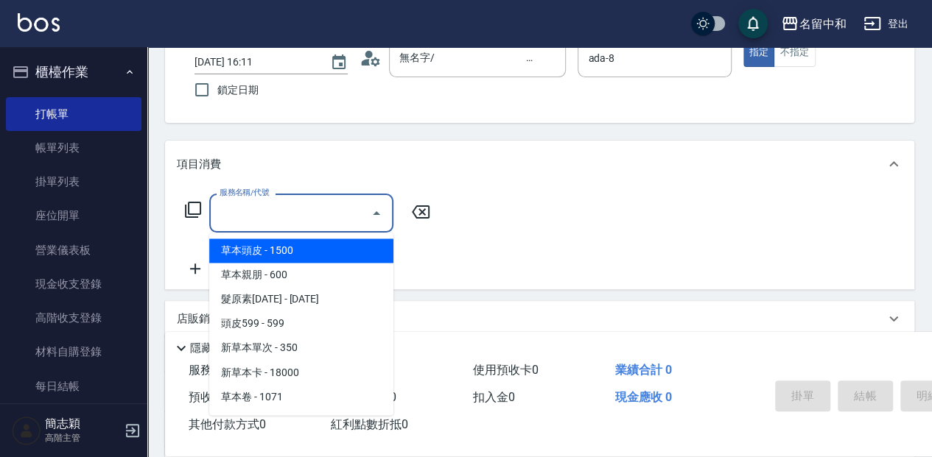
click at [289, 220] on input "服務名稱/代號" at bounding box center [290, 213] width 149 height 26
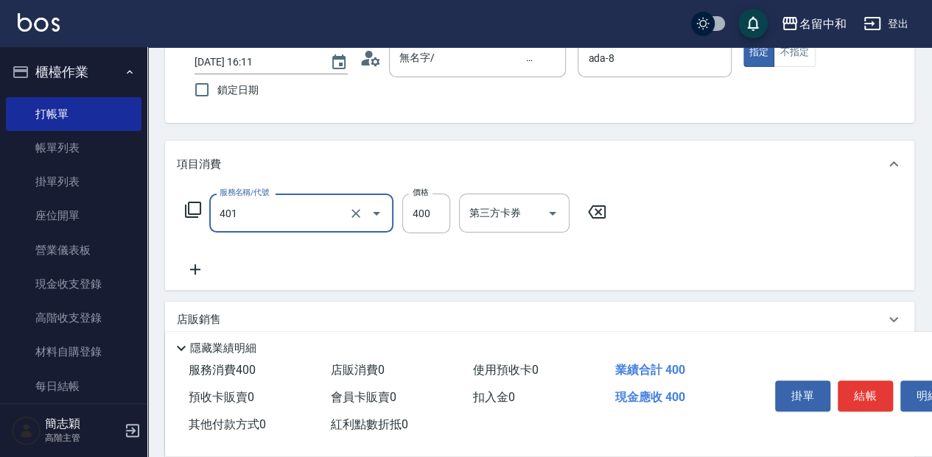
type input "剪髮(400)(401)"
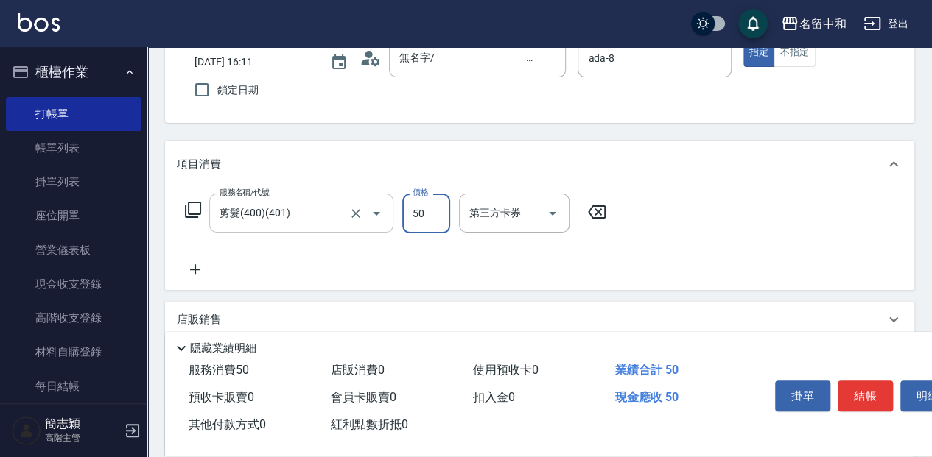
type input "50"
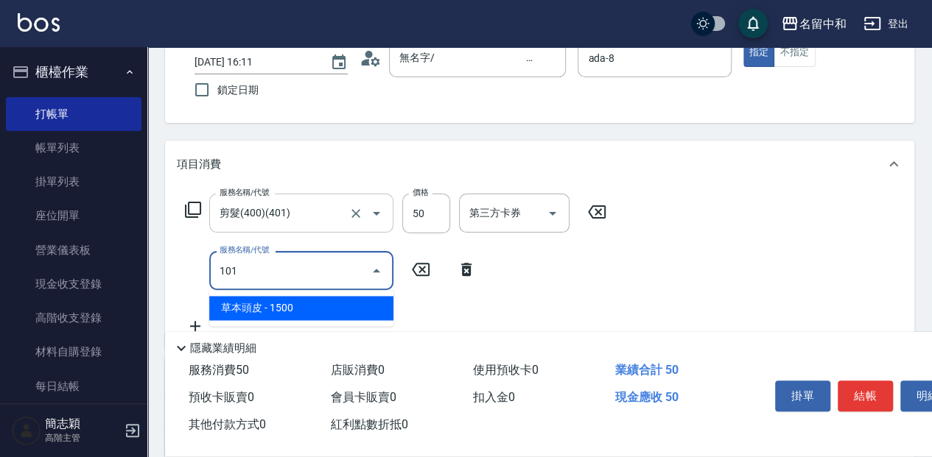
type input "草本頭皮(101)"
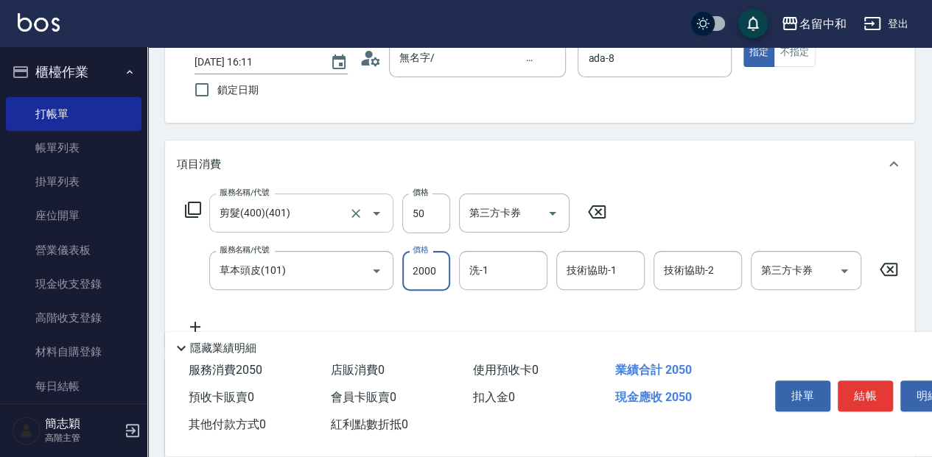
type input "2000"
type input "8."
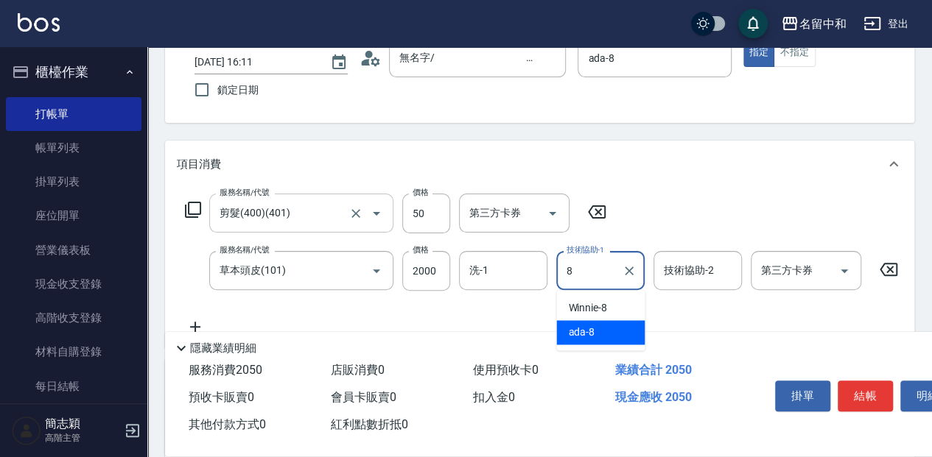
type input "ada-8"
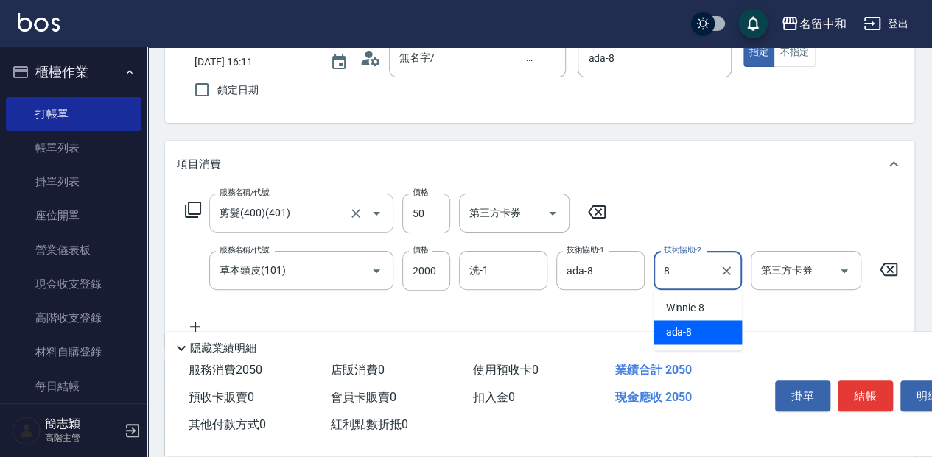
type input "ada-8"
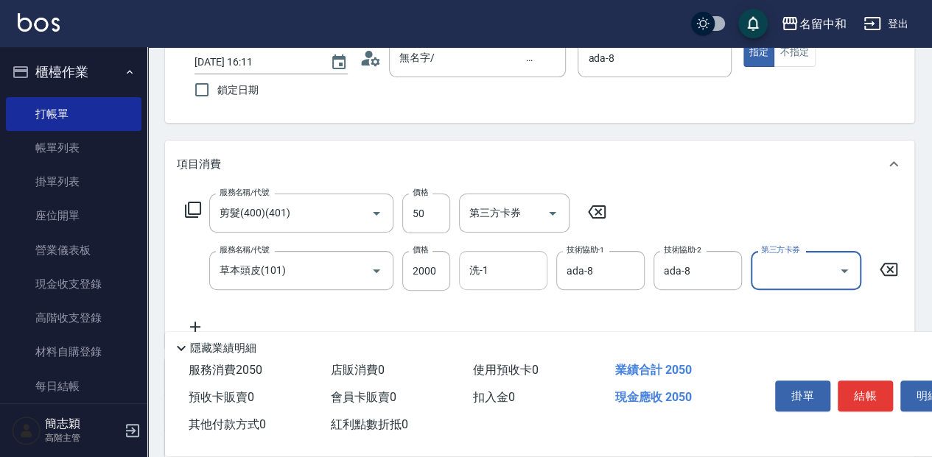
click at [521, 275] on input "洗-1" at bounding box center [502, 271] width 75 height 26
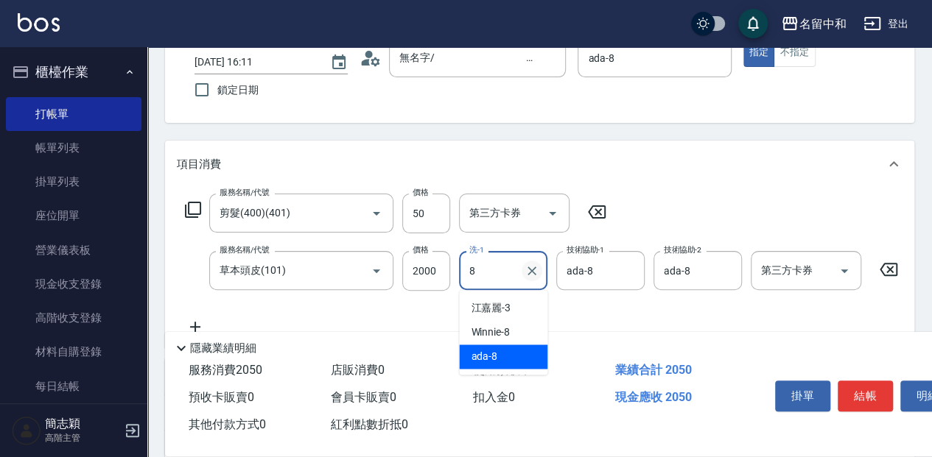
type input "ada-8"
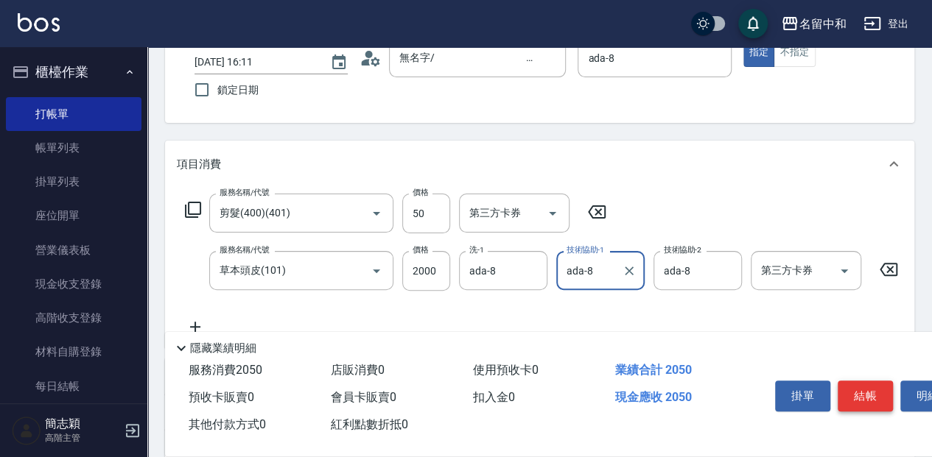
click at [866, 386] on button "結帳" at bounding box center [864, 396] width 55 height 31
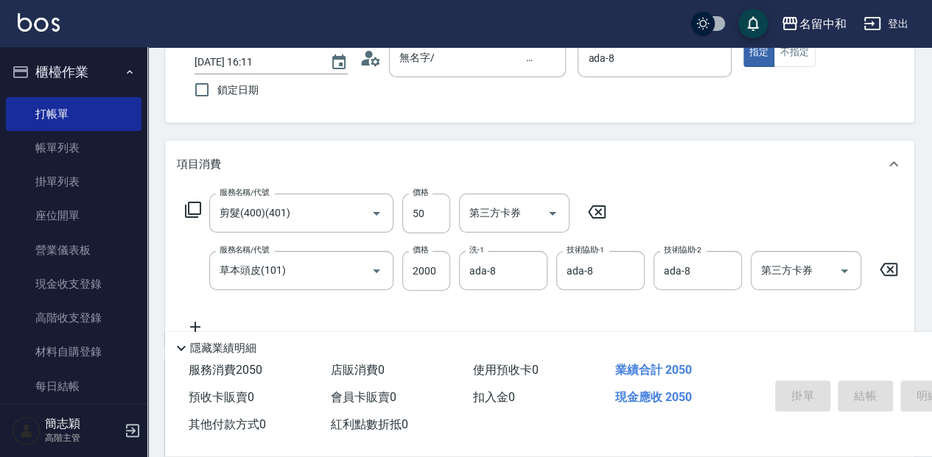
type input "[DATE] 16:12"
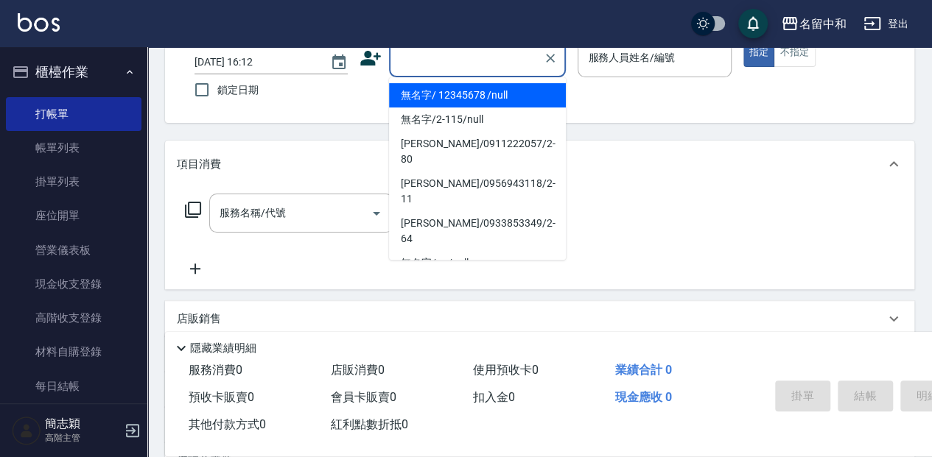
click at [439, 59] on input "顧客姓名/手機號碼/編號" at bounding box center [466, 58] width 141 height 26
drag, startPoint x: 449, startPoint y: 93, endPoint x: 611, endPoint y: 84, distance: 162.3
click at [452, 93] on li "無名字/ 12345678 /null" at bounding box center [477, 95] width 177 height 24
type input "無名字/ 12345678 /null"
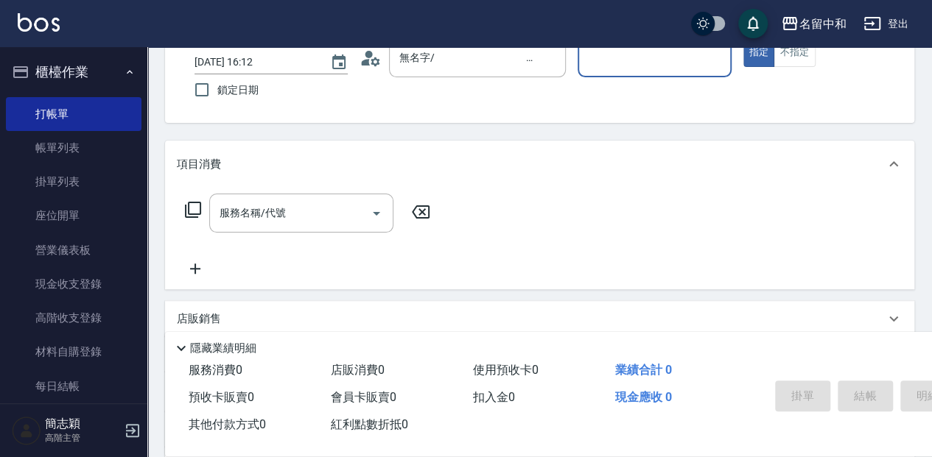
drag, startPoint x: 604, startPoint y: 66, endPoint x: 608, endPoint y: 75, distance: 9.9
click at [604, 66] on input "服務人員姓名/編號" at bounding box center [654, 58] width 140 height 26
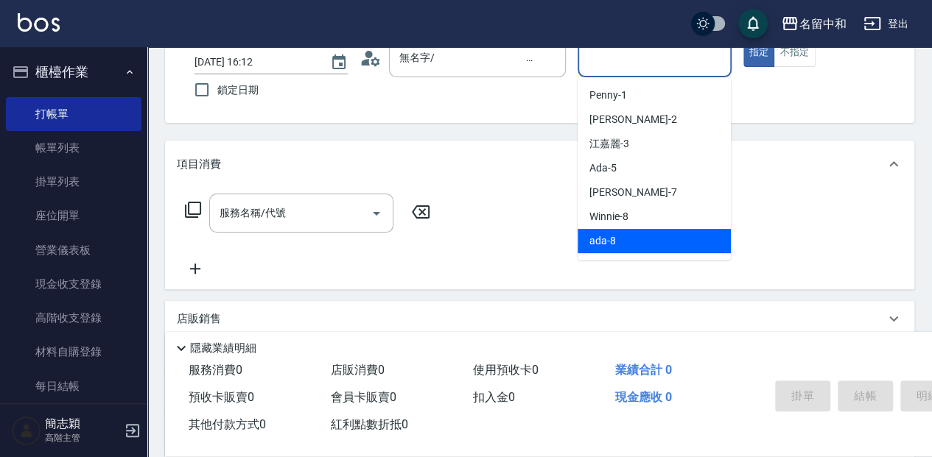
drag, startPoint x: 656, startPoint y: 243, endPoint x: 541, endPoint y: 252, distance: 115.2
click at [655, 243] on div "ada -8" at bounding box center [653, 241] width 153 height 24
type input "ada-8"
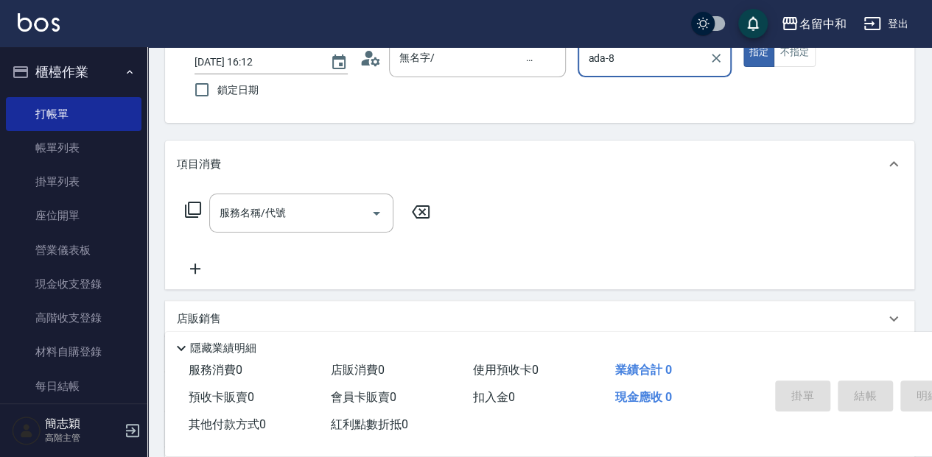
drag, startPoint x: 287, startPoint y: 222, endPoint x: 313, endPoint y: 246, distance: 35.4
click at [287, 227] on div "服務名稱/代號" at bounding box center [301, 213] width 184 height 39
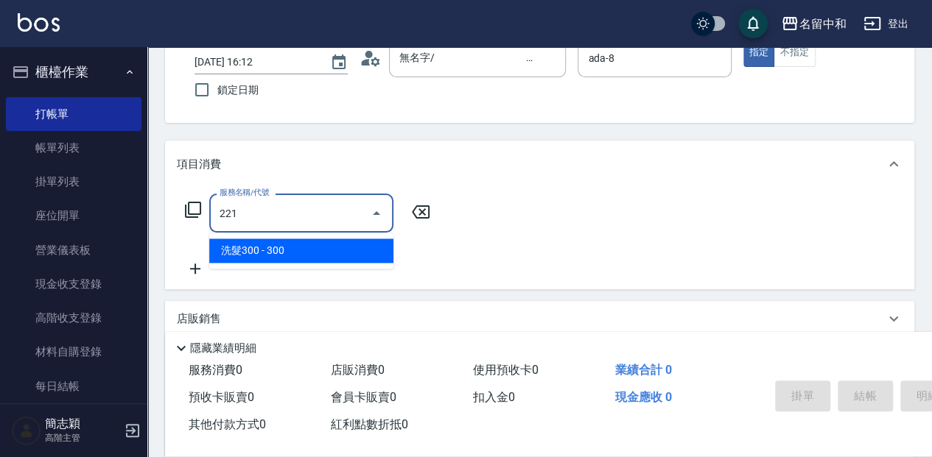
type input "洗髮300(221)"
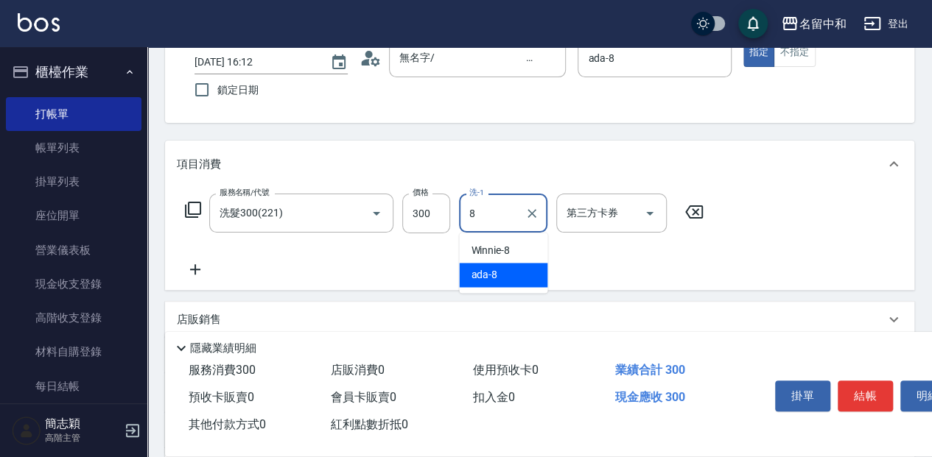
type input "ada-8"
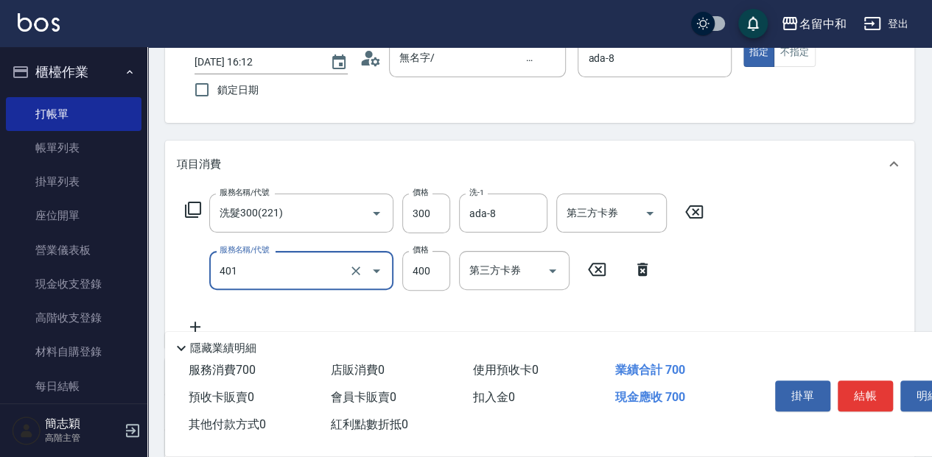
type input "剪髮(400)(401)"
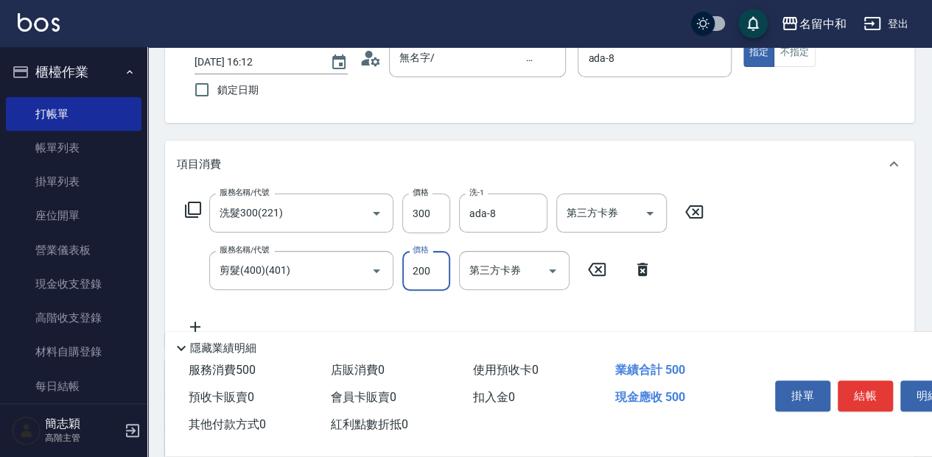
type input "200"
drag, startPoint x: 869, startPoint y: 393, endPoint x: 860, endPoint y: 396, distance: 10.0
click at [869, 393] on button "結帳" at bounding box center [864, 396] width 55 height 31
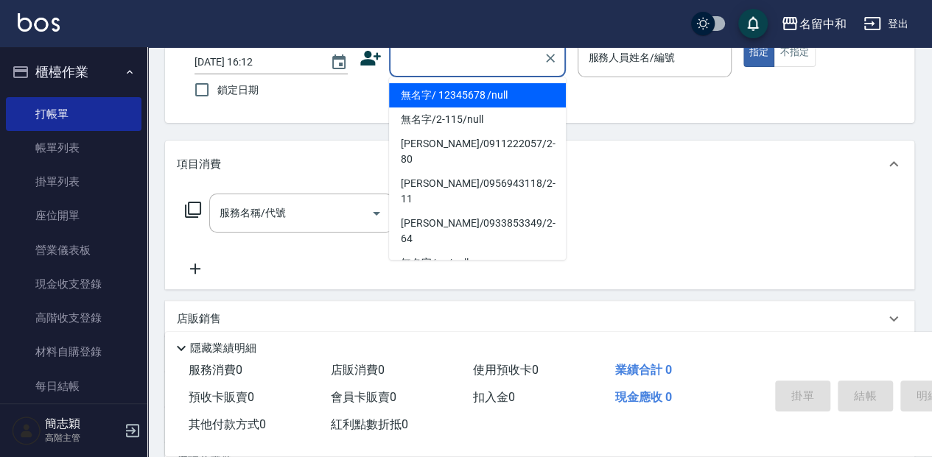
click at [443, 64] on input "顧客姓名/手機號碼/編號" at bounding box center [466, 58] width 141 height 26
drag, startPoint x: 417, startPoint y: 96, endPoint x: 594, endPoint y: 78, distance: 177.6
click at [422, 96] on li "無名字/ 12345678 /null" at bounding box center [477, 95] width 177 height 24
type input "無名字/ 12345678 /null"
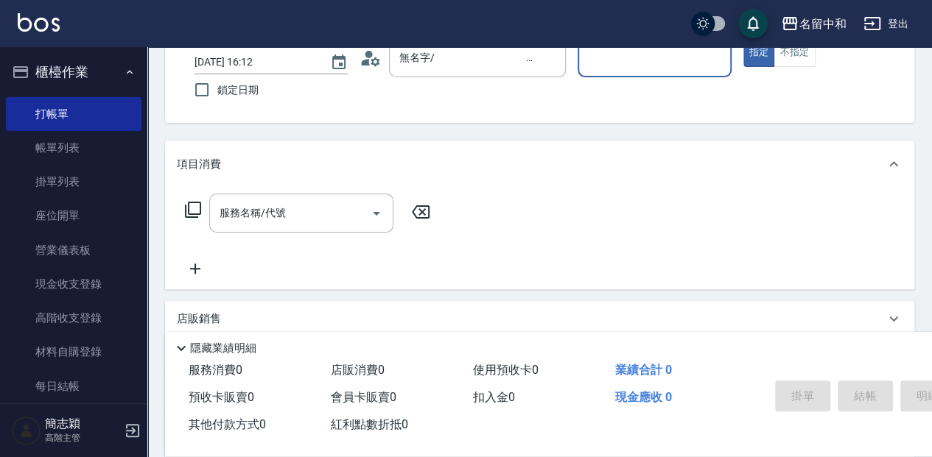
click at [608, 71] on div "服務人員姓名/編號" at bounding box center [653, 57] width 153 height 39
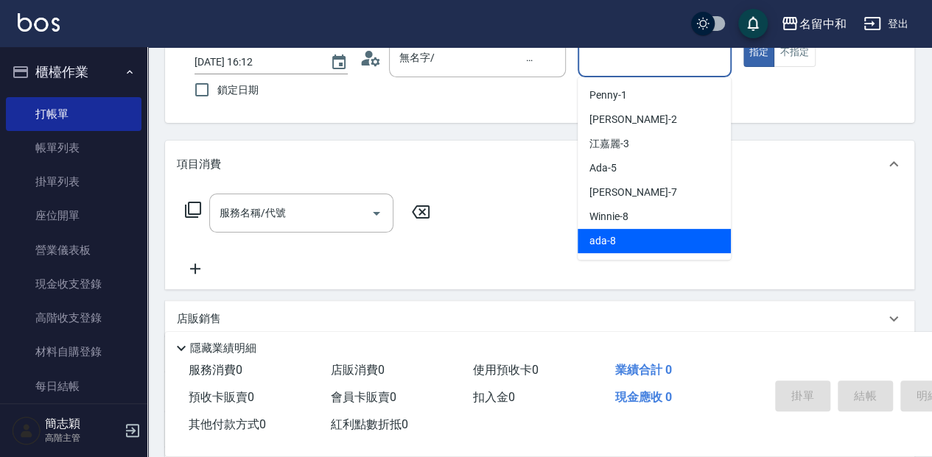
drag, startPoint x: 620, startPoint y: 240, endPoint x: 586, endPoint y: 225, distance: 36.9
click at [618, 240] on div "ada -8" at bounding box center [653, 241] width 153 height 24
type input "ada-8"
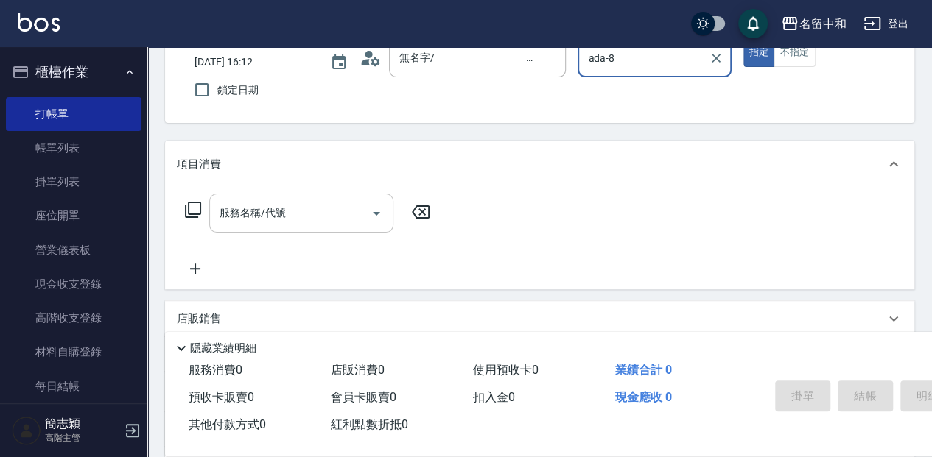
click at [278, 214] on input "服務名稱/代號" at bounding box center [290, 213] width 149 height 26
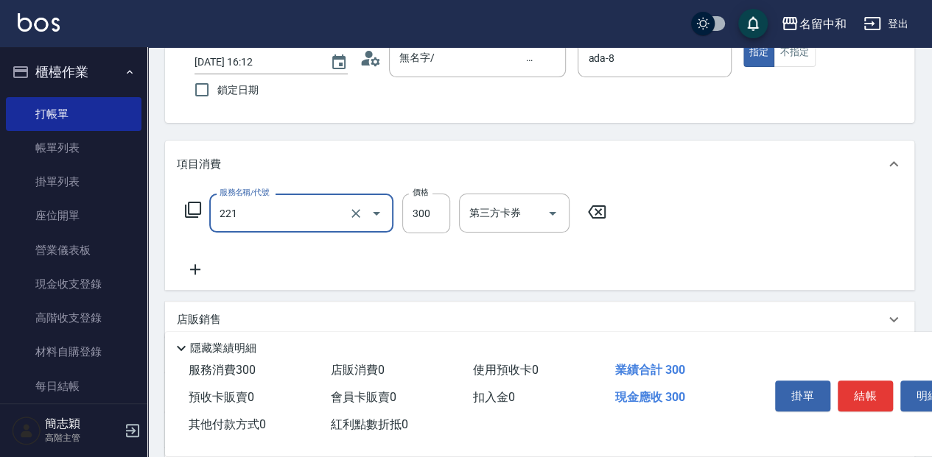
type input "洗髮300(221)"
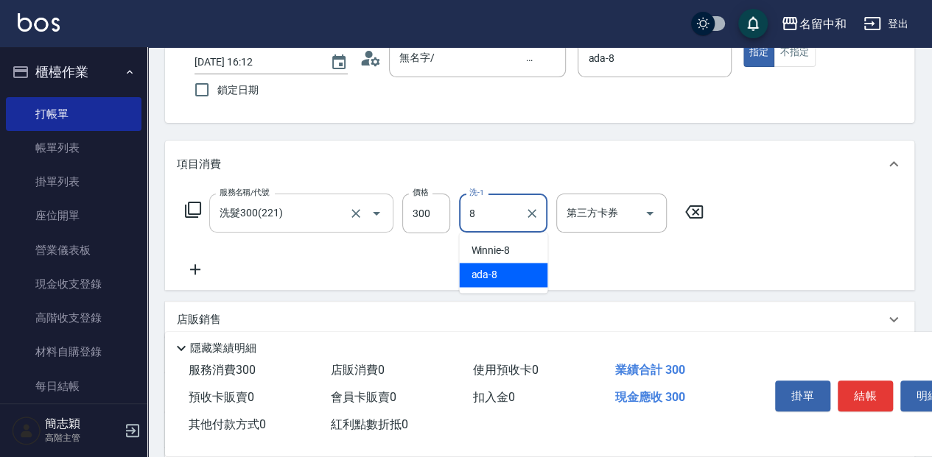
type input "ada-8"
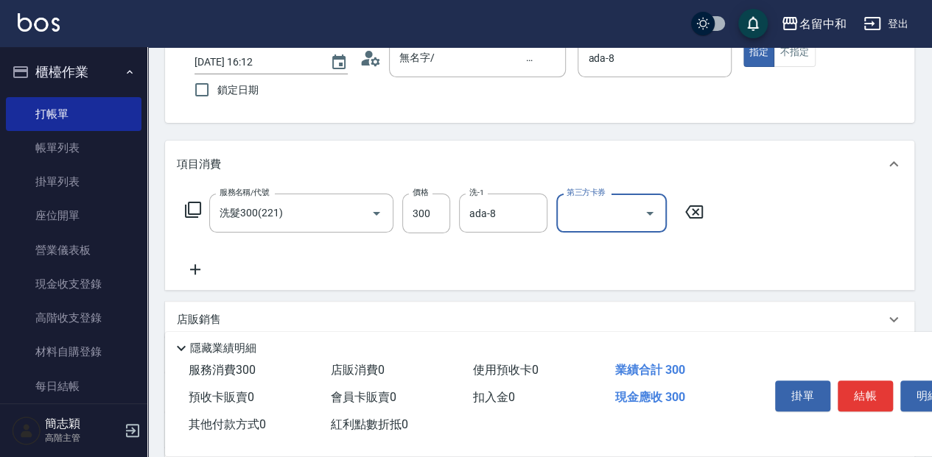
click at [863, 389] on button "結帳" at bounding box center [864, 396] width 55 height 31
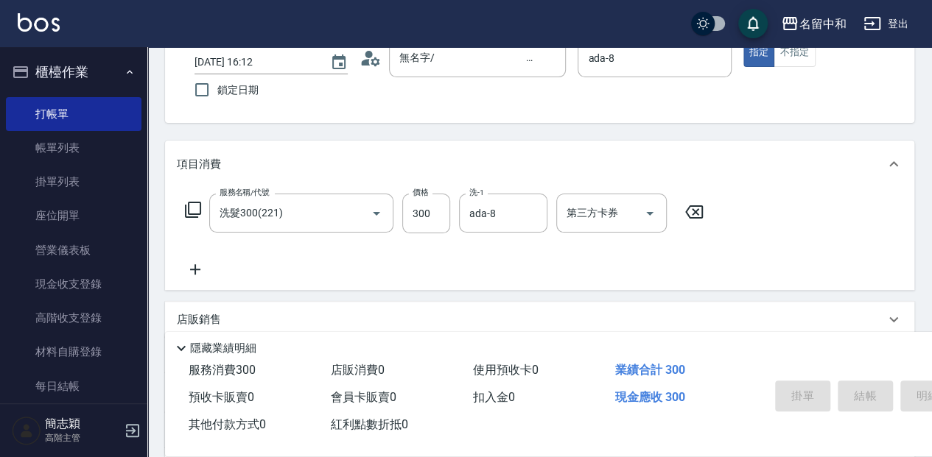
type input "[DATE] 16:13"
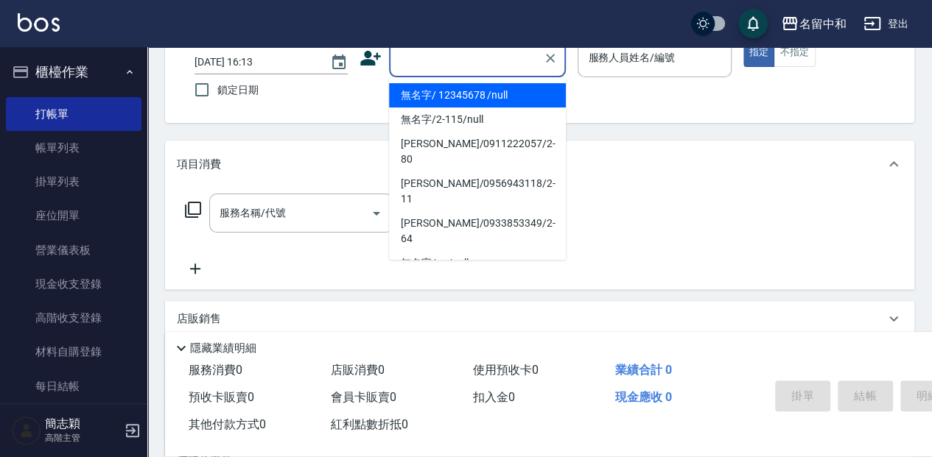
type input "無名字/ 12345678 /null"
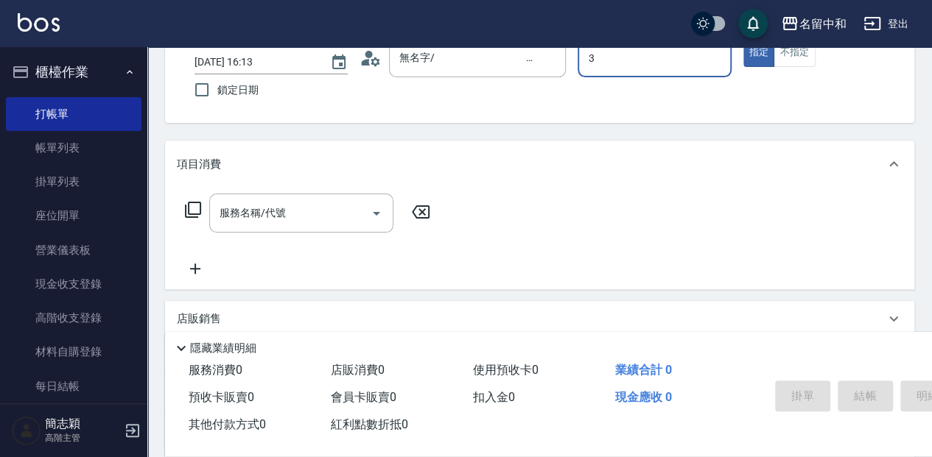
type input "江嘉麗-3"
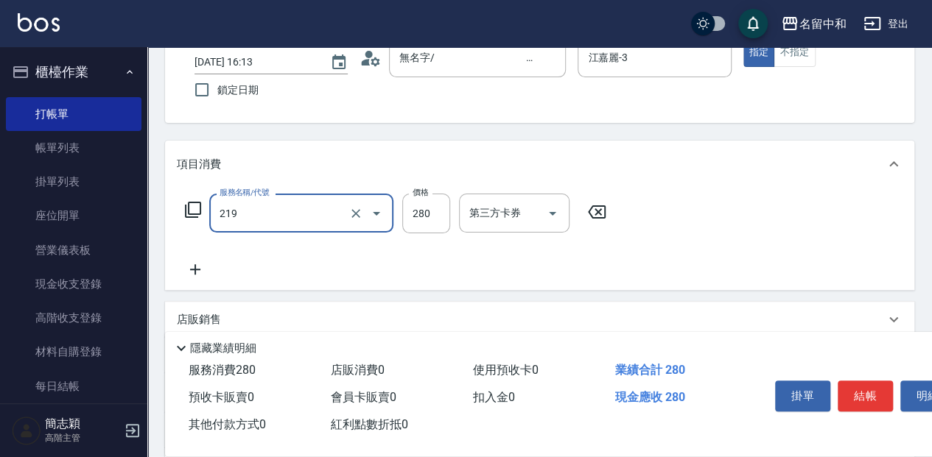
type input "洗髮280(219)"
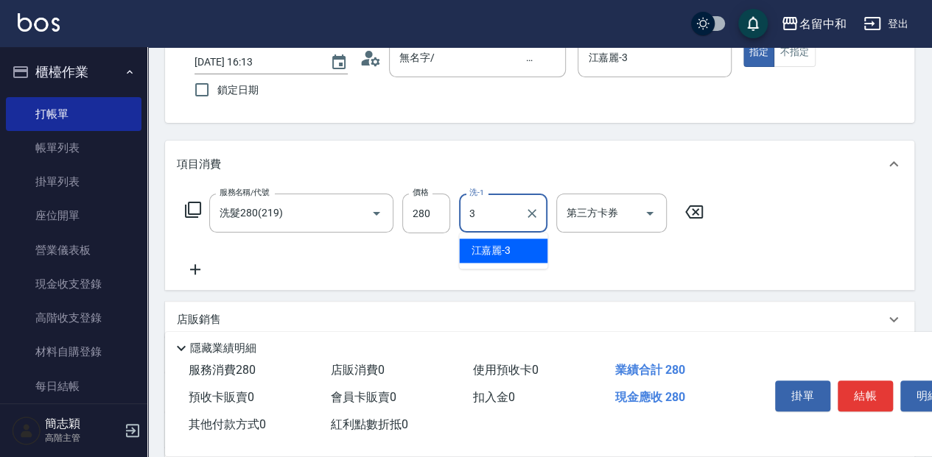
type input "江嘉麗-3"
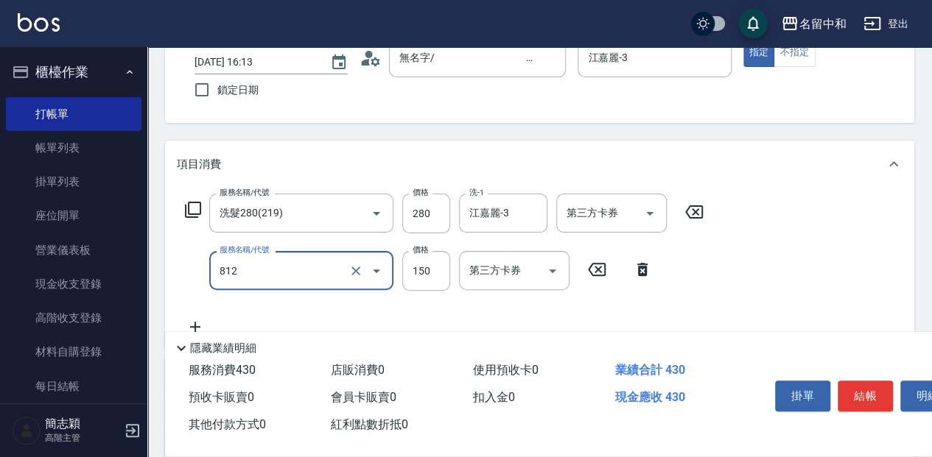
type input "單梳(812)"
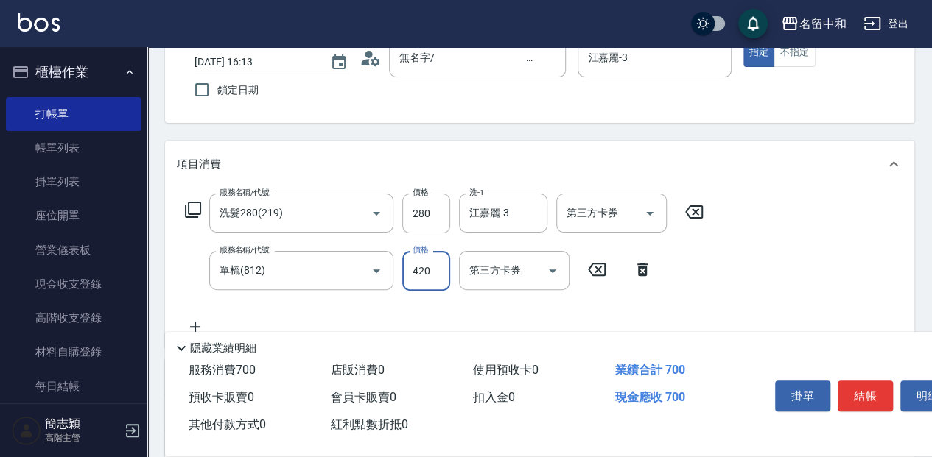
type input "420"
drag, startPoint x: 863, startPoint y: 398, endPoint x: 875, endPoint y: 387, distance: 16.2
click at [863, 398] on button "結帳" at bounding box center [864, 396] width 55 height 31
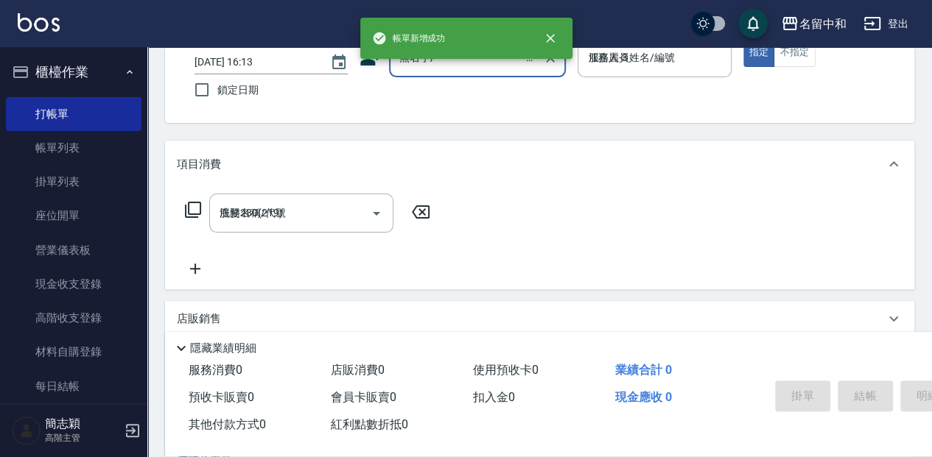
type input "[DATE] 16:22"
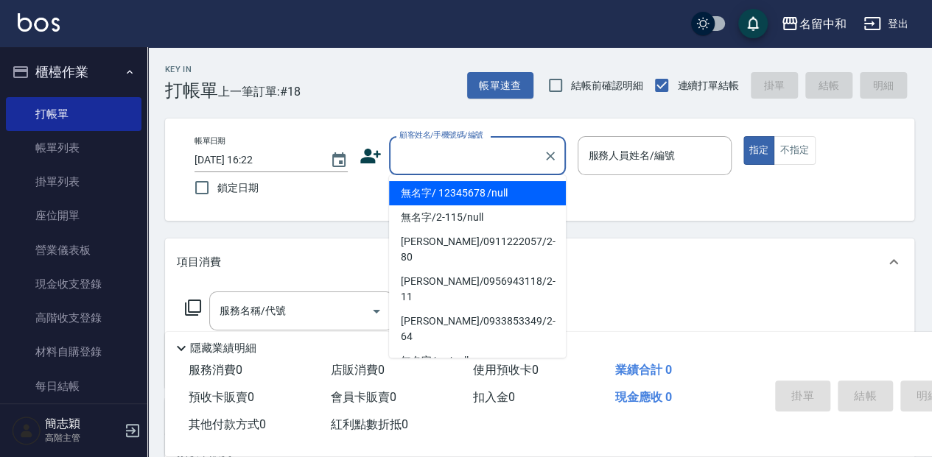
type input "無名字/ 12345678 /null"
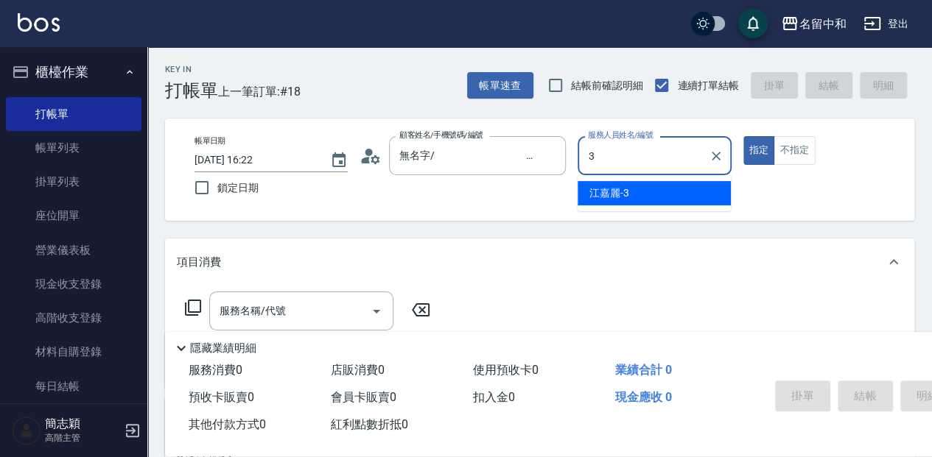
type input "江嘉麗-3"
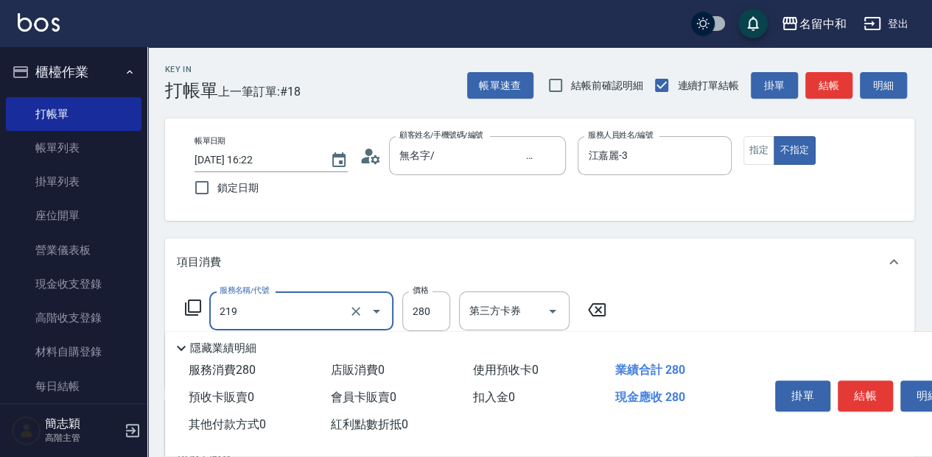
type input "洗髮280(219)"
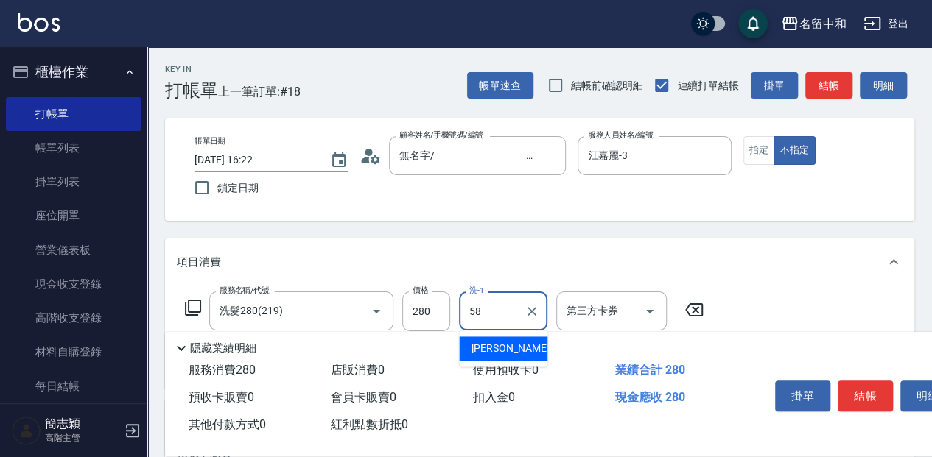
type input "[PERSON_NAME]-58"
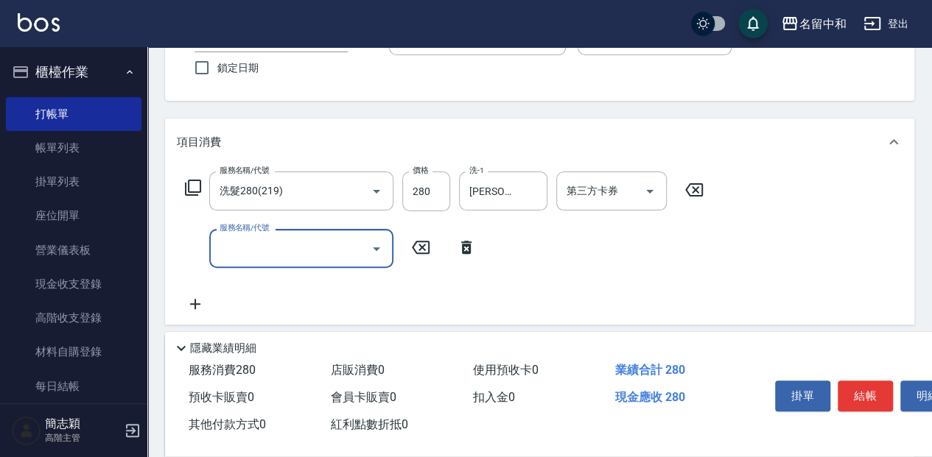
scroll to position [147, 0]
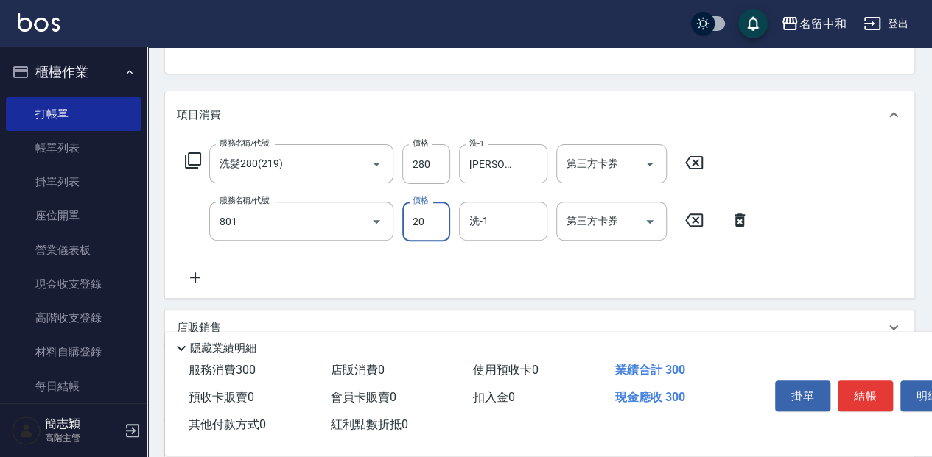
type input "潤絲20(801)"
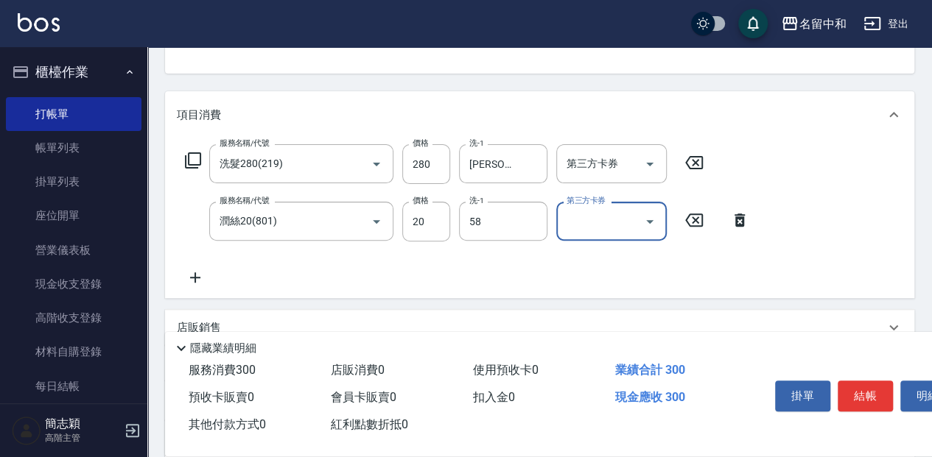
type input "[PERSON_NAME]-58"
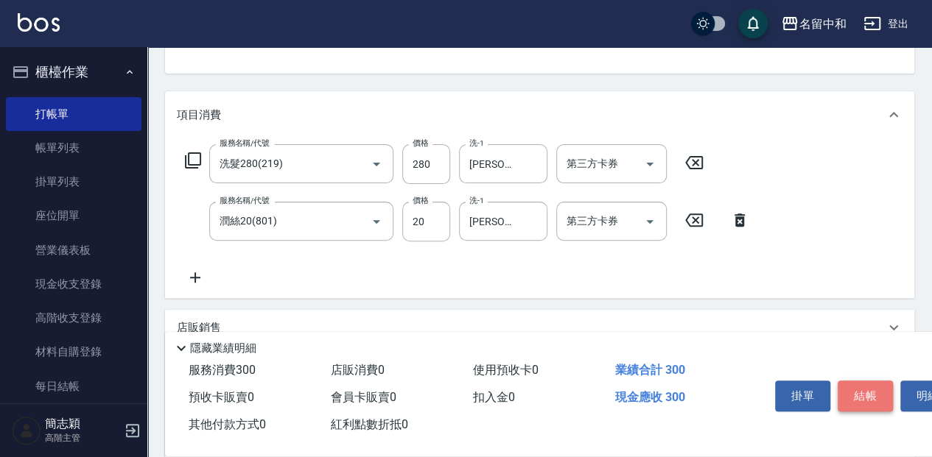
click at [882, 405] on button "結帳" at bounding box center [864, 396] width 55 height 31
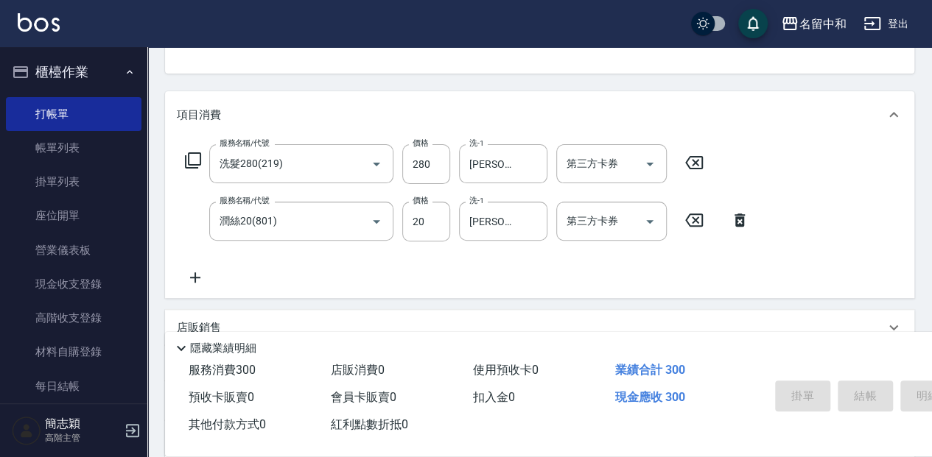
type input "[DATE] 16:30"
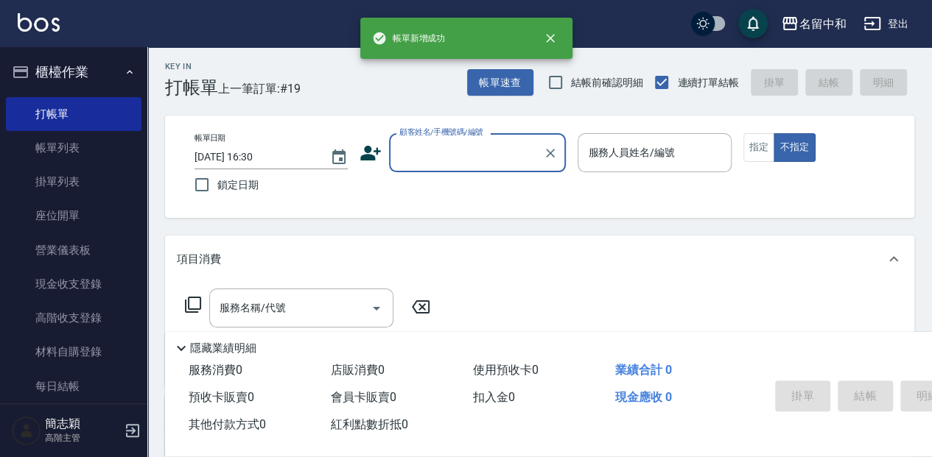
scroll to position [0, 0]
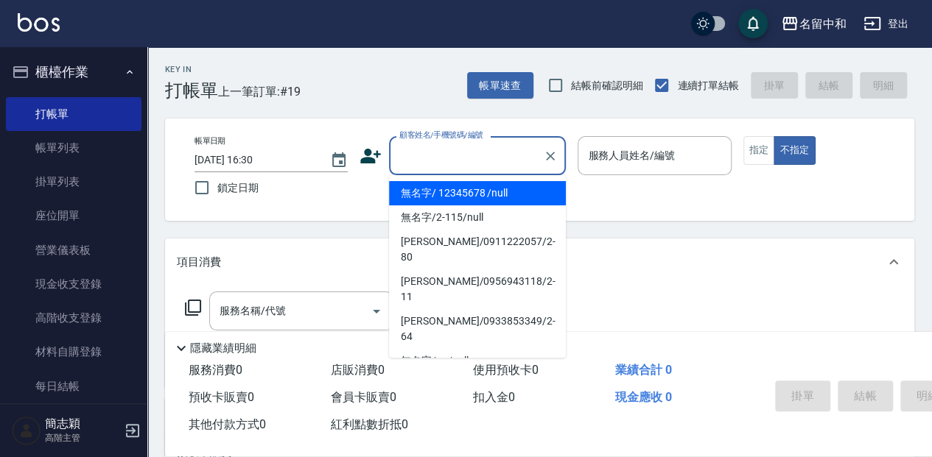
type input "無名字/ 12345678 /null"
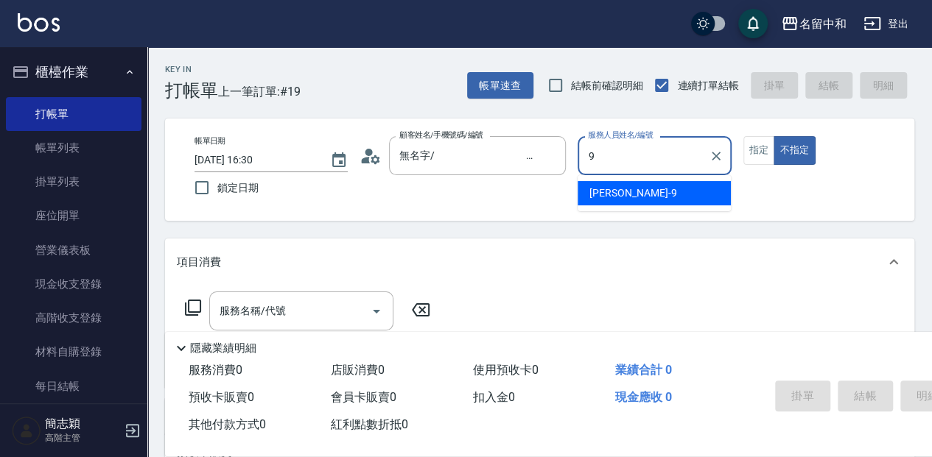
type input "[PERSON_NAME]-9"
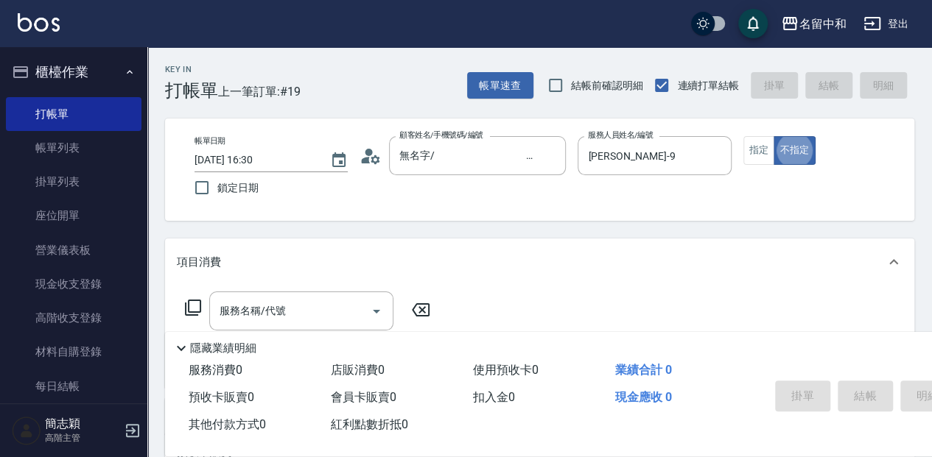
type button "false"
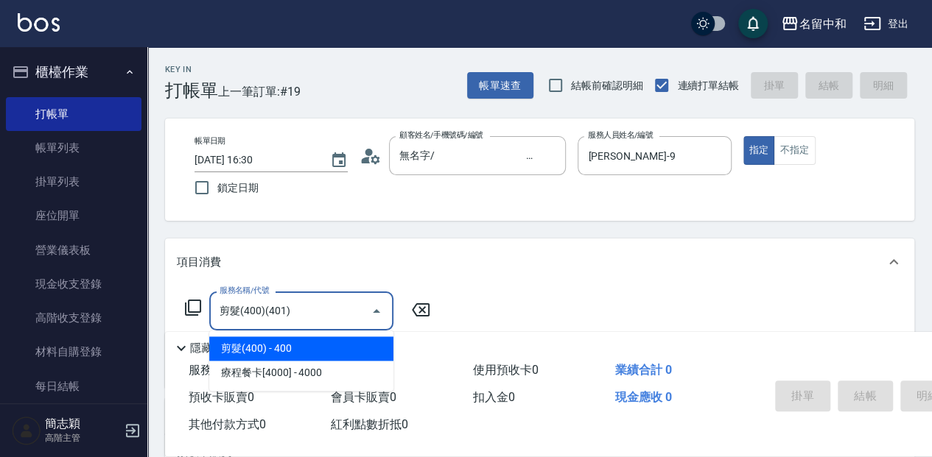
type input "剪髮(400)(401)"
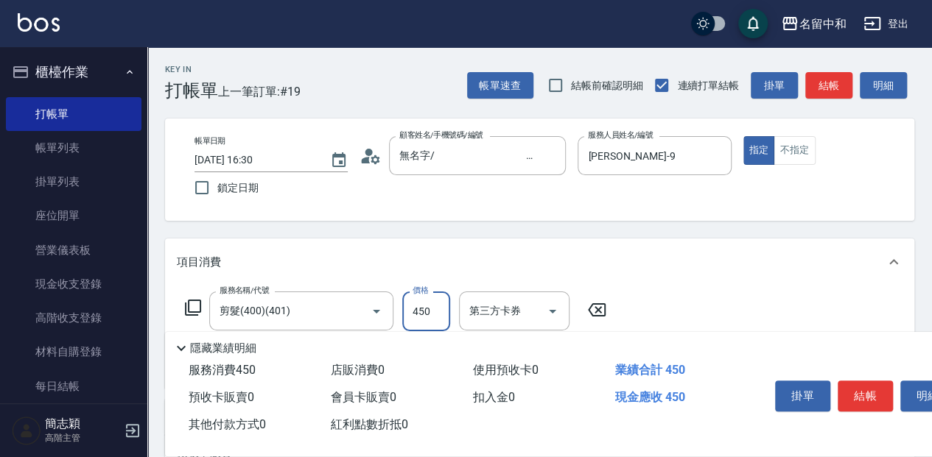
type input "450"
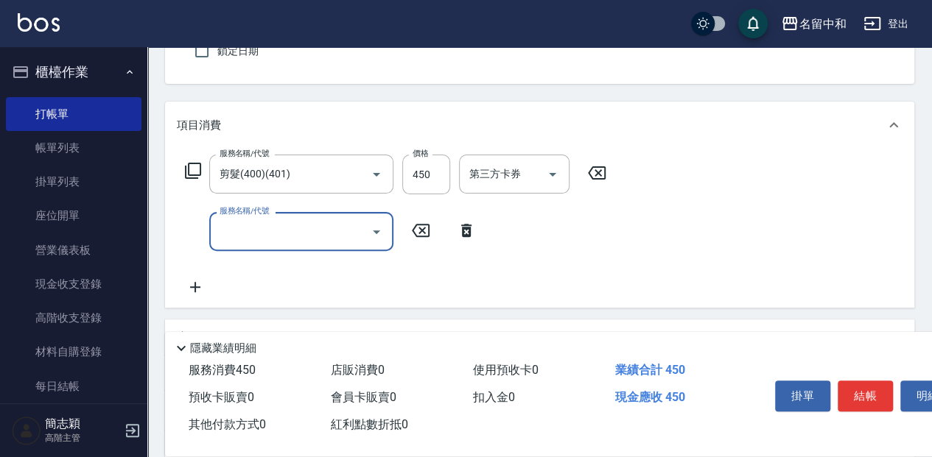
scroll to position [147, 0]
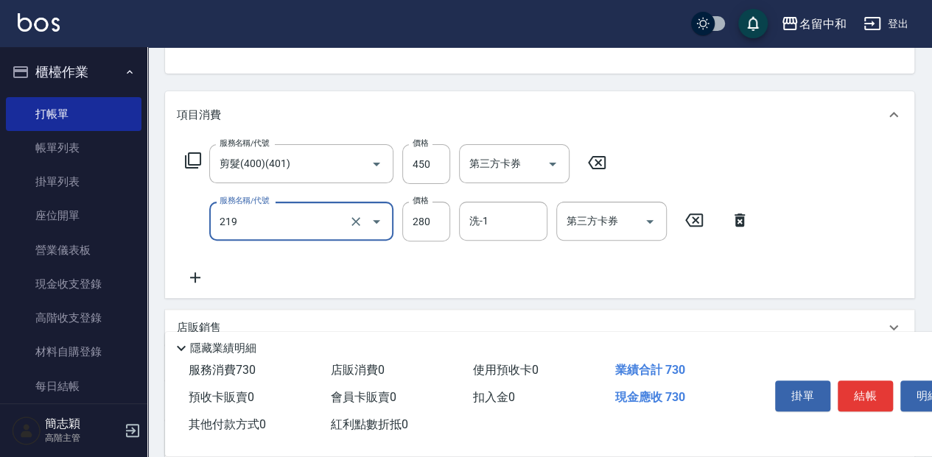
type input "洗髮280(219)"
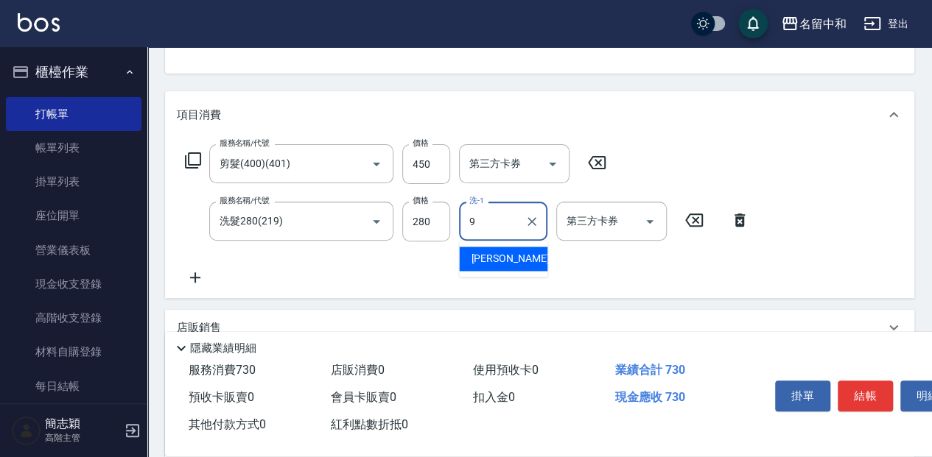
type input "[PERSON_NAME]-9"
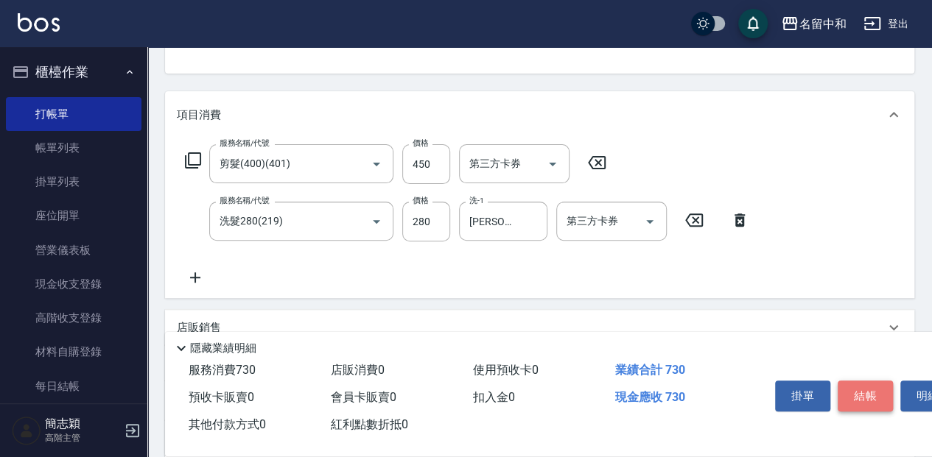
click at [868, 400] on button "結帳" at bounding box center [864, 396] width 55 height 31
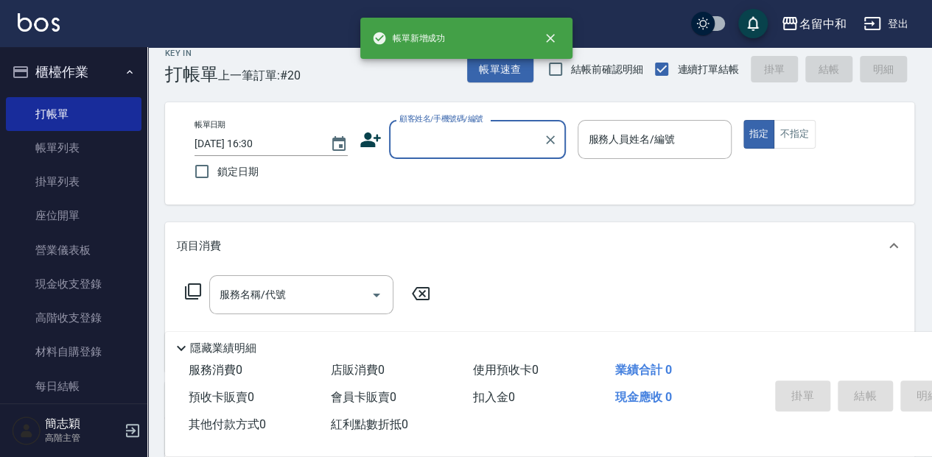
scroll to position [0, 0]
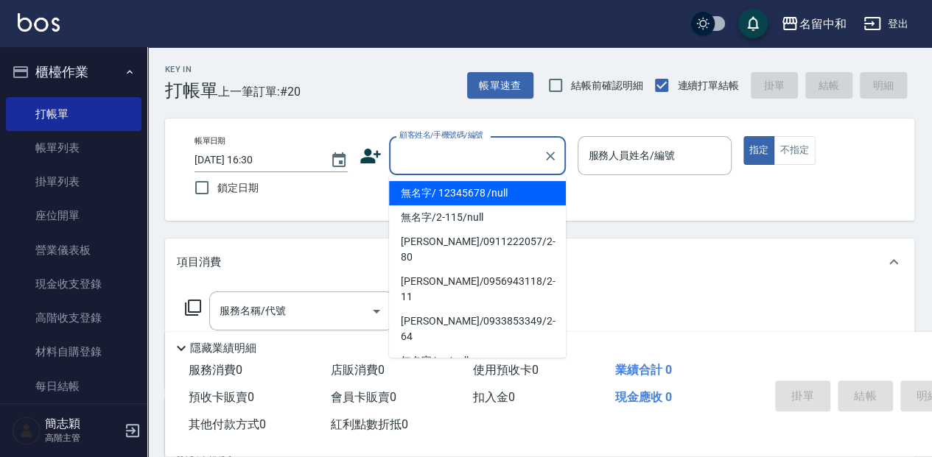
type input "無名字/ 12345678 /null"
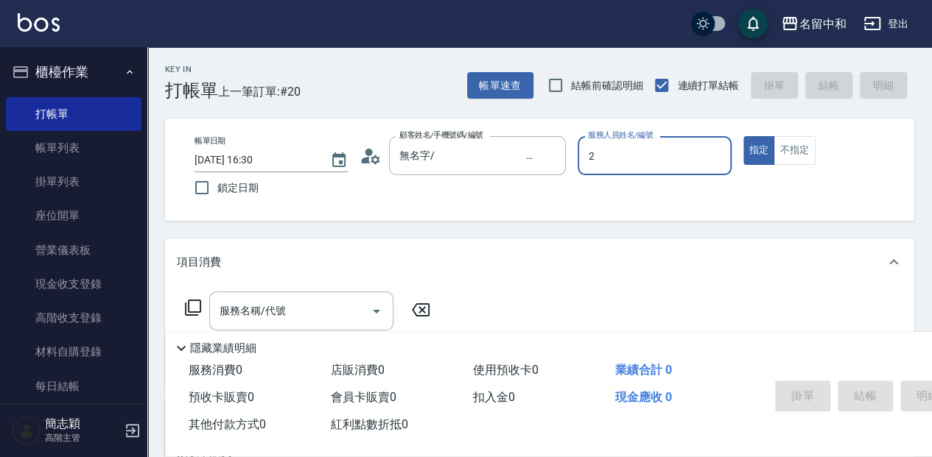
type input "[PERSON_NAME]-2"
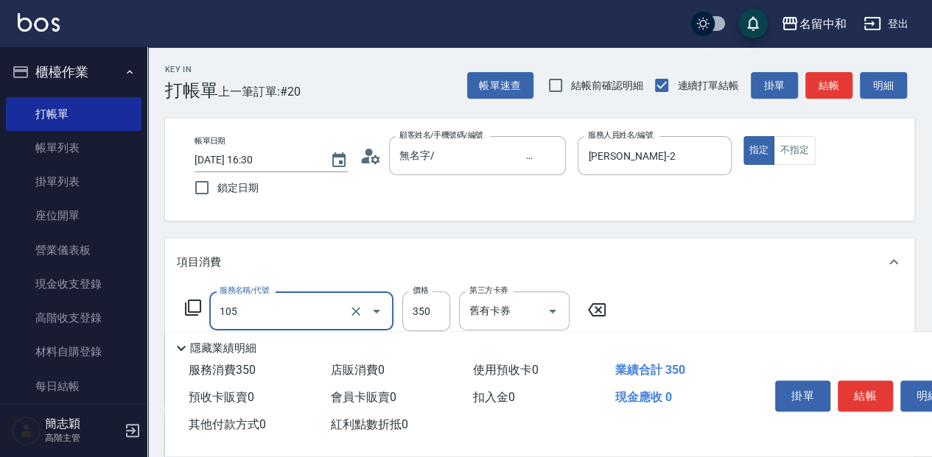
type input "新草本單次(105)"
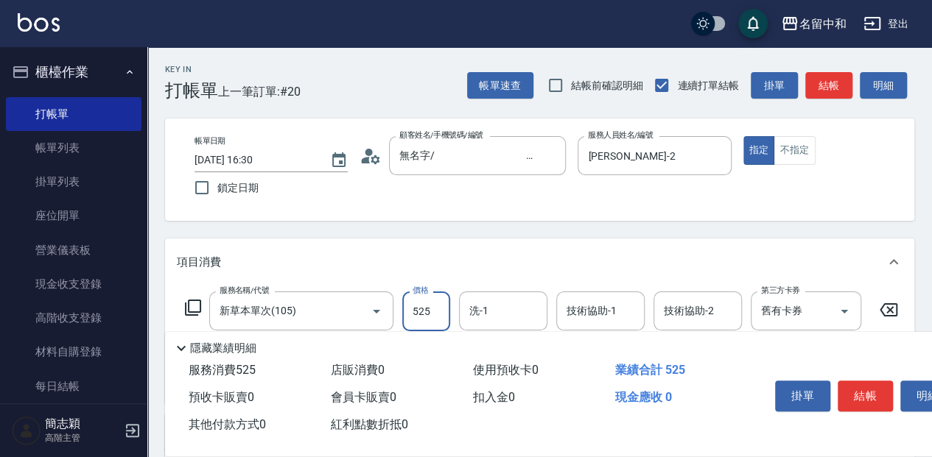
type input "525"
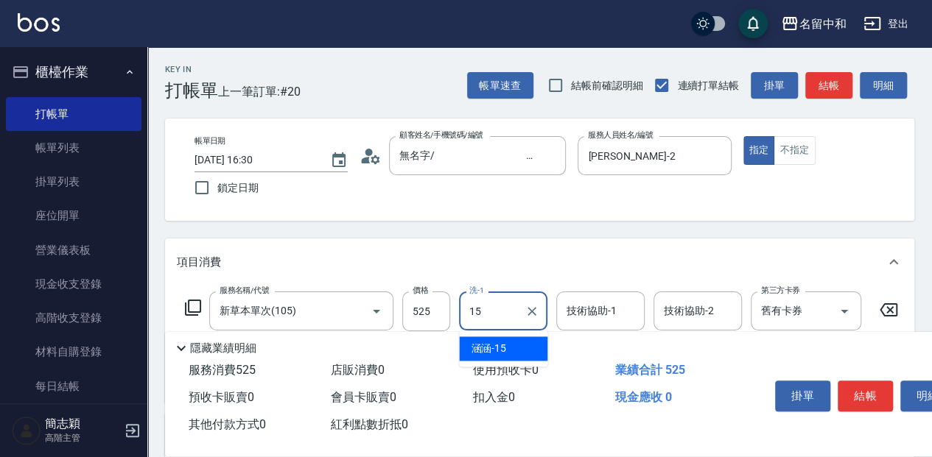
type input "涵涵-15"
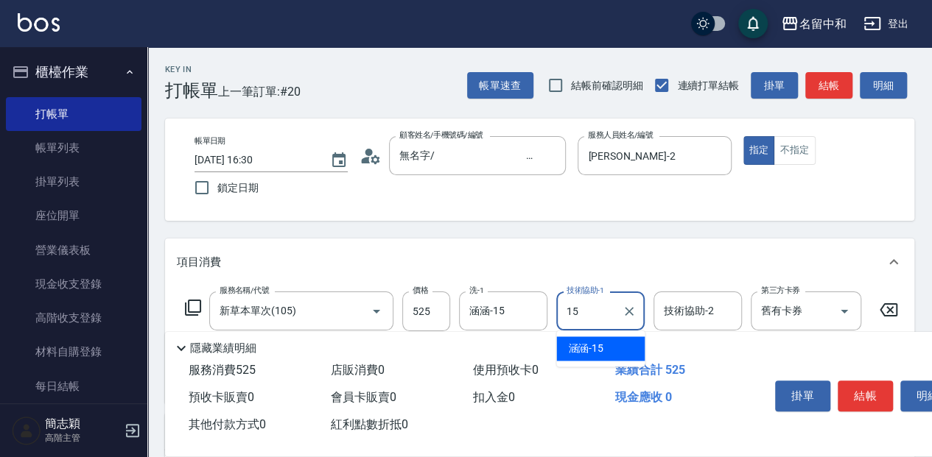
type input "涵涵-15"
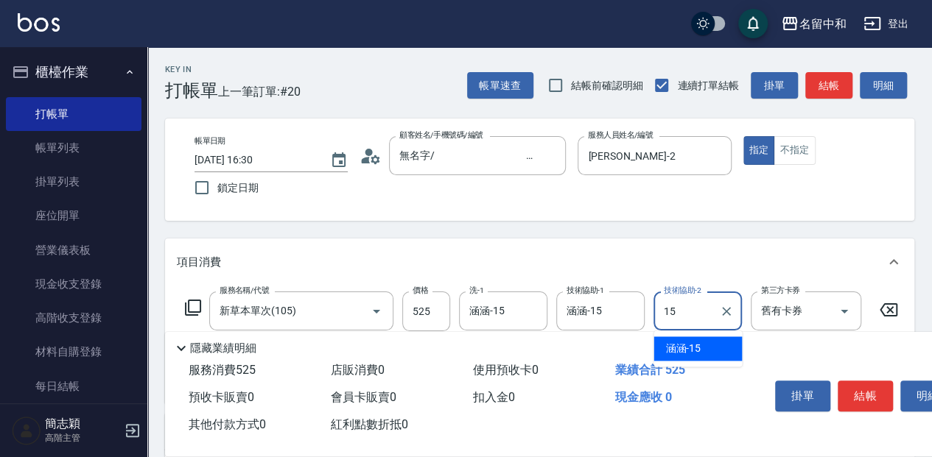
type input "涵涵-15"
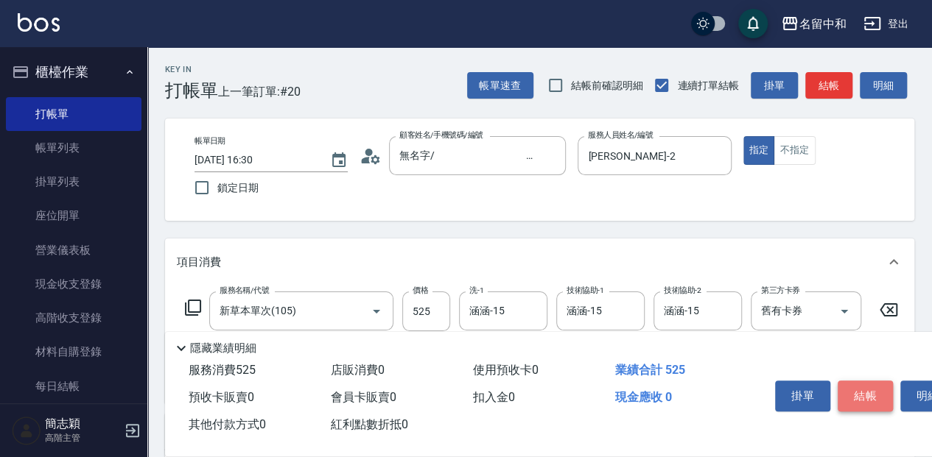
click at [888, 399] on button "結帳" at bounding box center [864, 396] width 55 height 31
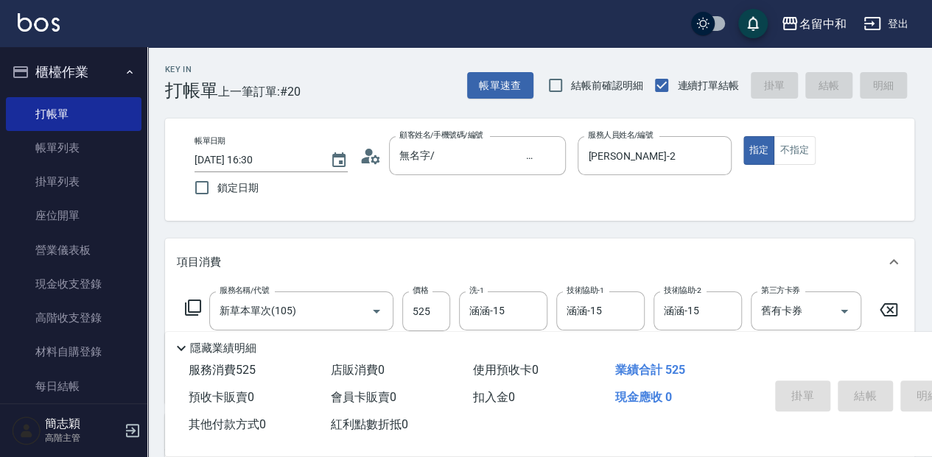
type input "[DATE] 16:31"
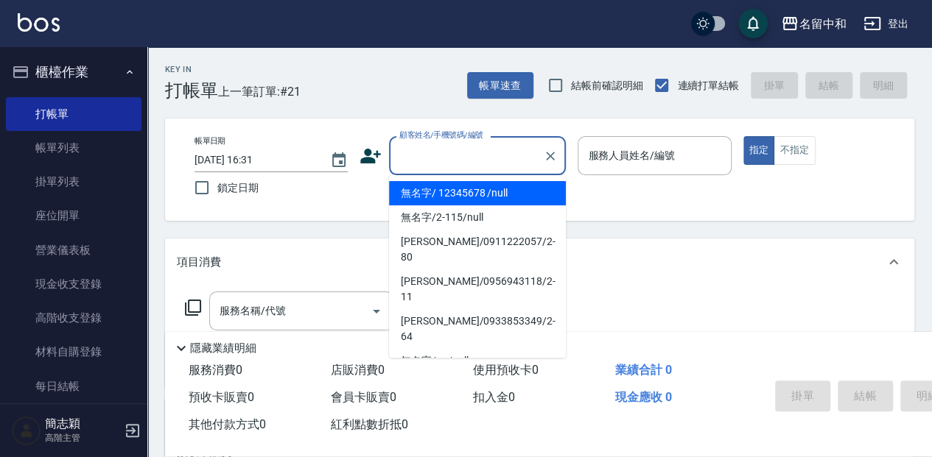
type input "無名字/ 12345678 /null"
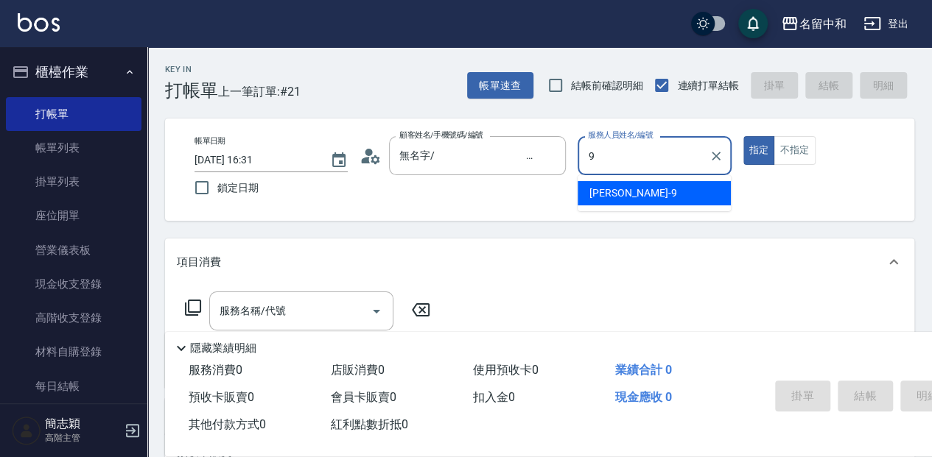
type input "[PERSON_NAME]-9"
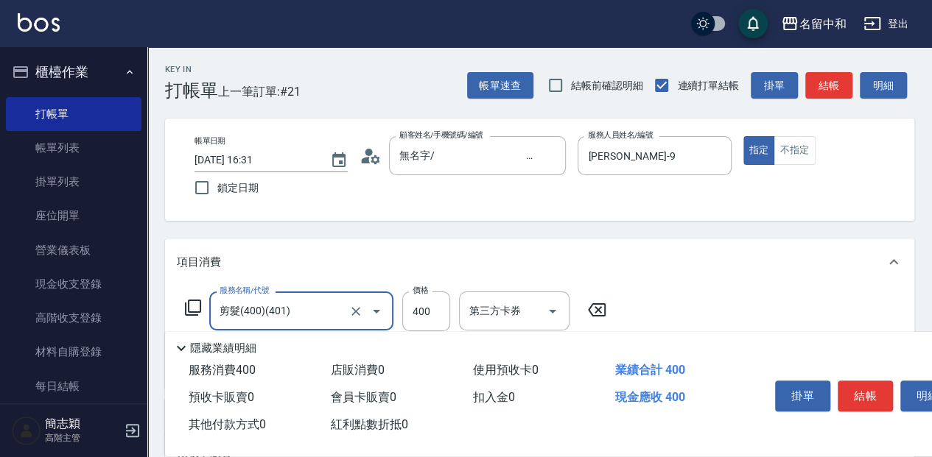
type input "剪髮(400)(401)"
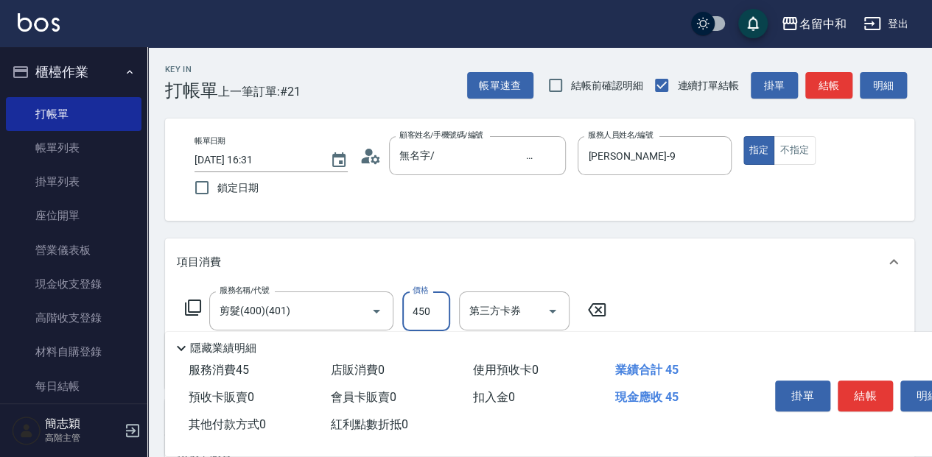
type input "450"
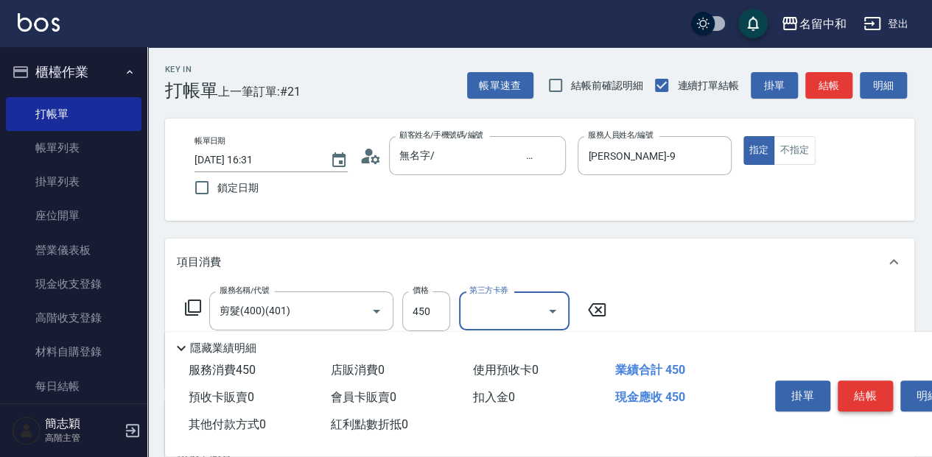
click at [861, 401] on button "結帳" at bounding box center [864, 396] width 55 height 31
click at [861, 401] on div "掛單 結帳 明細" at bounding box center [865, 398] width 192 height 46
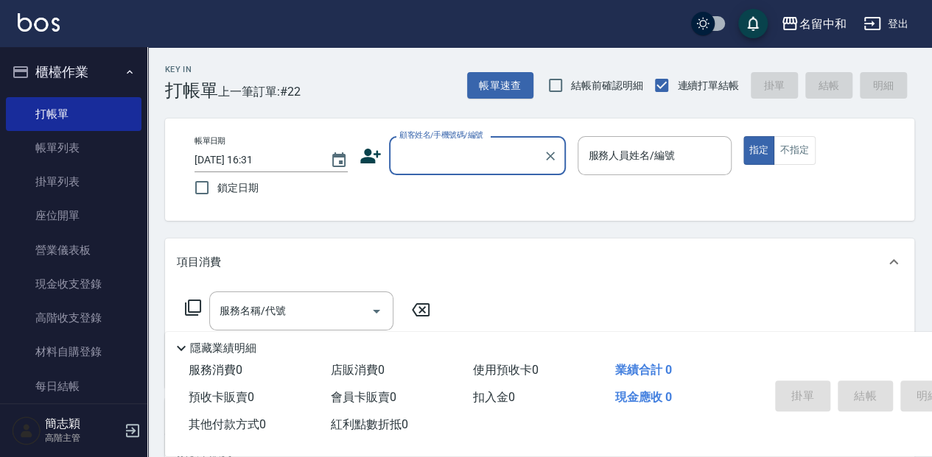
click at [479, 144] on input "顧客姓名/手機號碼/編號" at bounding box center [466, 156] width 141 height 26
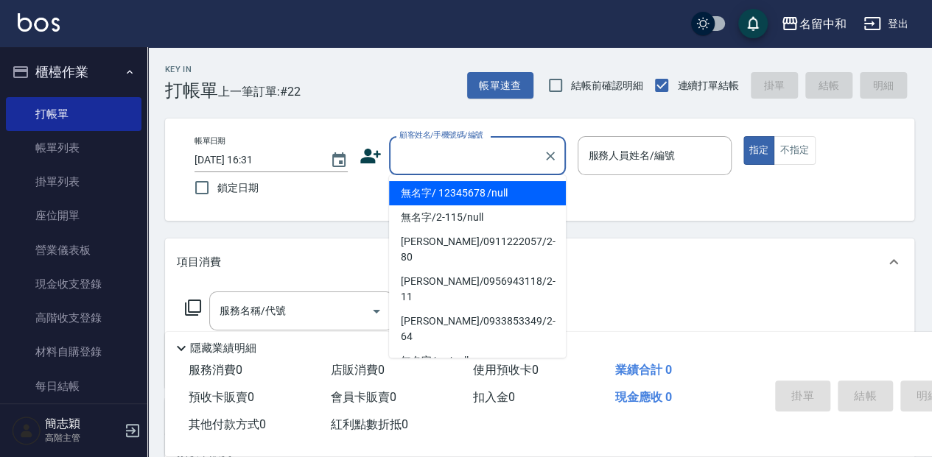
type input "無名字/ 12345678 /null"
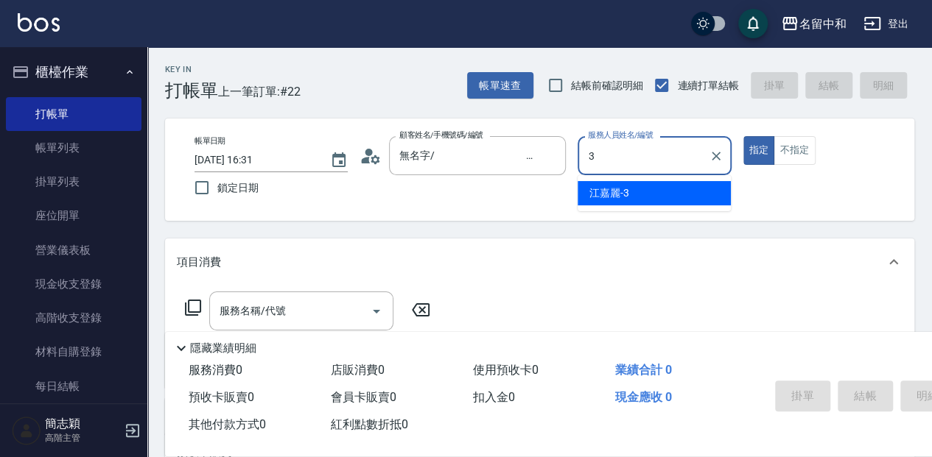
type input "江嘉麗-3"
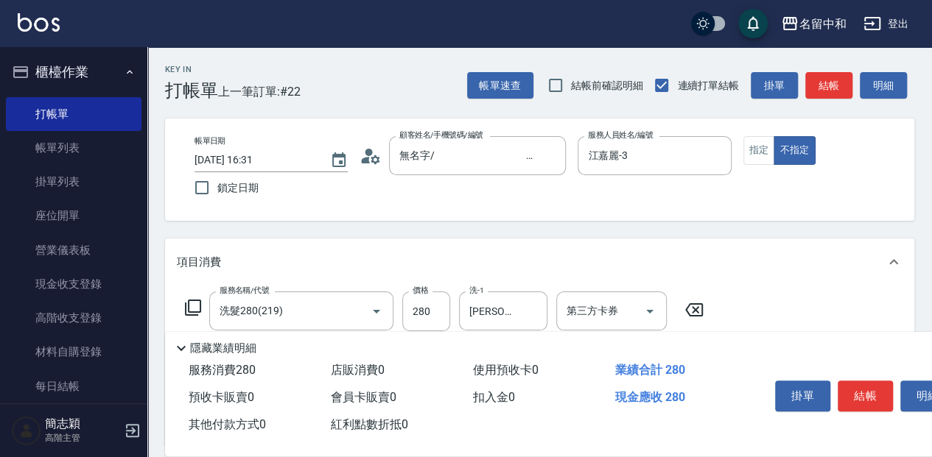
scroll to position [49, 0]
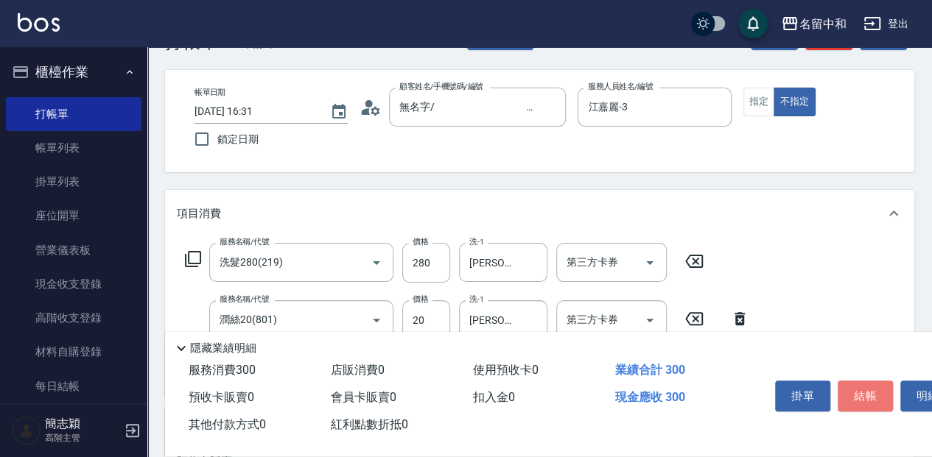
click at [857, 385] on button "結帳" at bounding box center [864, 396] width 55 height 31
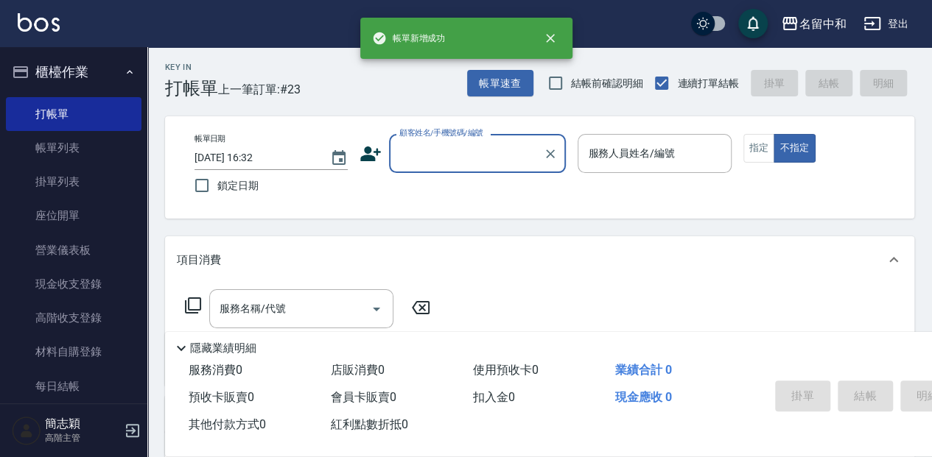
scroll to position [0, 0]
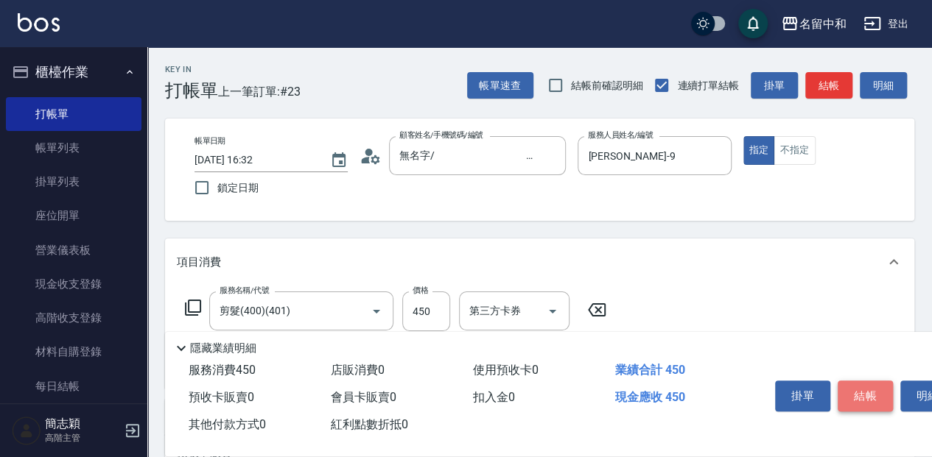
click at [877, 393] on button "結帳" at bounding box center [864, 396] width 55 height 31
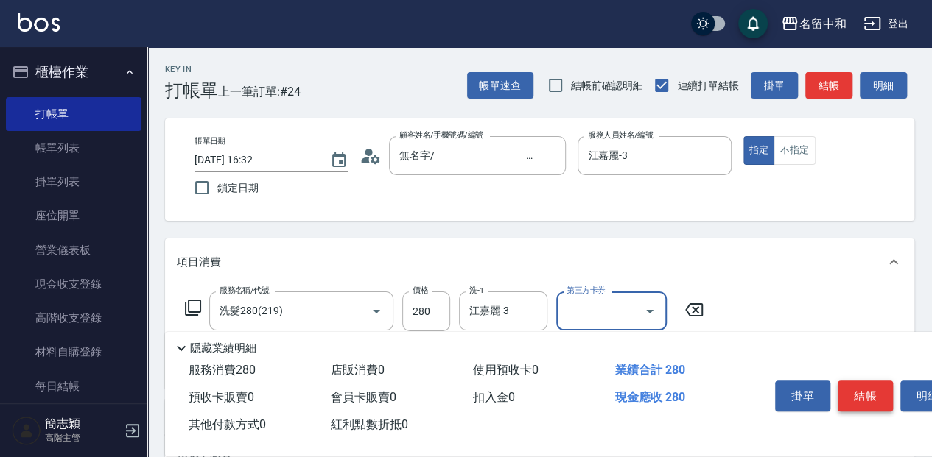
click at [871, 384] on button "結帳" at bounding box center [864, 396] width 55 height 31
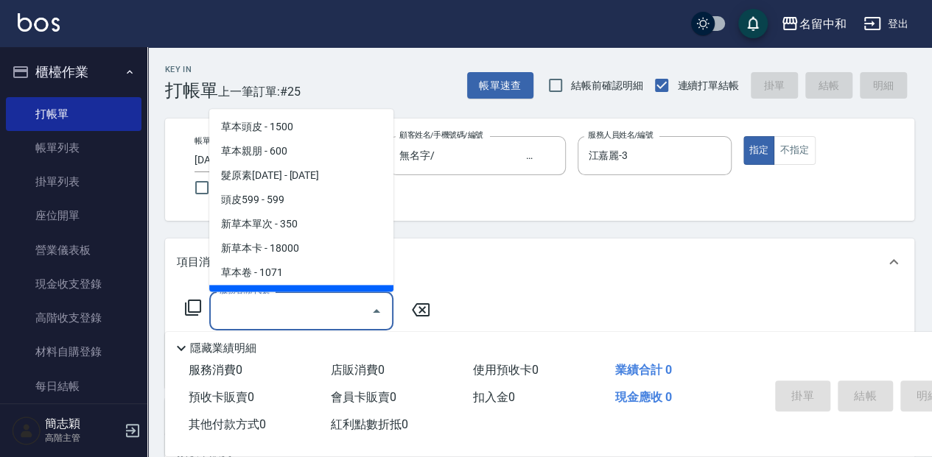
click at [193, 306] on icon at bounding box center [193, 308] width 18 height 18
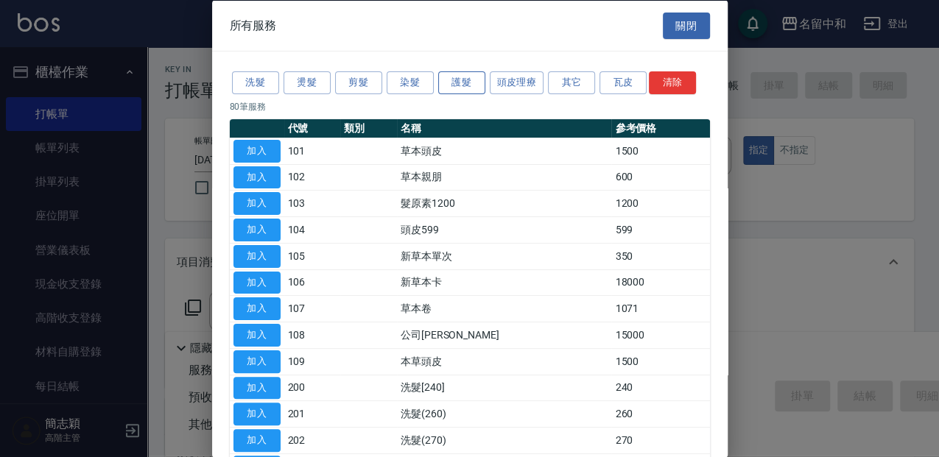
click at [464, 72] on button "護髮" at bounding box center [461, 82] width 47 height 23
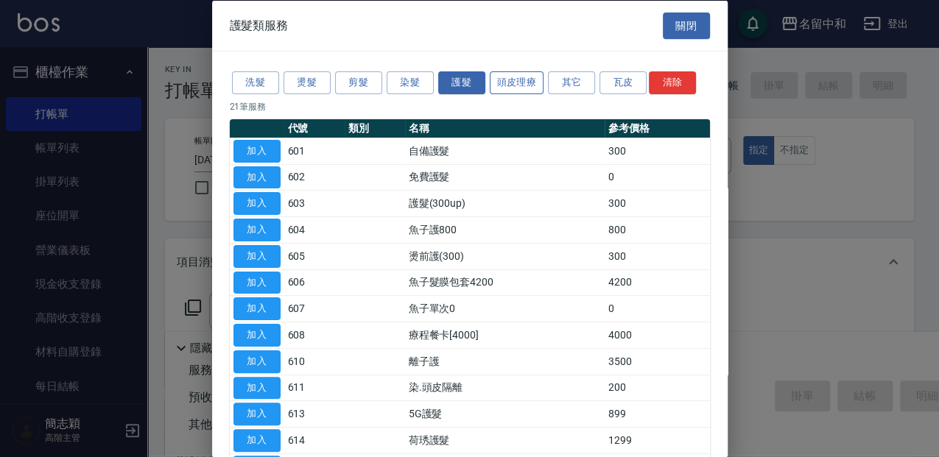
click at [504, 74] on button "頭皮理療" at bounding box center [517, 82] width 55 height 23
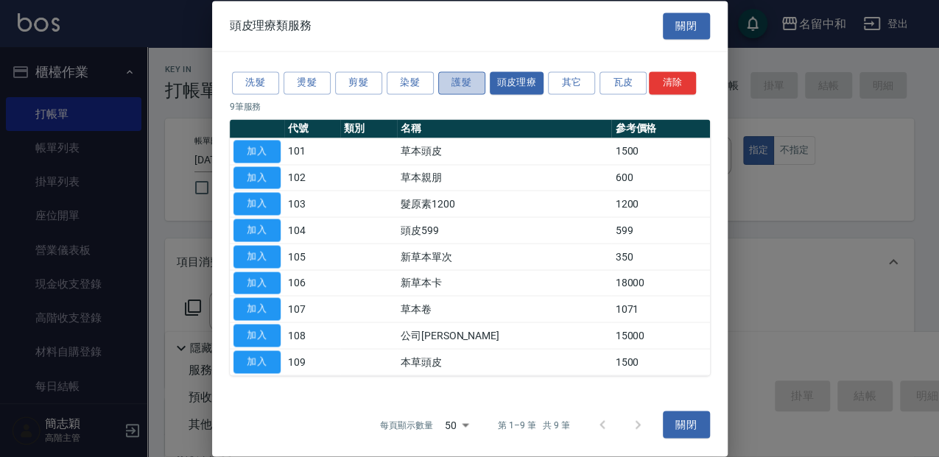
click at [468, 82] on button "護髮" at bounding box center [461, 82] width 47 height 23
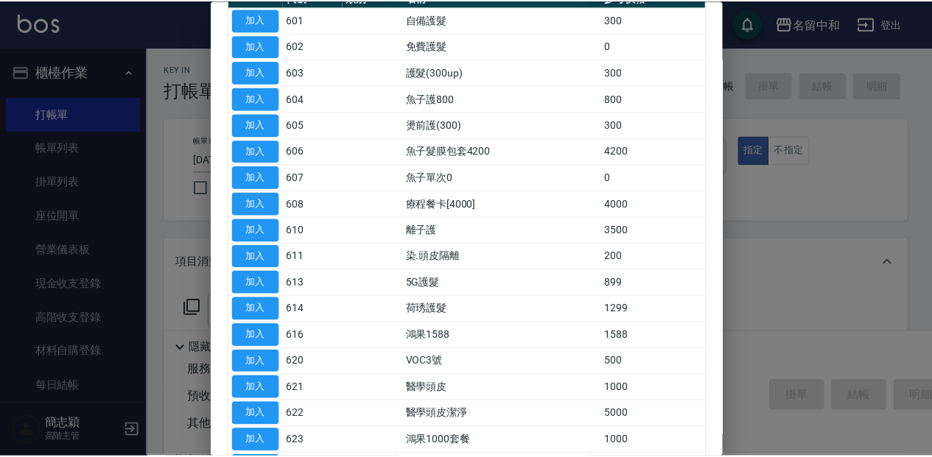
scroll to position [147, 0]
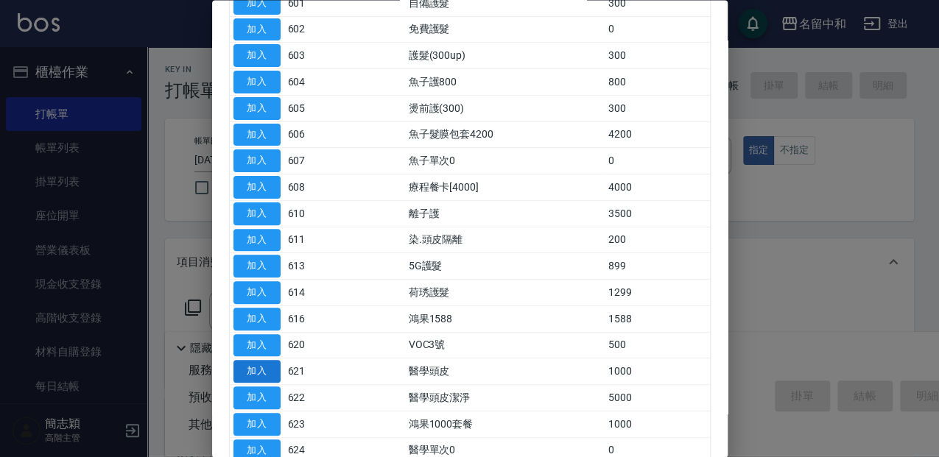
click at [277, 362] on button "加入" at bounding box center [256, 372] width 47 height 23
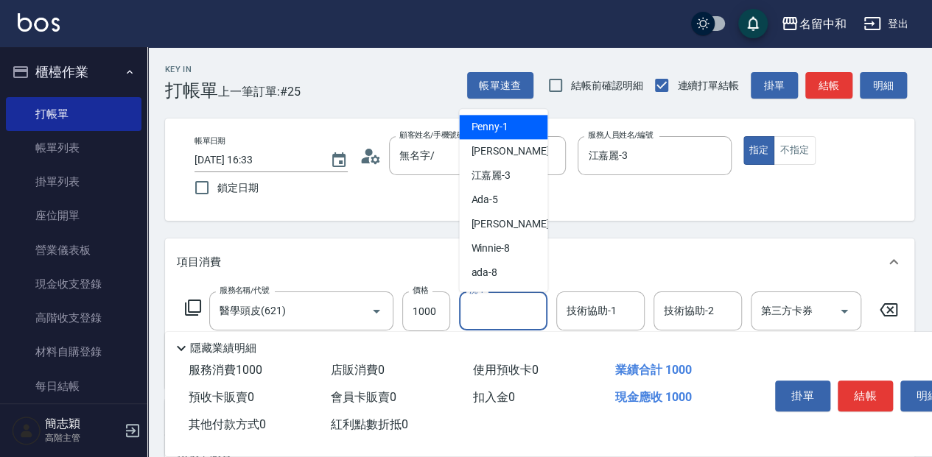
click at [482, 303] on input "洗-1" at bounding box center [502, 311] width 75 height 26
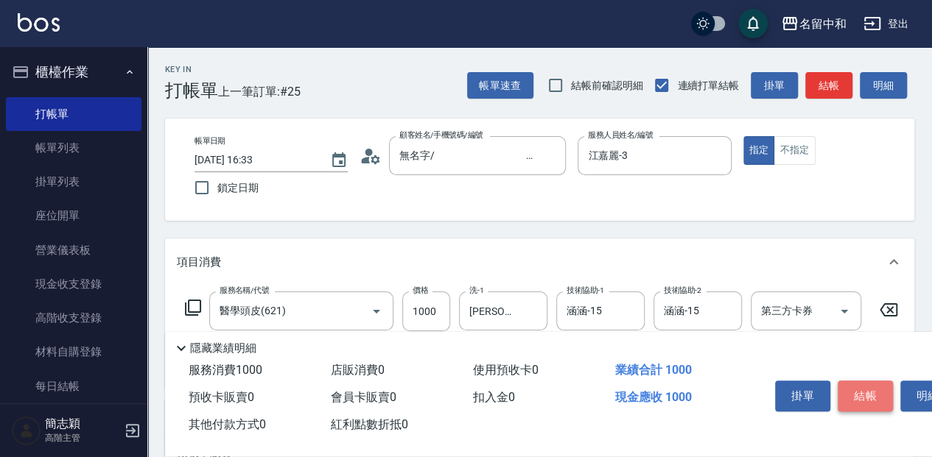
click at [874, 401] on button "結帳" at bounding box center [864, 396] width 55 height 31
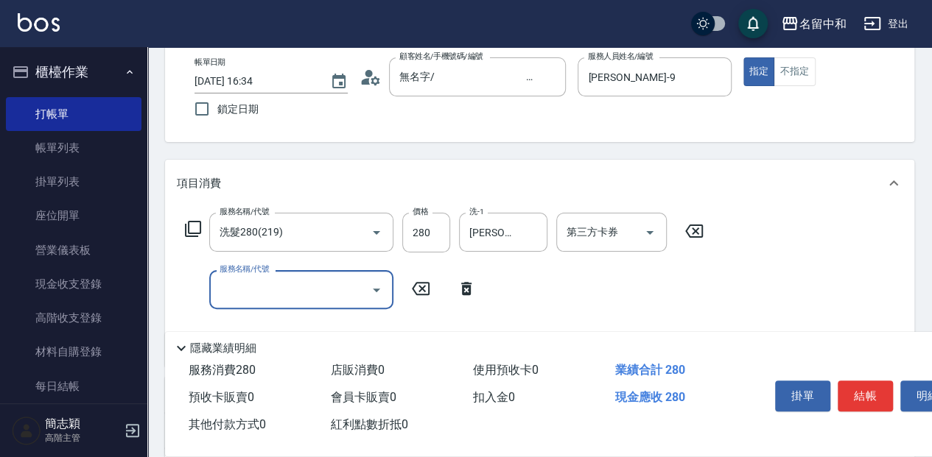
scroll to position [98, 0]
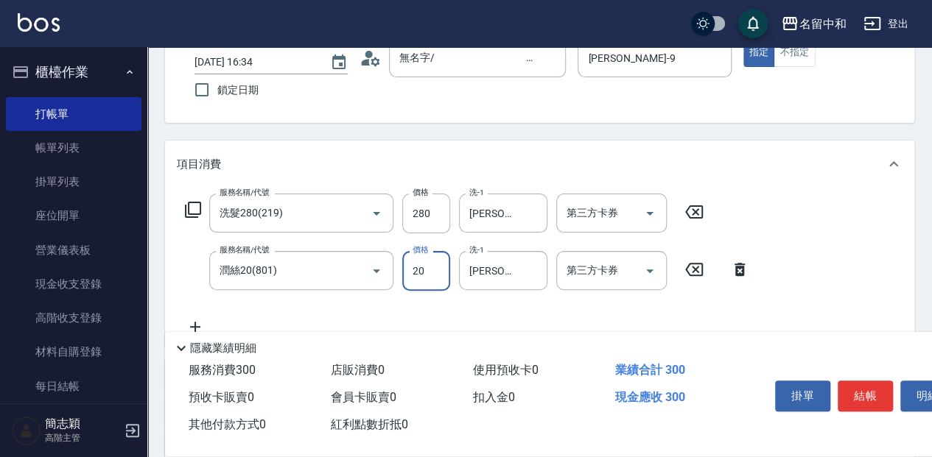
click at [429, 280] on input "20" at bounding box center [426, 271] width 48 height 40
click at [876, 396] on button "結帳" at bounding box center [864, 396] width 55 height 31
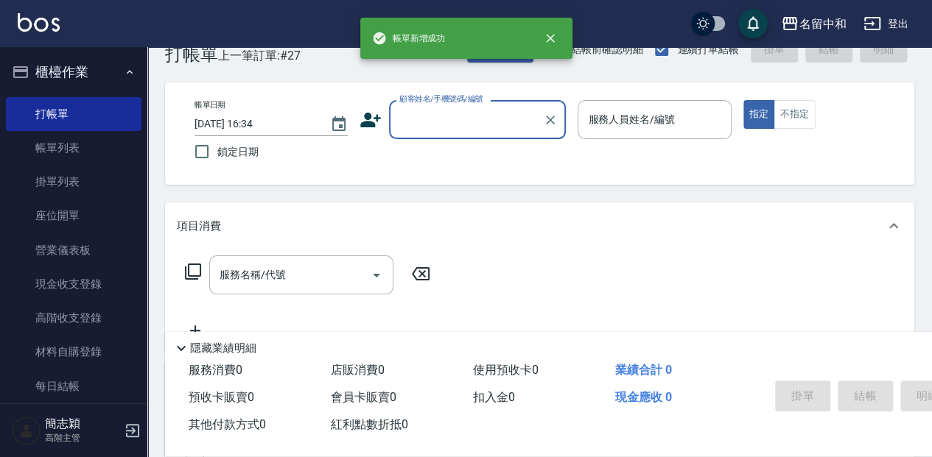
scroll to position [0, 0]
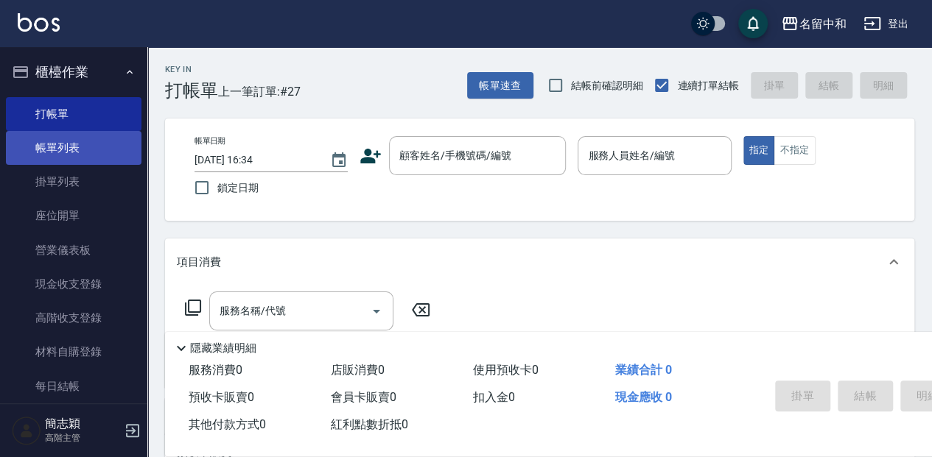
click at [80, 142] on link "帳單列表" at bounding box center [74, 148] width 136 height 34
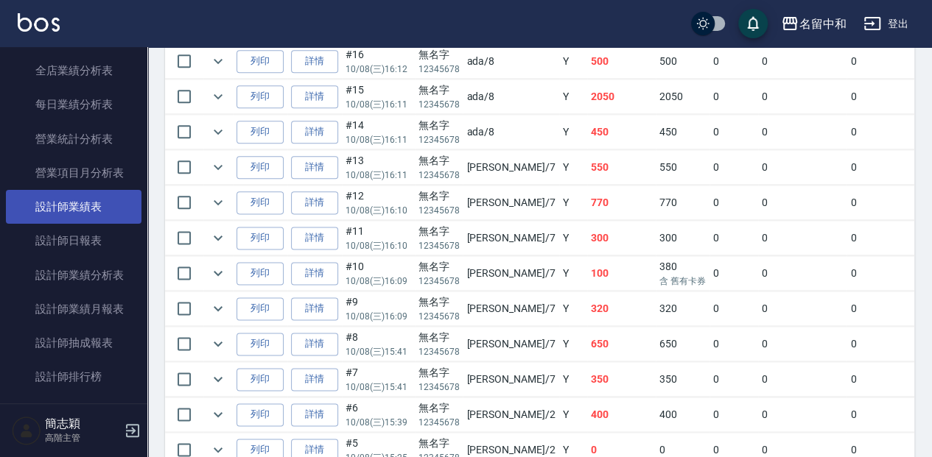
scroll to position [884, 0]
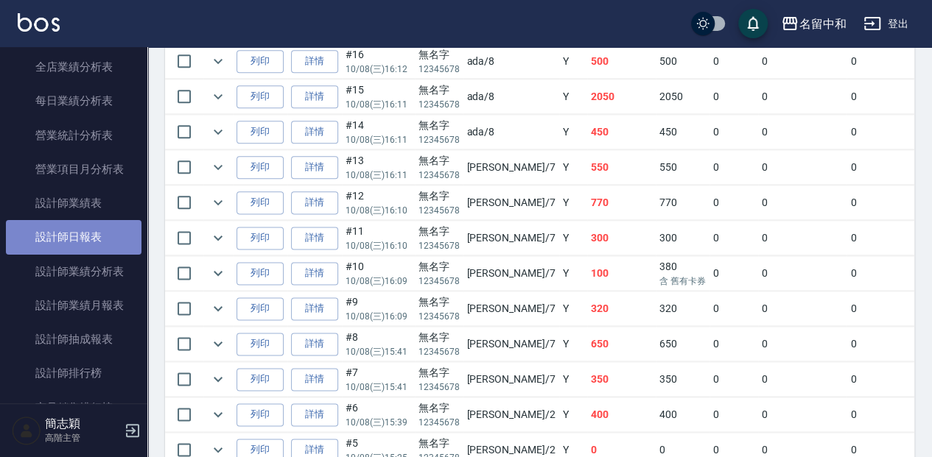
click at [103, 232] on link "設計師日報表" at bounding box center [74, 237] width 136 height 34
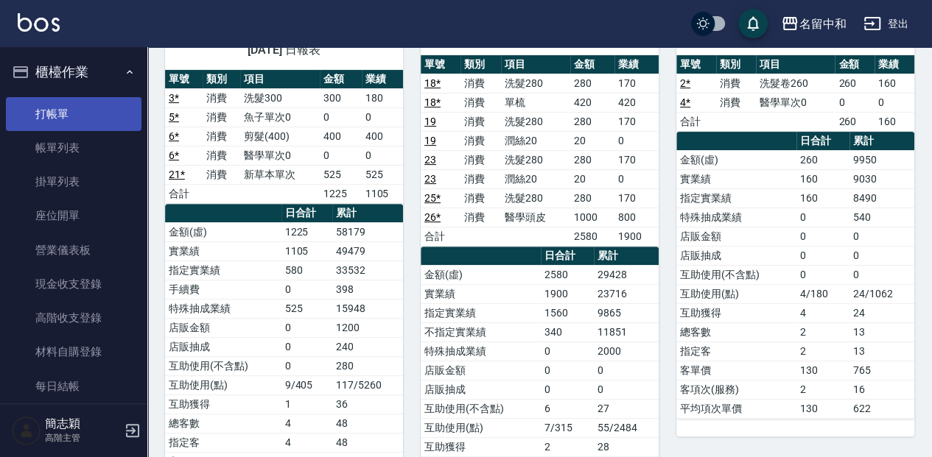
click at [110, 110] on link "打帳單" at bounding box center [74, 114] width 136 height 34
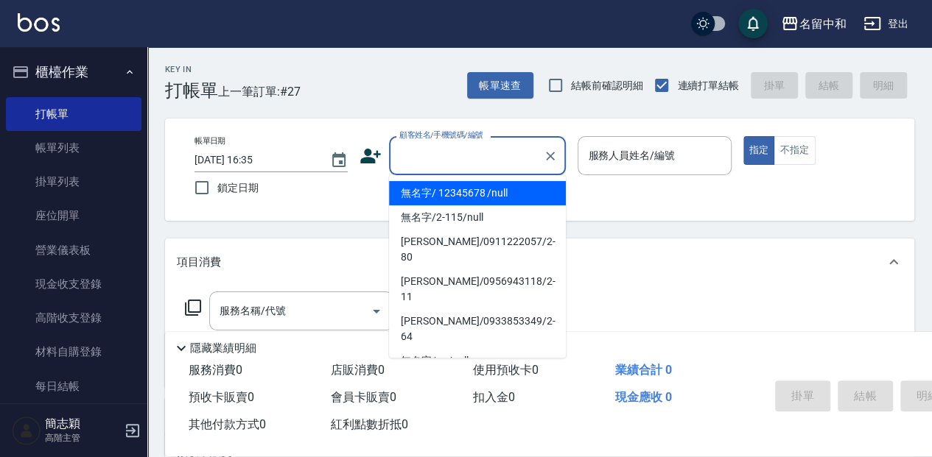
click at [437, 152] on input "顧客姓名/手機號碼/編號" at bounding box center [466, 156] width 141 height 26
click at [437, 186] on li "無名字/ 12345678 /null" at bounding box center [477, 193] width 177 height 24
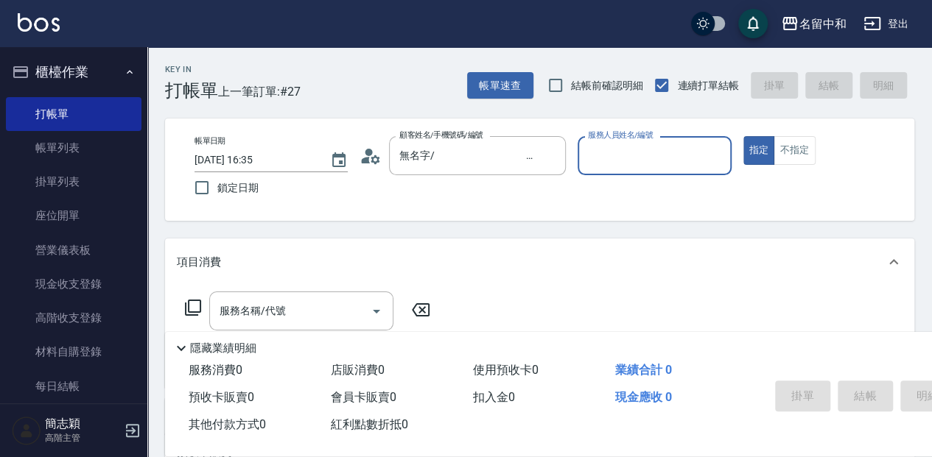
click at [648, 168] on input "服務人員姓名/編號" at bounding box center [654, 156] width 140 height 26
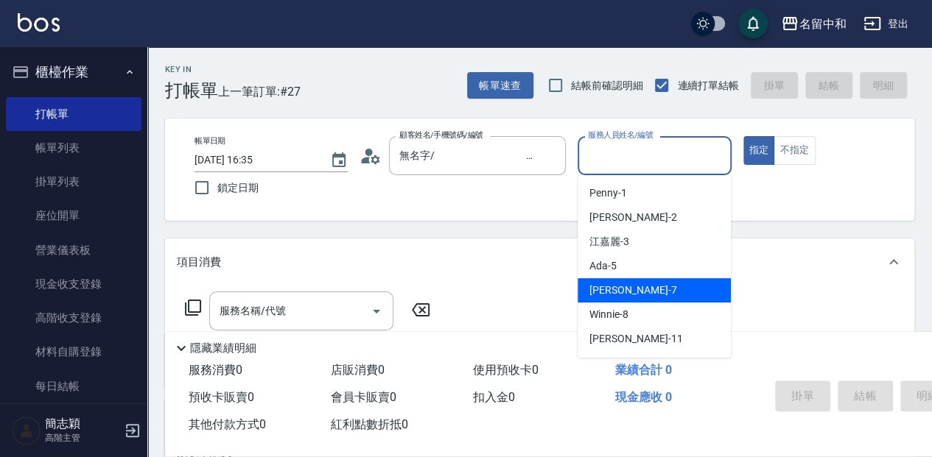
click at [657, 294] on div "[PERSON_NAME] -7" at bounding box center [653, 290] width 153 height 24
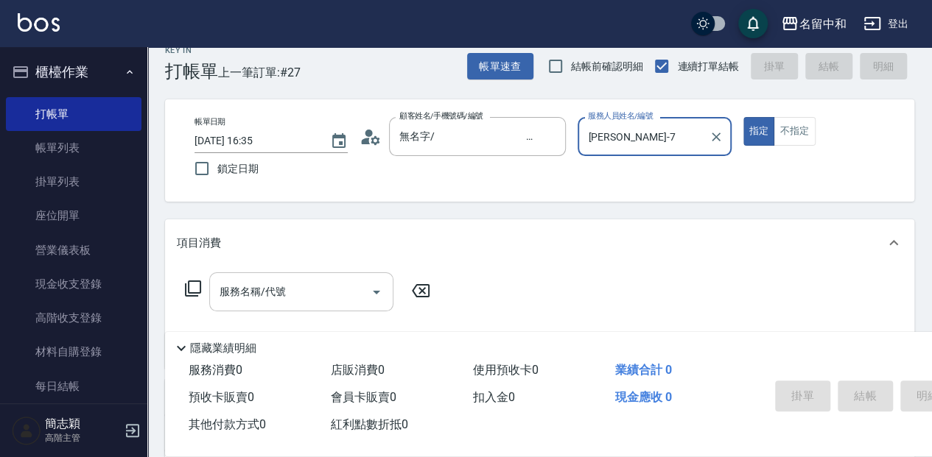
scroll to position [49, 0]
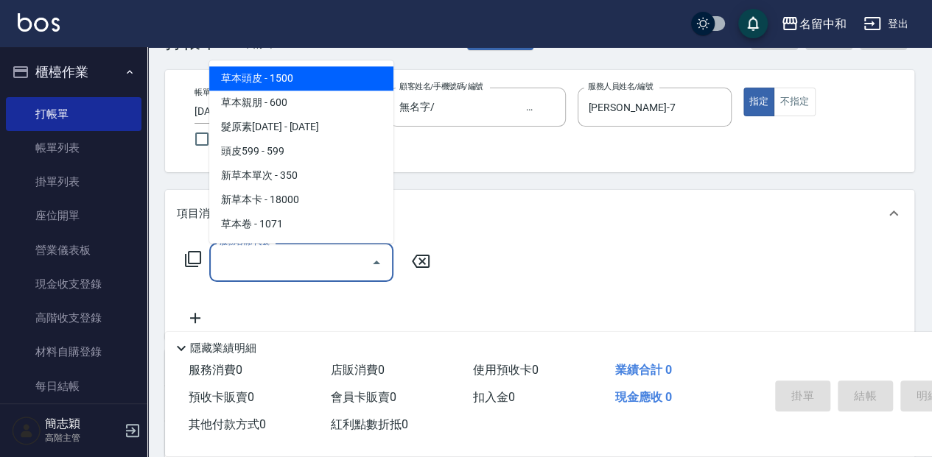
click at [273, 267] on input "服務名稱/代號" at bounding box center [290, 263] width 149 height 26
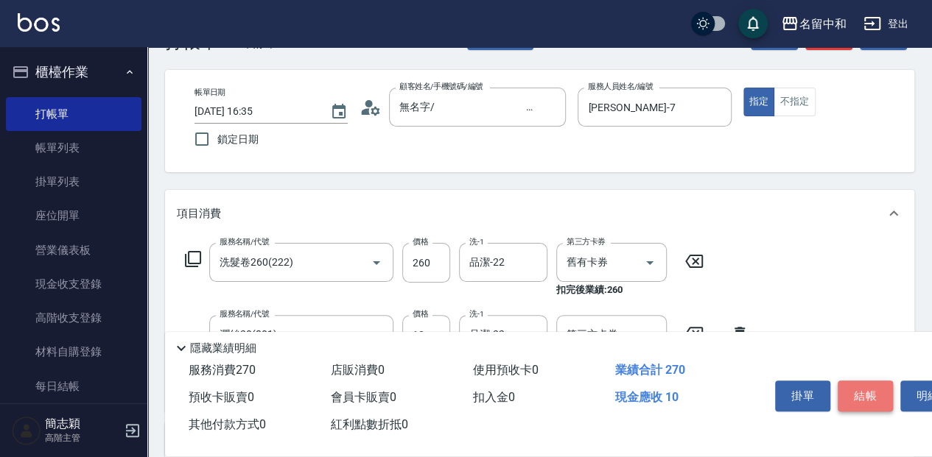
click at [874, 393] on button "結帳" at bounding box center [864, 396] width 55 height 31
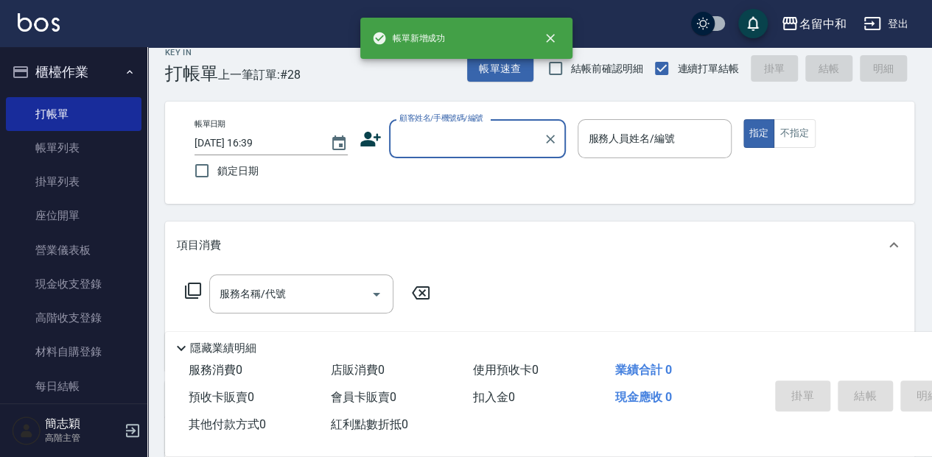
scroll to position [0, 0]
